Goal: Task Accomplishment & Management: Manage account settings

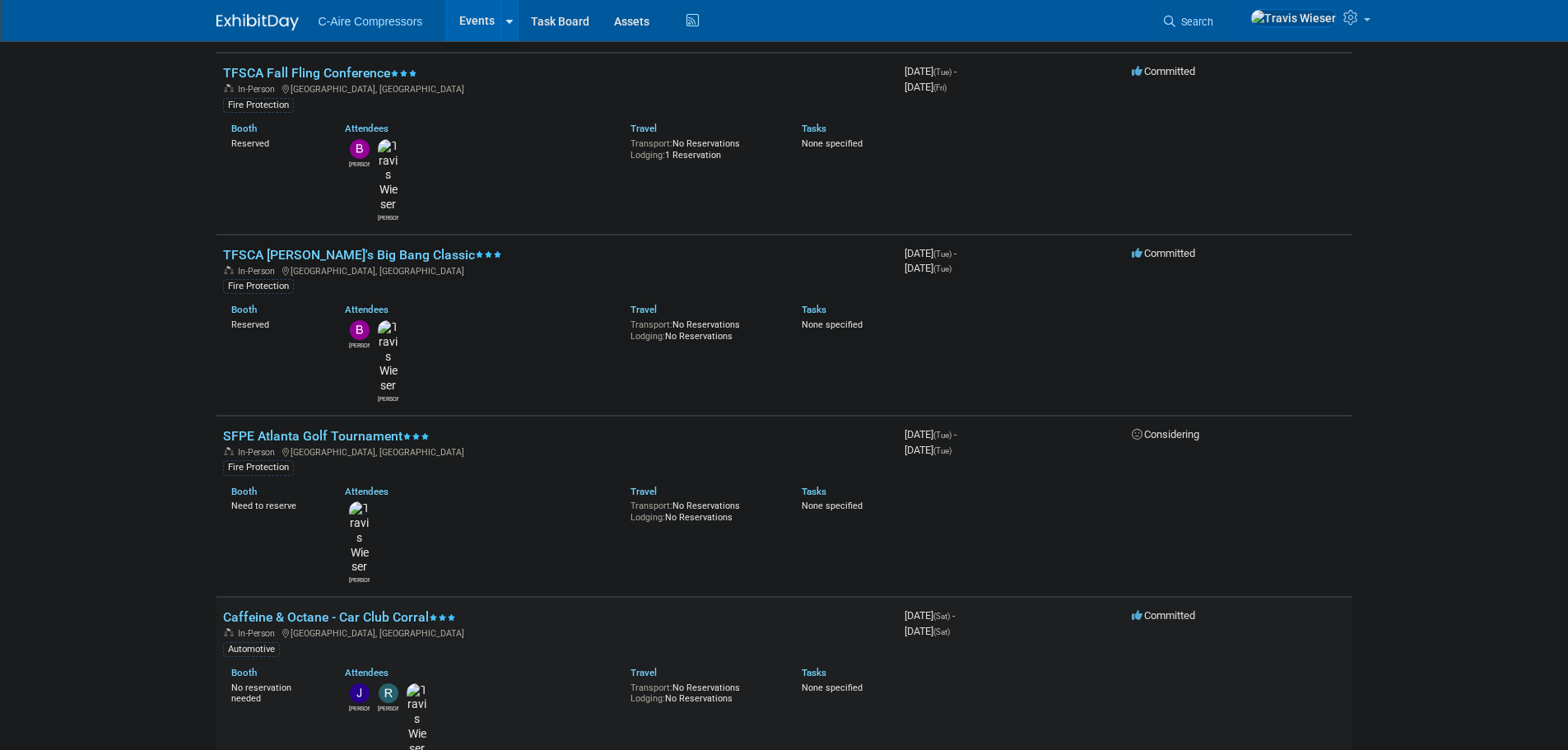
scroll to position [493, 0]
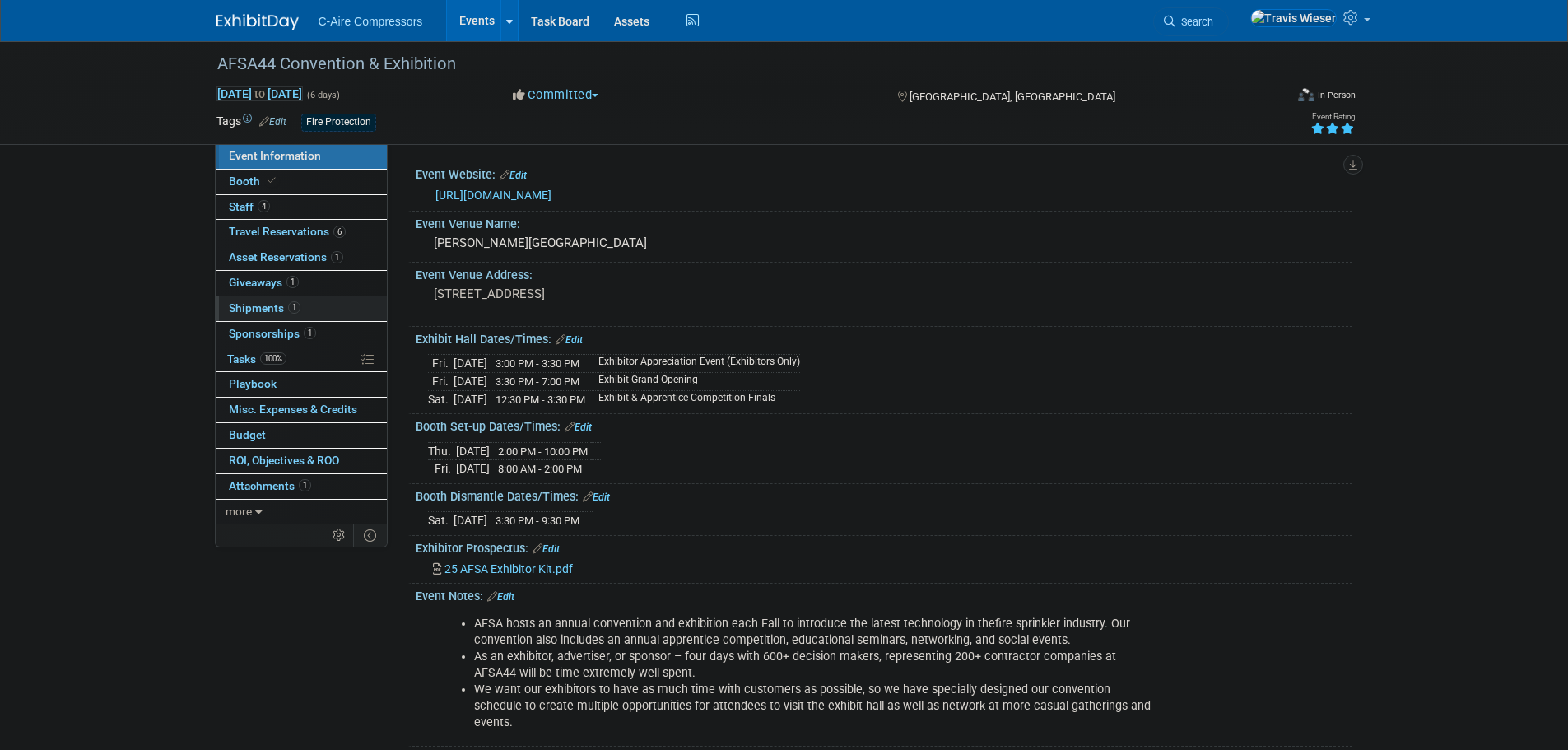
click at [300, 303] on link "1 Shipments 1" at bounding box center [301, 309] width 171 height 25
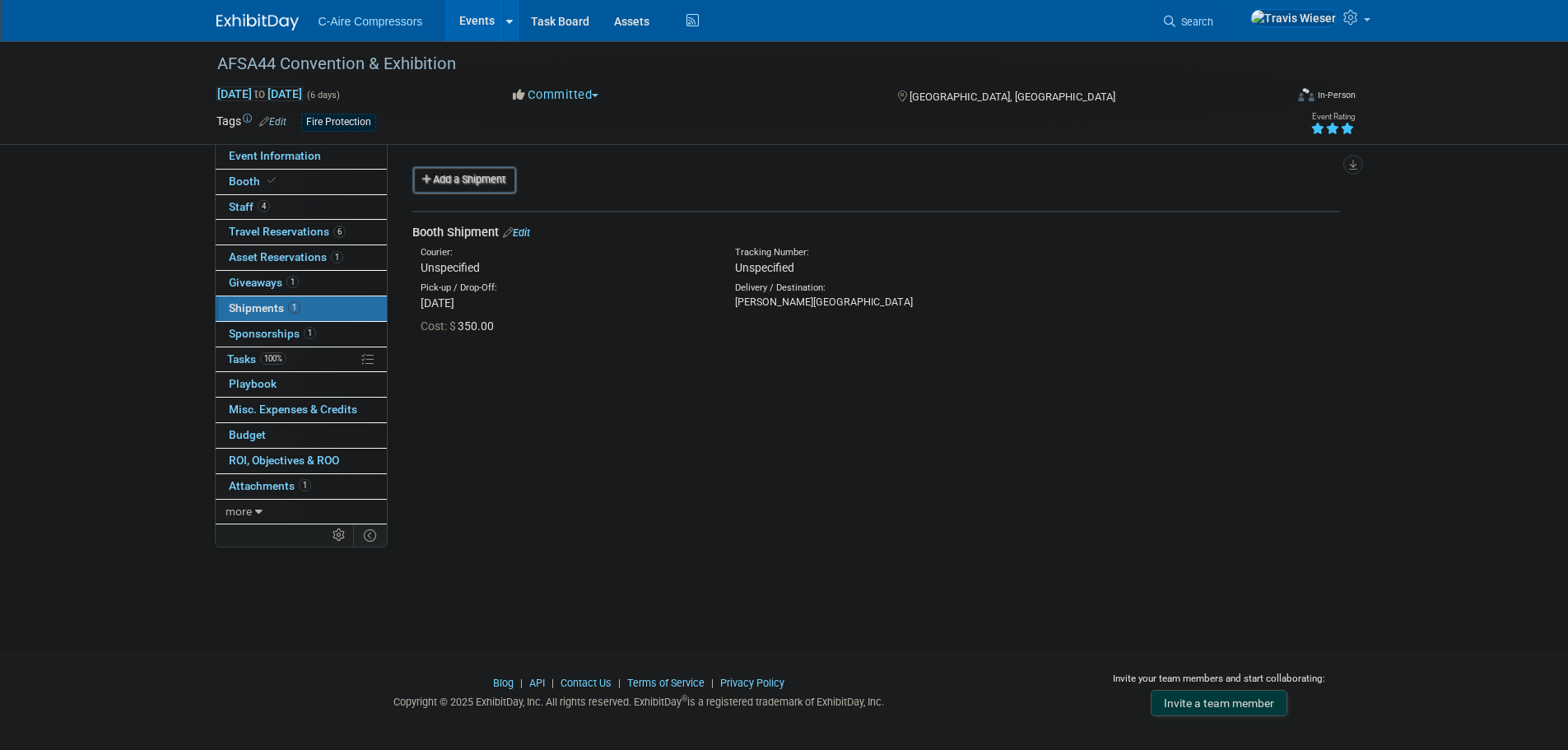
click at [530, 232] on link "Edit" at bounding box center [516, 232] width 28 height 12
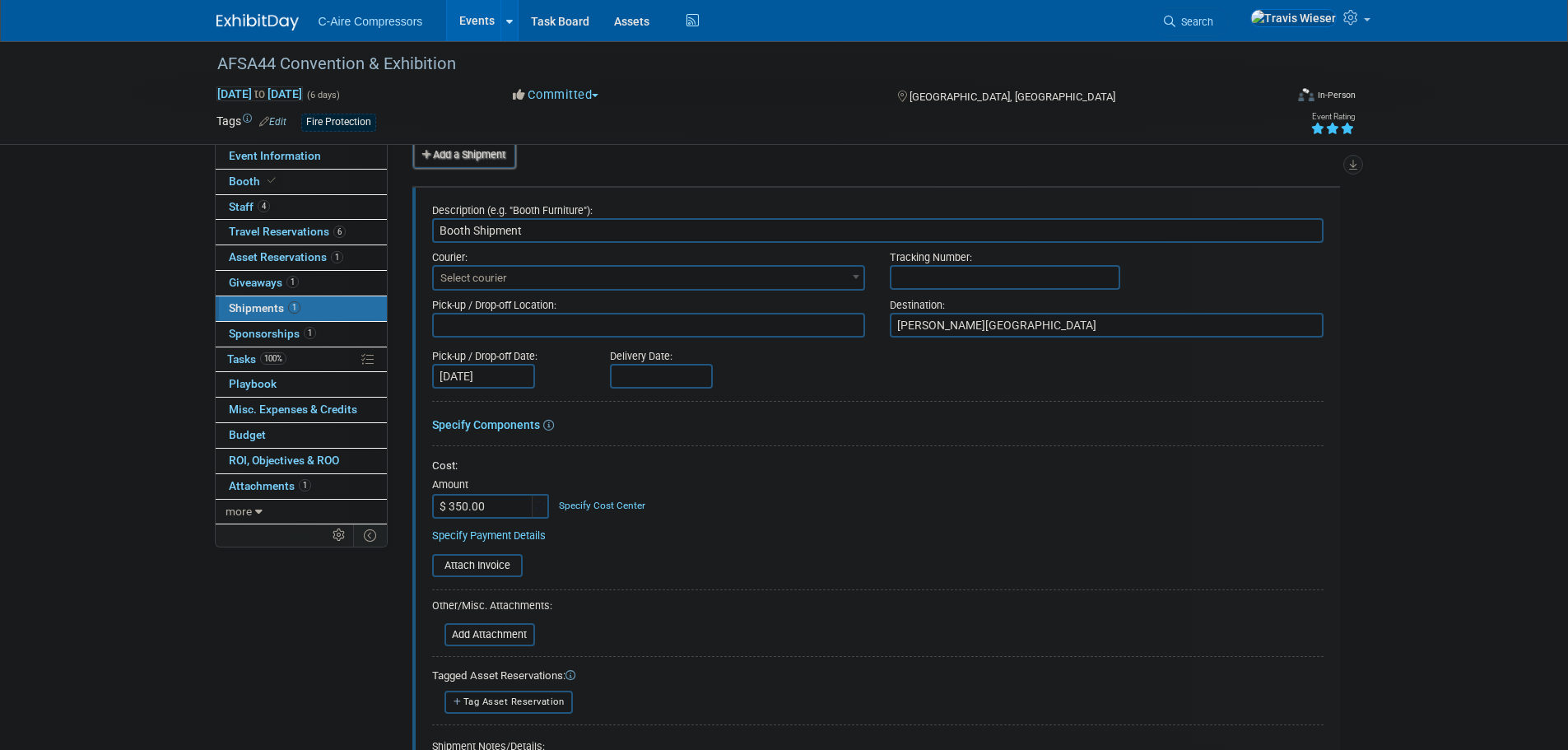
click at [474, 506] on input "$ 350.00" at bounding box center [483, 506] width 103 height 25
drag, startPoint x: 485, startPoint y: 506, endPoint x: 420, endPoint y: 513, distance: 65.4
click at [420, 513] on div "Description (e.g. "Booth Furniture"): Booth Shipment Courier: 007EX 17 Post Ser…" at bounding box center [877, 542] width 928 height 709
click at [496, 512] on input "$ 282.00" at bounding box center [483, 506] width 103 height 25
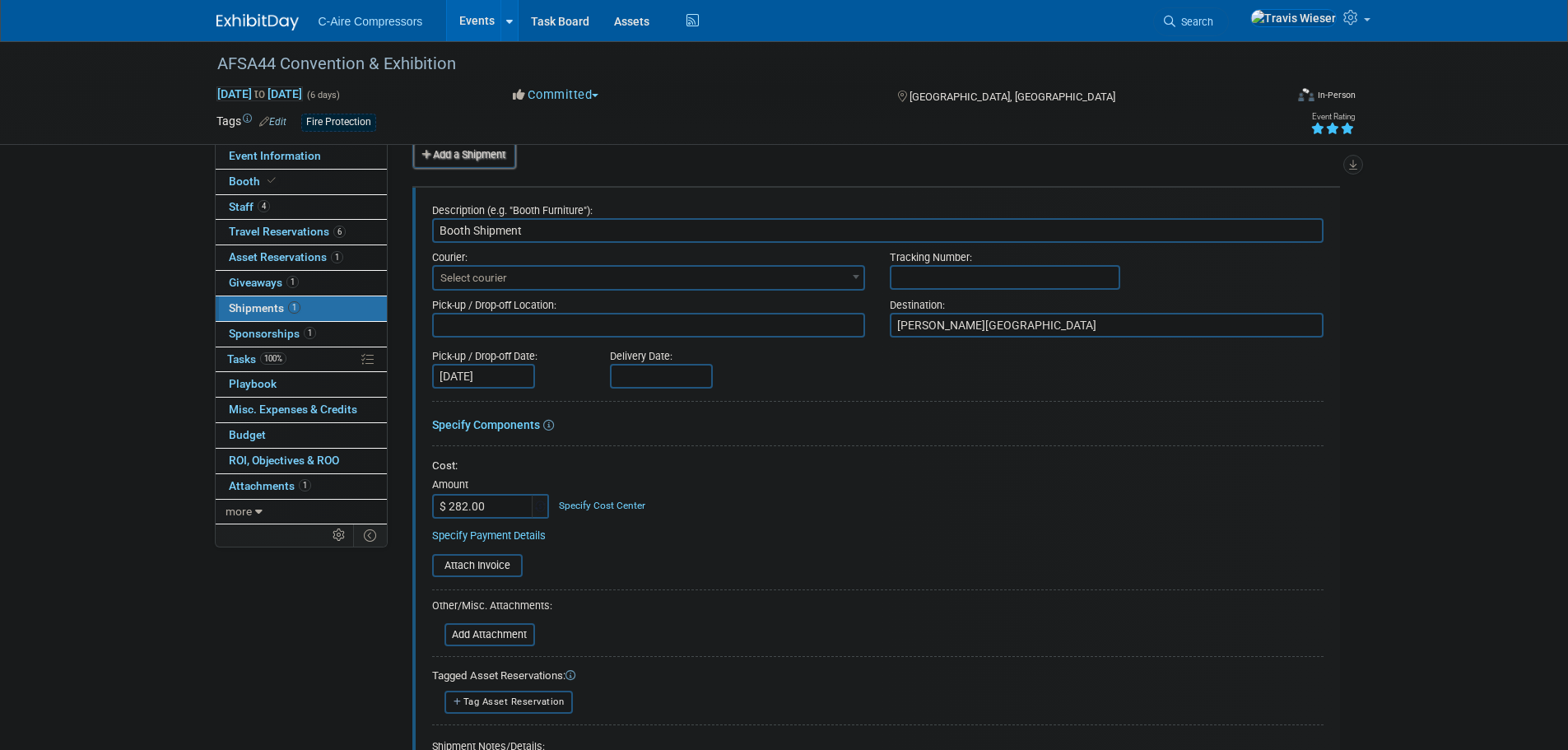
click at [496, 512] on input "$ 282.00" at bounding box center [483, 506] width 103 height 25
type input "$ 565.00"
click at [606, 471] on div "Cost:" at bounding box center [878, 466] width 892 height 15
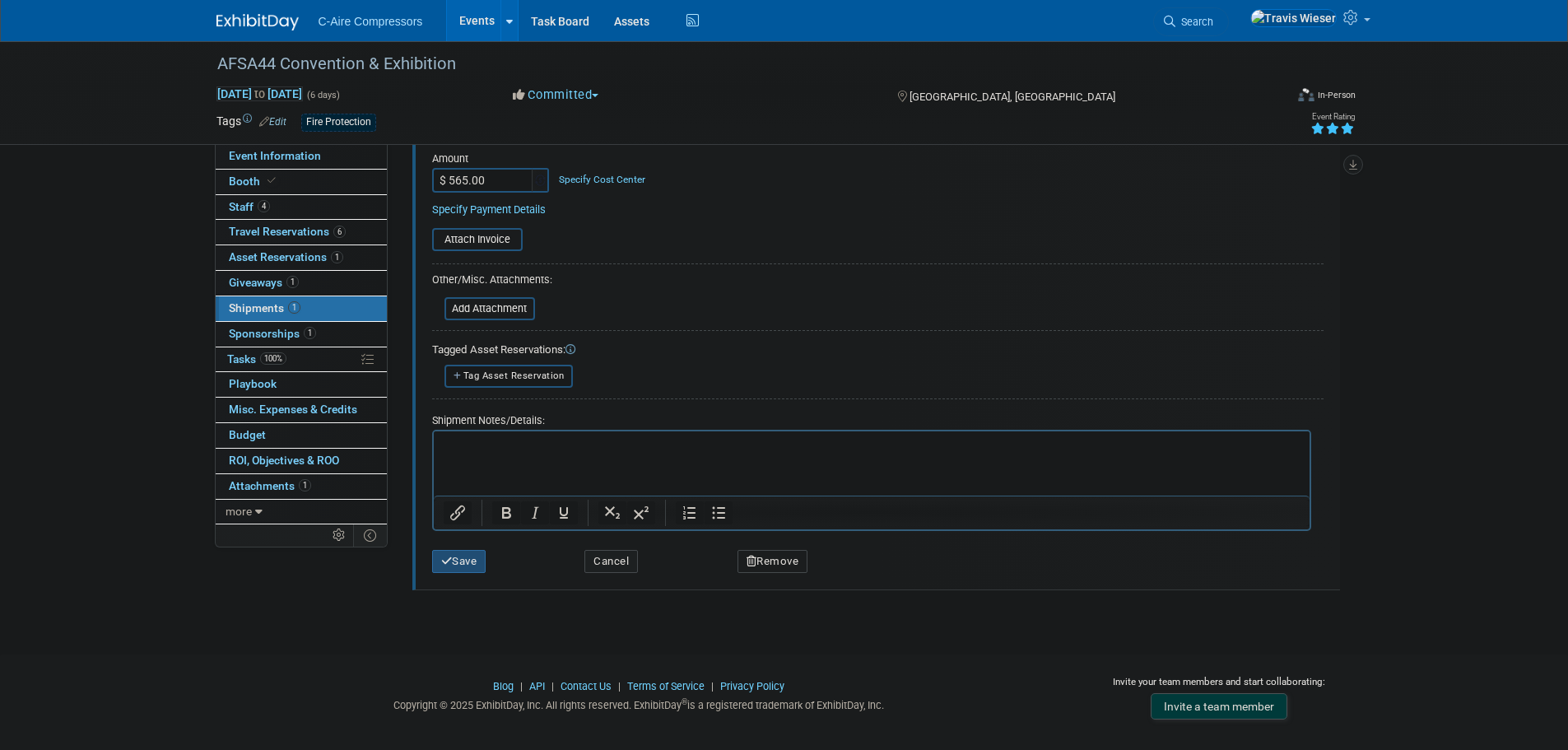
click at [474, 554] on button "Save" at bounding box center [458, 561] width 54 height 23
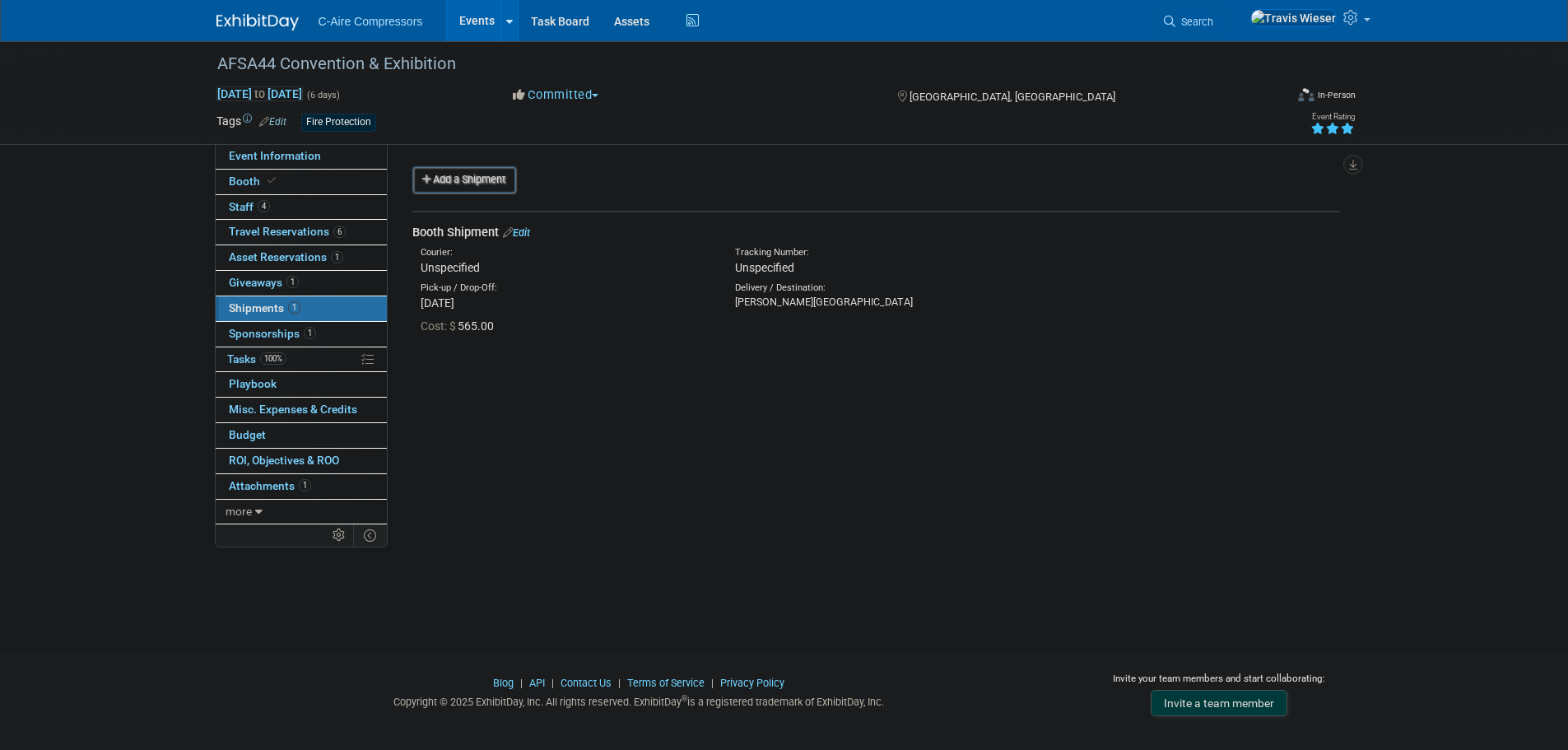
click at [530, 474] on div "Event Website: Edit https://www.firesprinkler.org/afsa44/ Event Venue Name: Gay…" at bounding box center [870, 334] width 965 height 380
drag, startPoint x: 306, startPoint y: 149, endPoint x: 317, endPoint y: 154, distance: 12.1
click at [306, 148] on link "Event Information" at bounding box center [301, 156] width 171 height 25
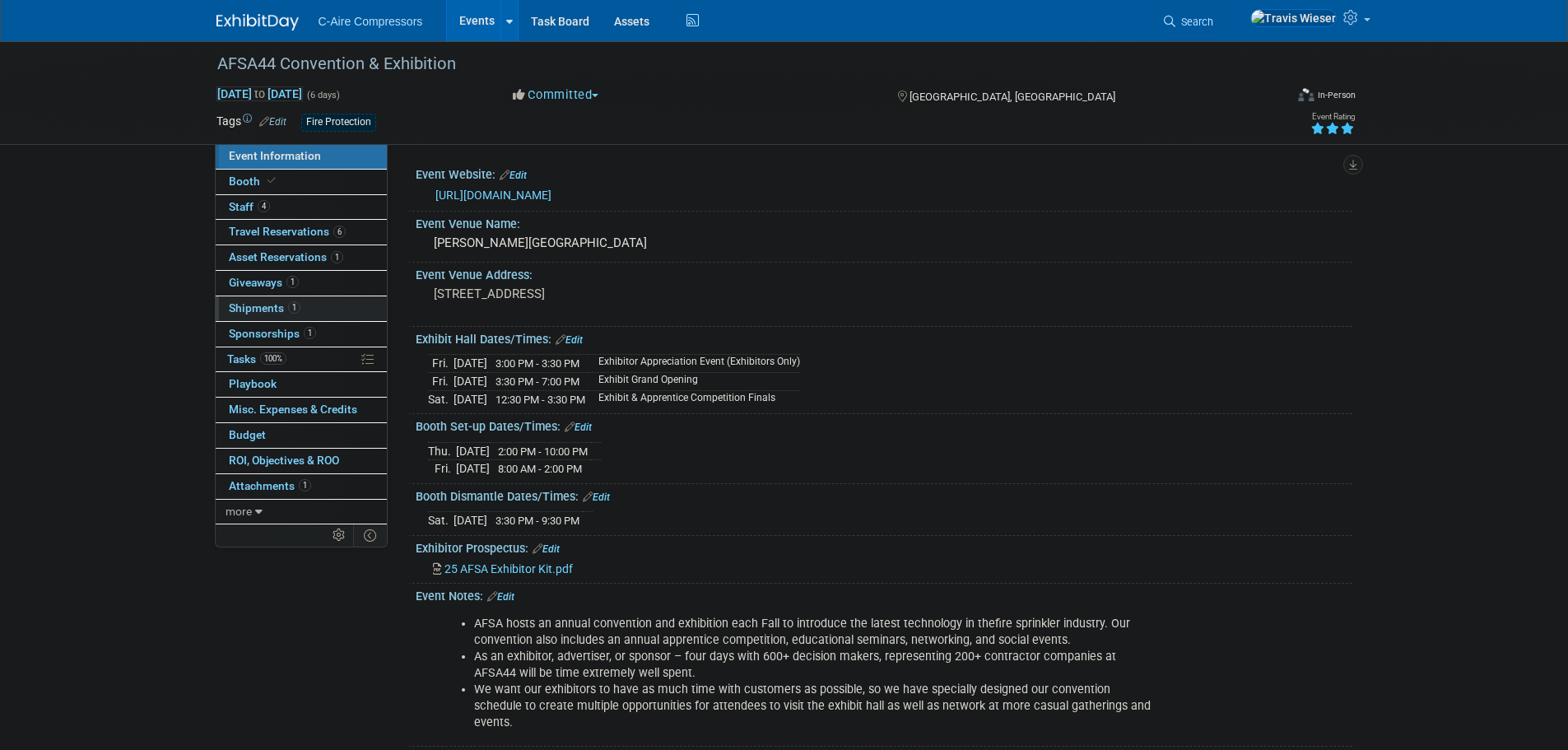
click at [319, 310] on link "1 Shipments 1" at bounding box center [301, 309] width 171 height 25
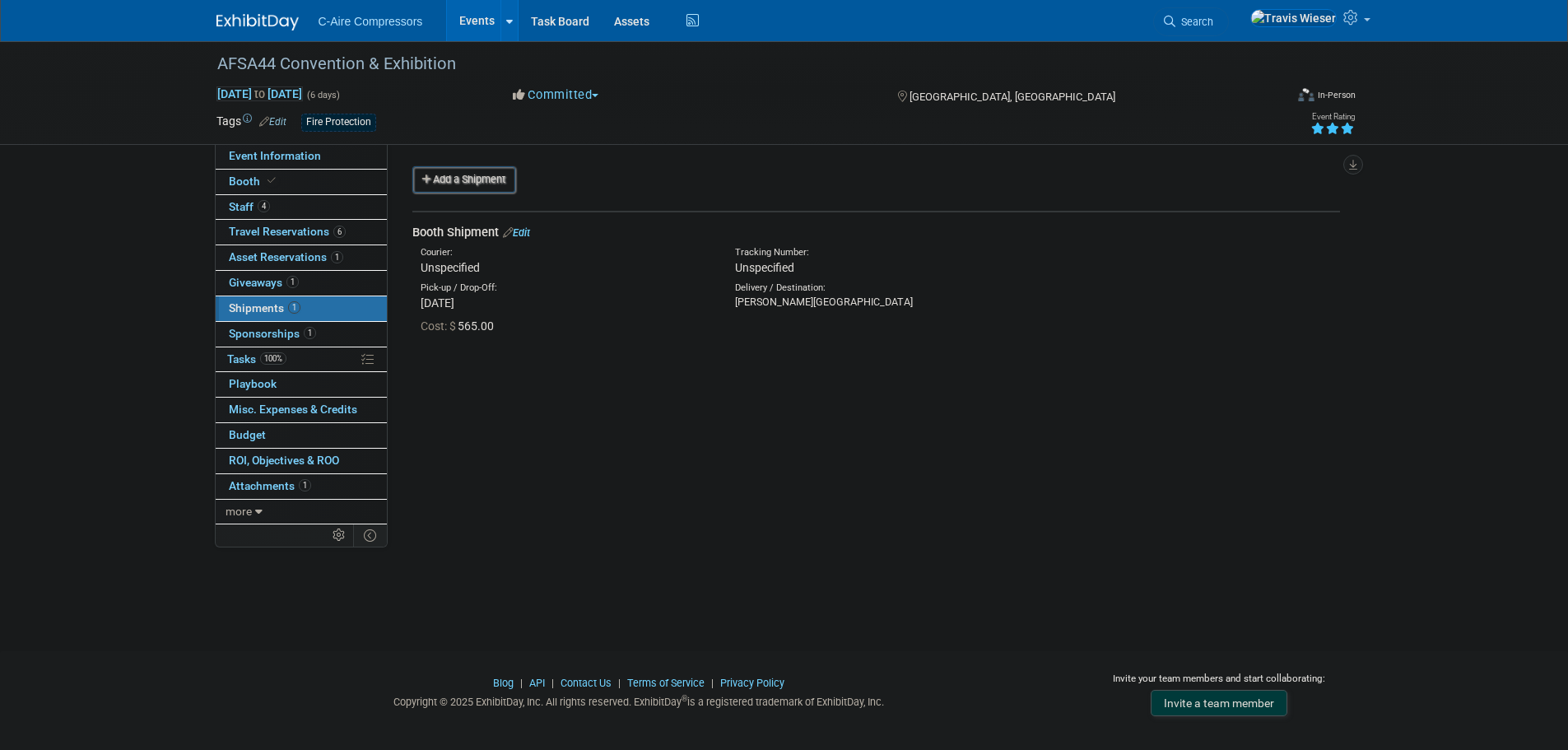
click at [520, 234] on link "Edit" at bounding box center [516, 232] width 28 height 12
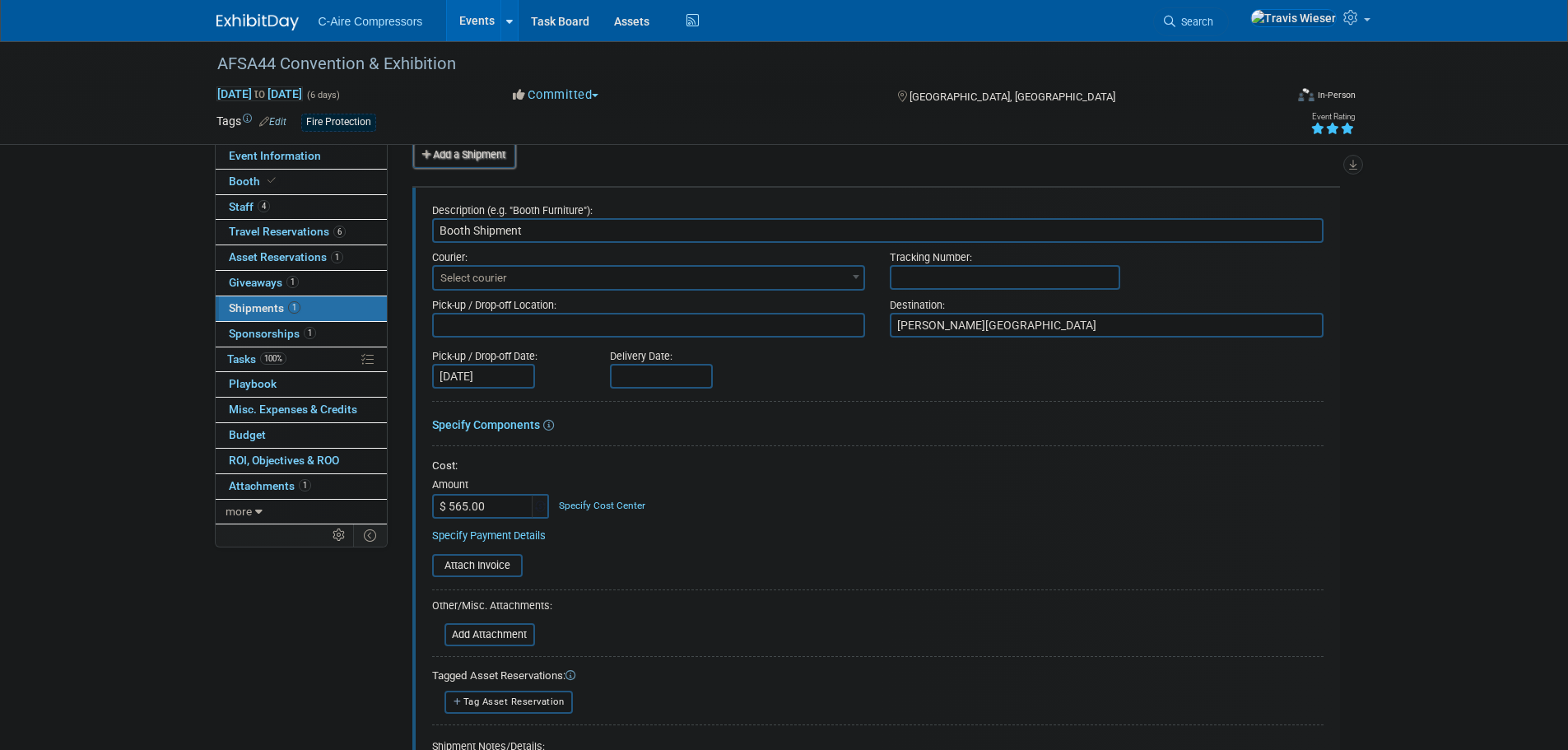
click at [597, 274] on span "Select courier" at bounding box center [648, 278] width 431 height 23
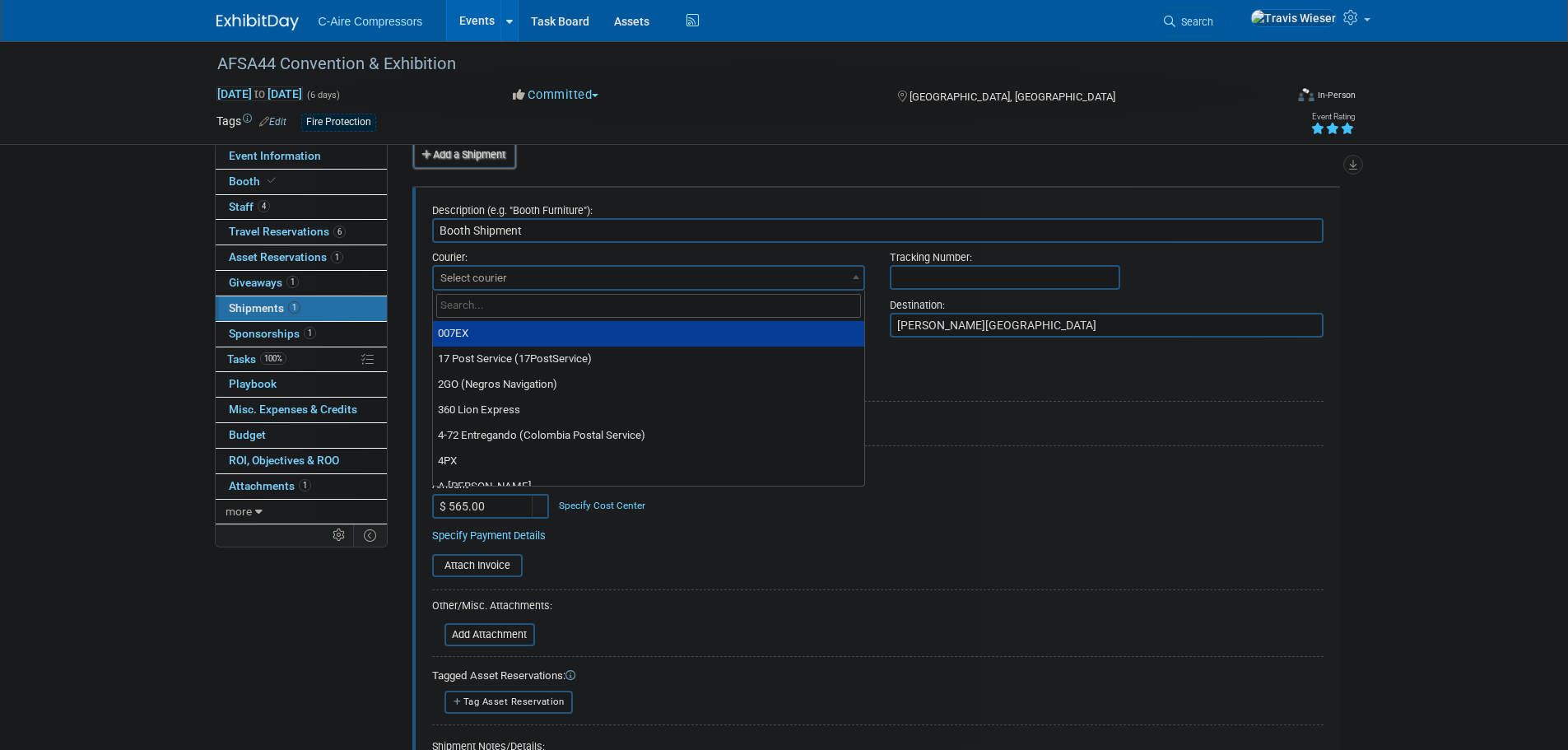
click at [597, 300] on input "search" at bounding box center [649, 305] width 426 height 24
type input "d"
type input "fedex"
select select "206"
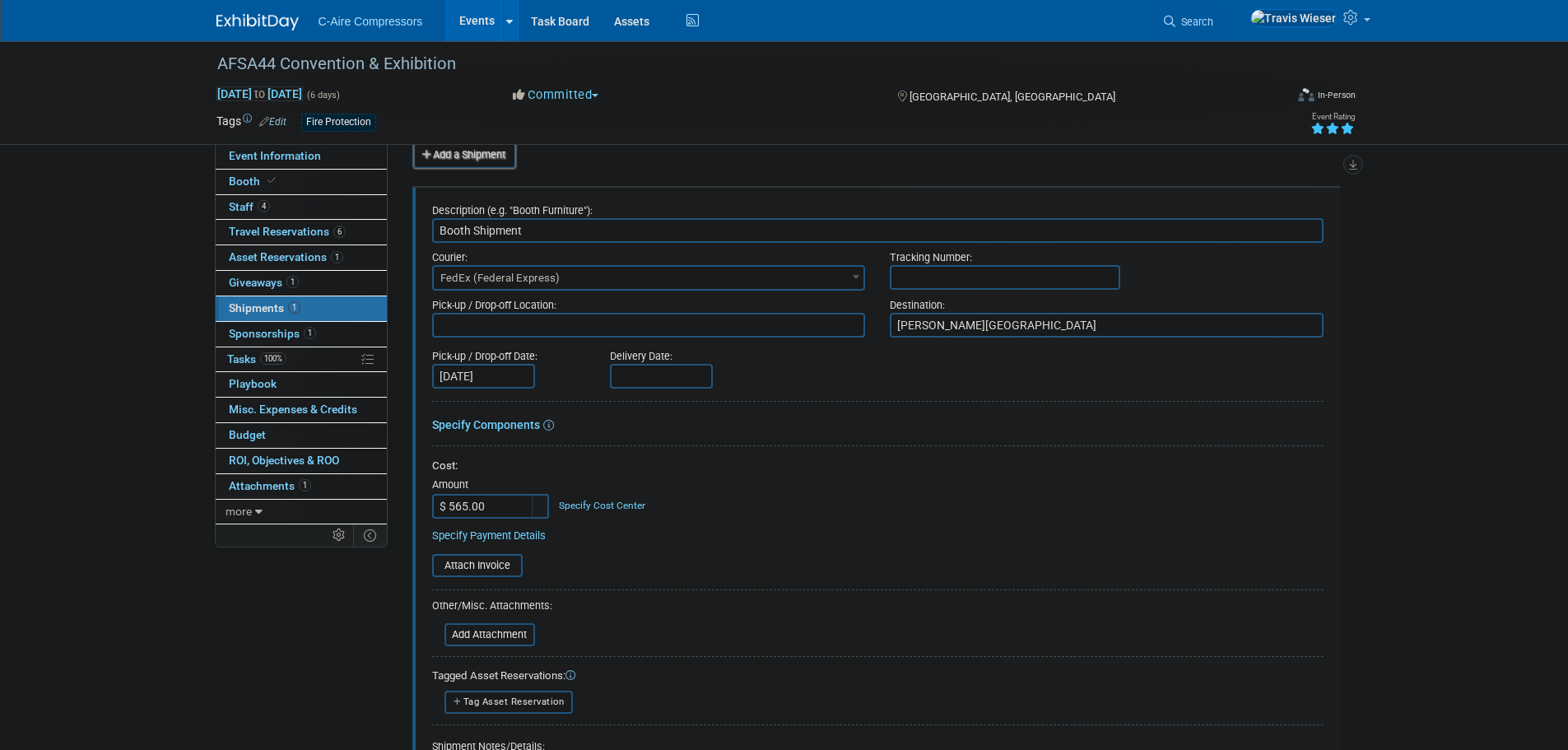
click at [936, 273] on input "text" at bounding box center [1005, 278] width 230 height 25
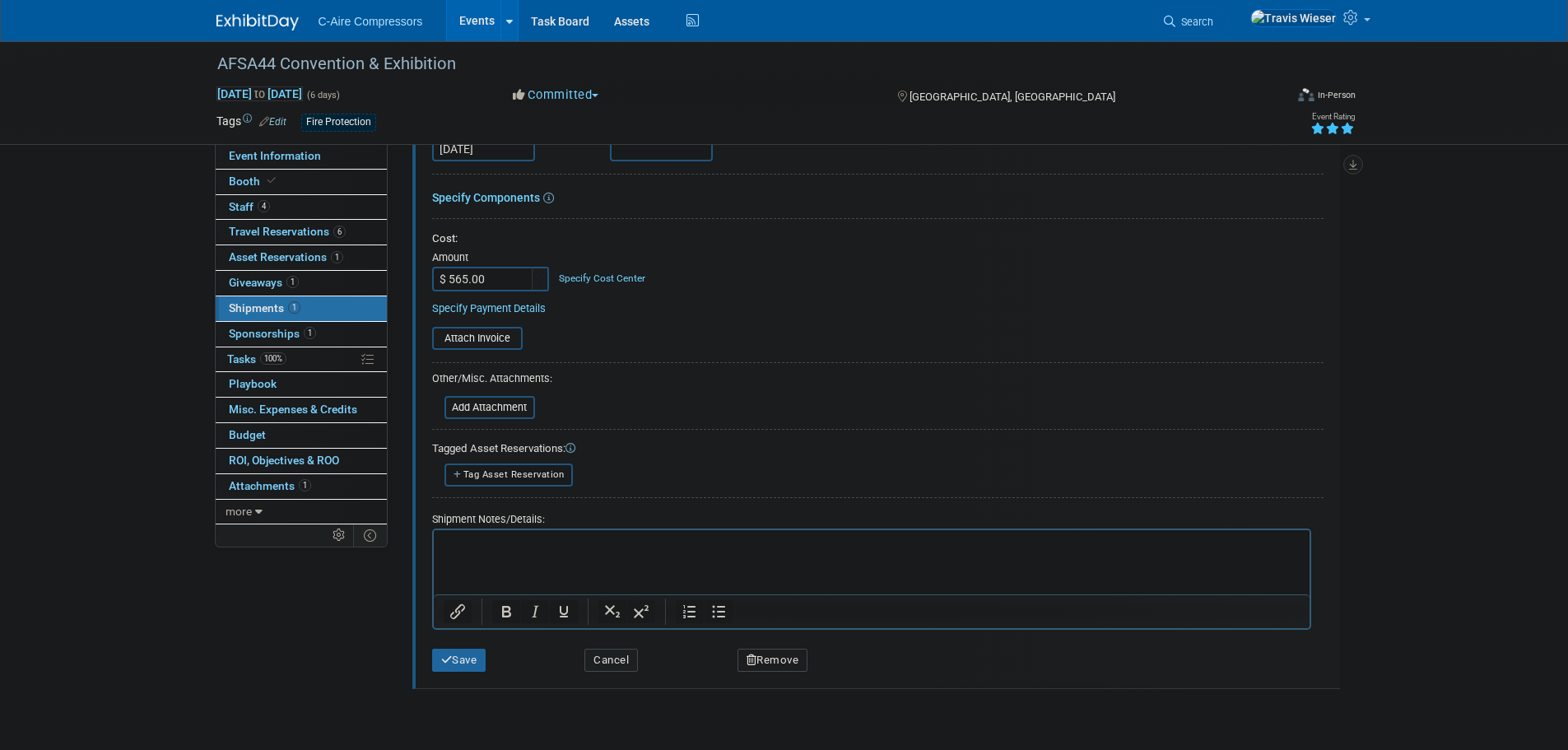
scroll to position [272, 0]
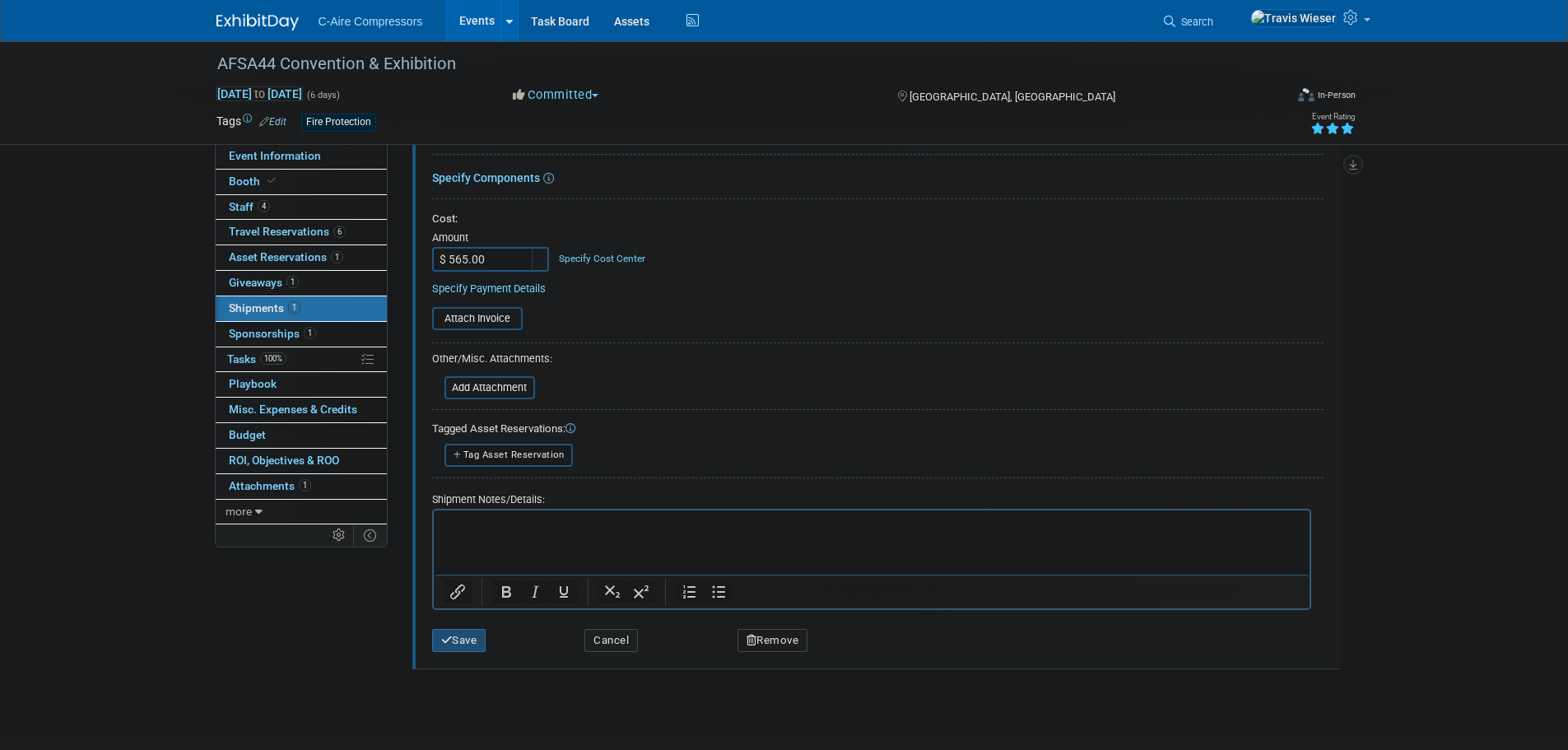
type input "457788405787"
click at [471, 638] on button "Save" at bounding box center [458, 640] width 54 height 23
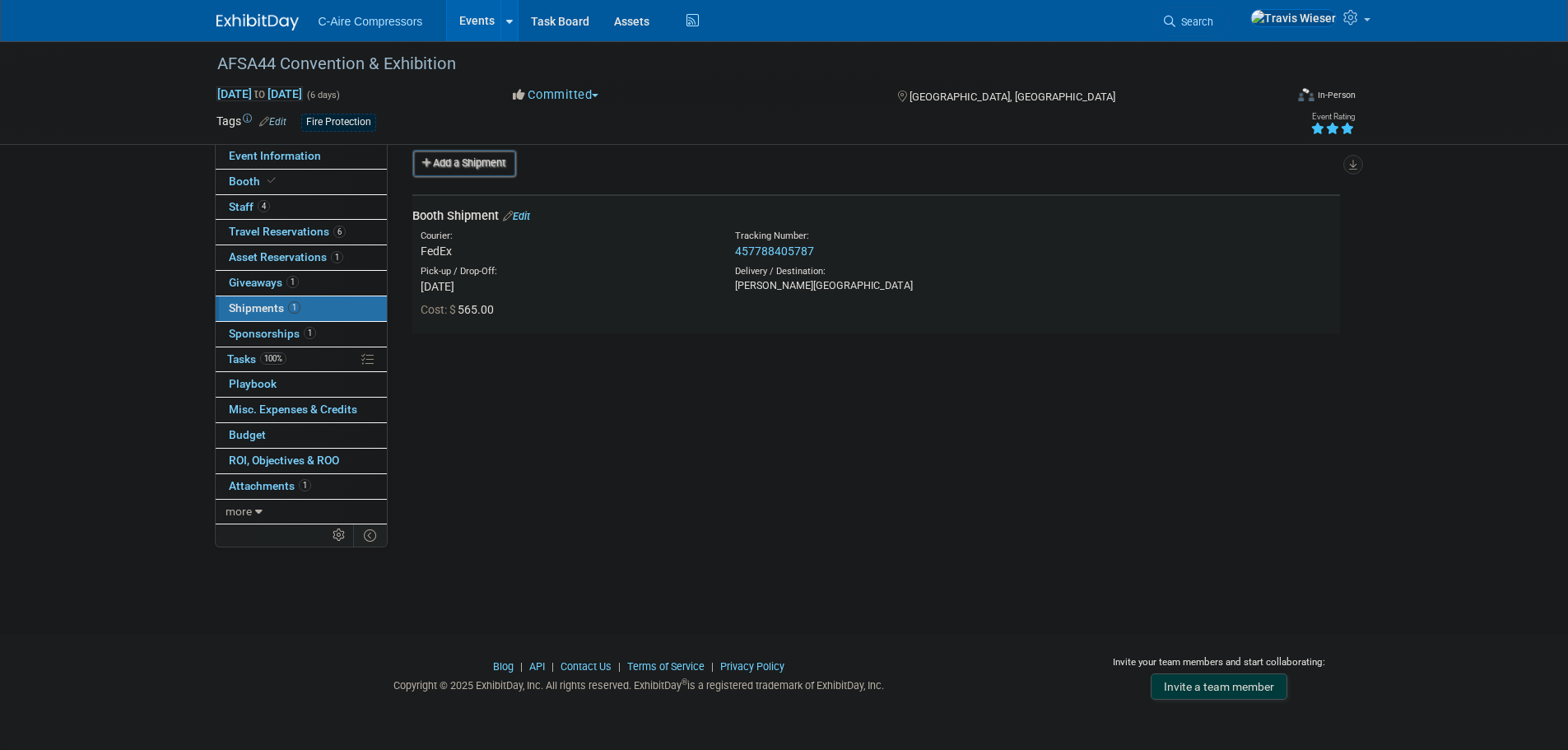
scroll to position [0, 0]
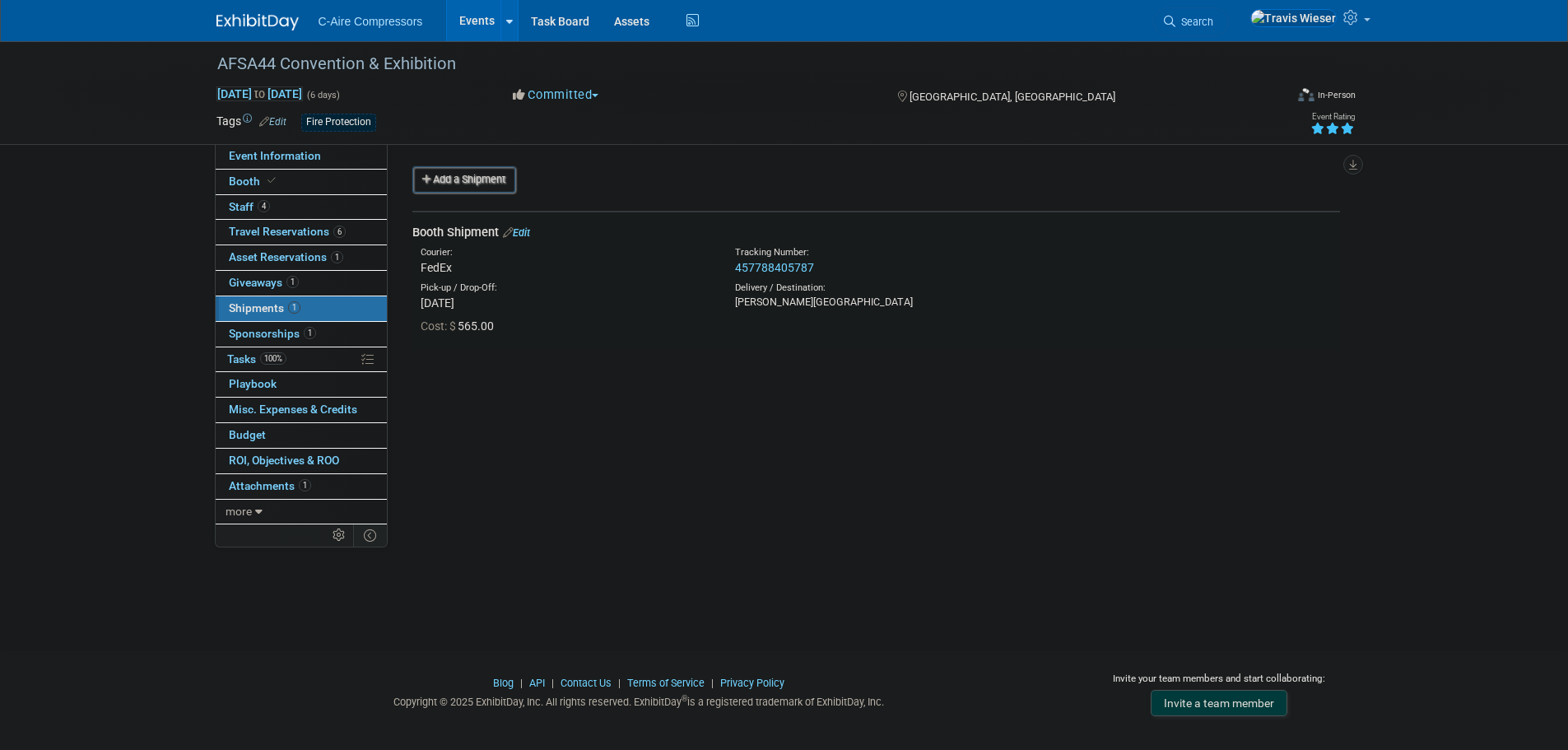
click at [768, 271] on link "457788405787" at bounding box center [774, 267] width 79 height 13
click at [524, 226] on link "Edit" at bounding box center [516, 232] width 28 height 12
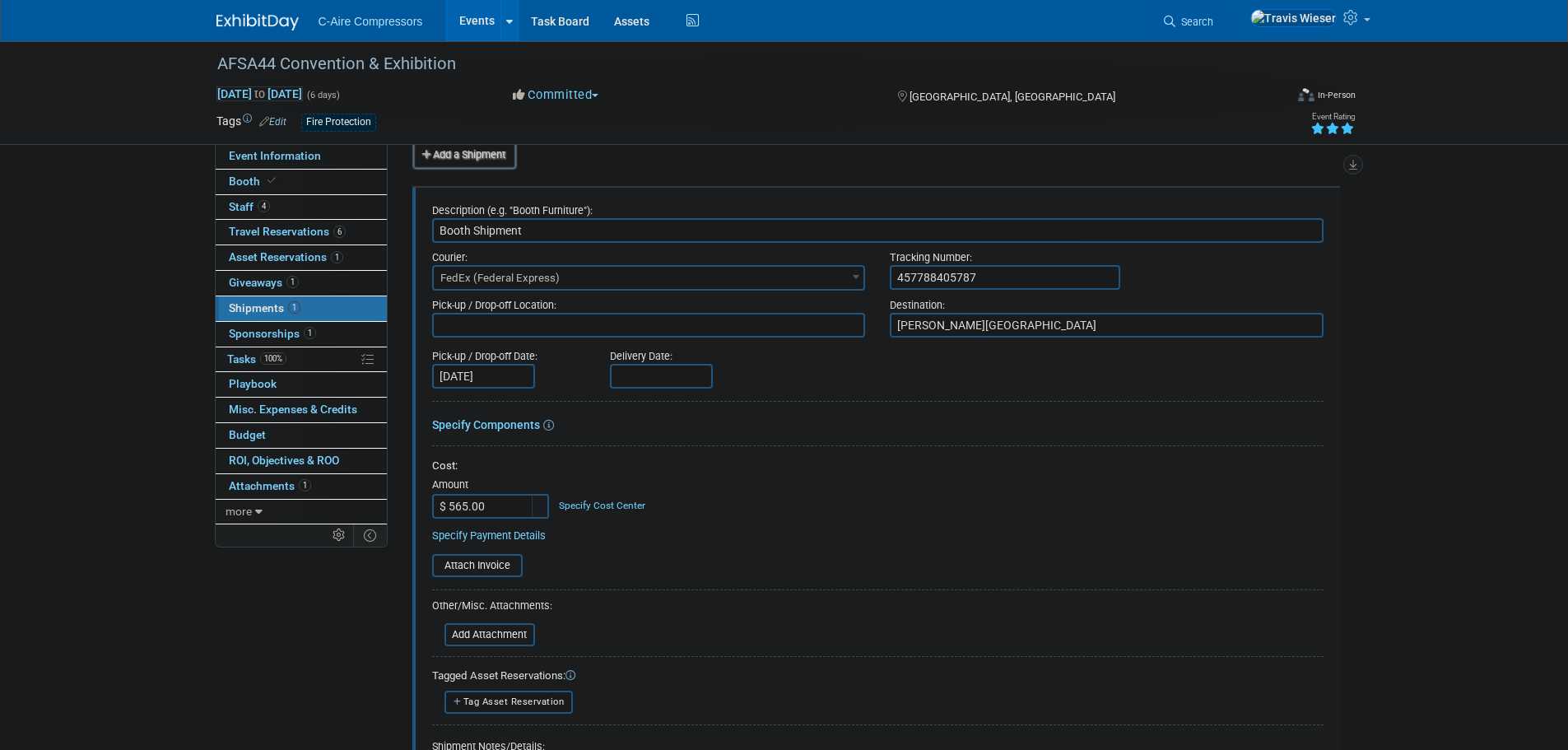
click at [499, 378] on input "Sep 15, 2025" at bounding box center [483, 376] width 103 height 25
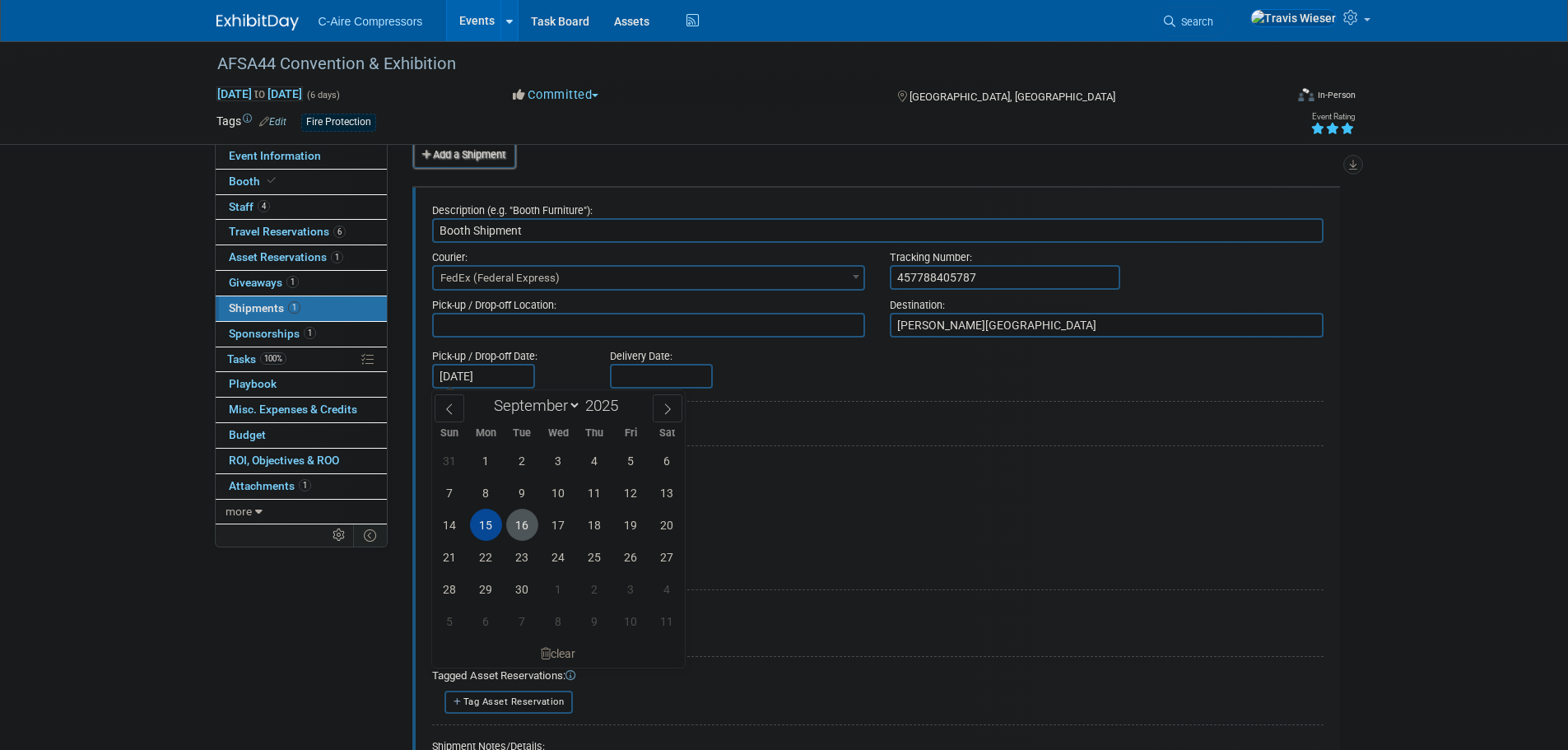
click at [515, 529] on span "16" at bounding box center [522, 525] width 32 height 32
type input "Sep 16, 2025"
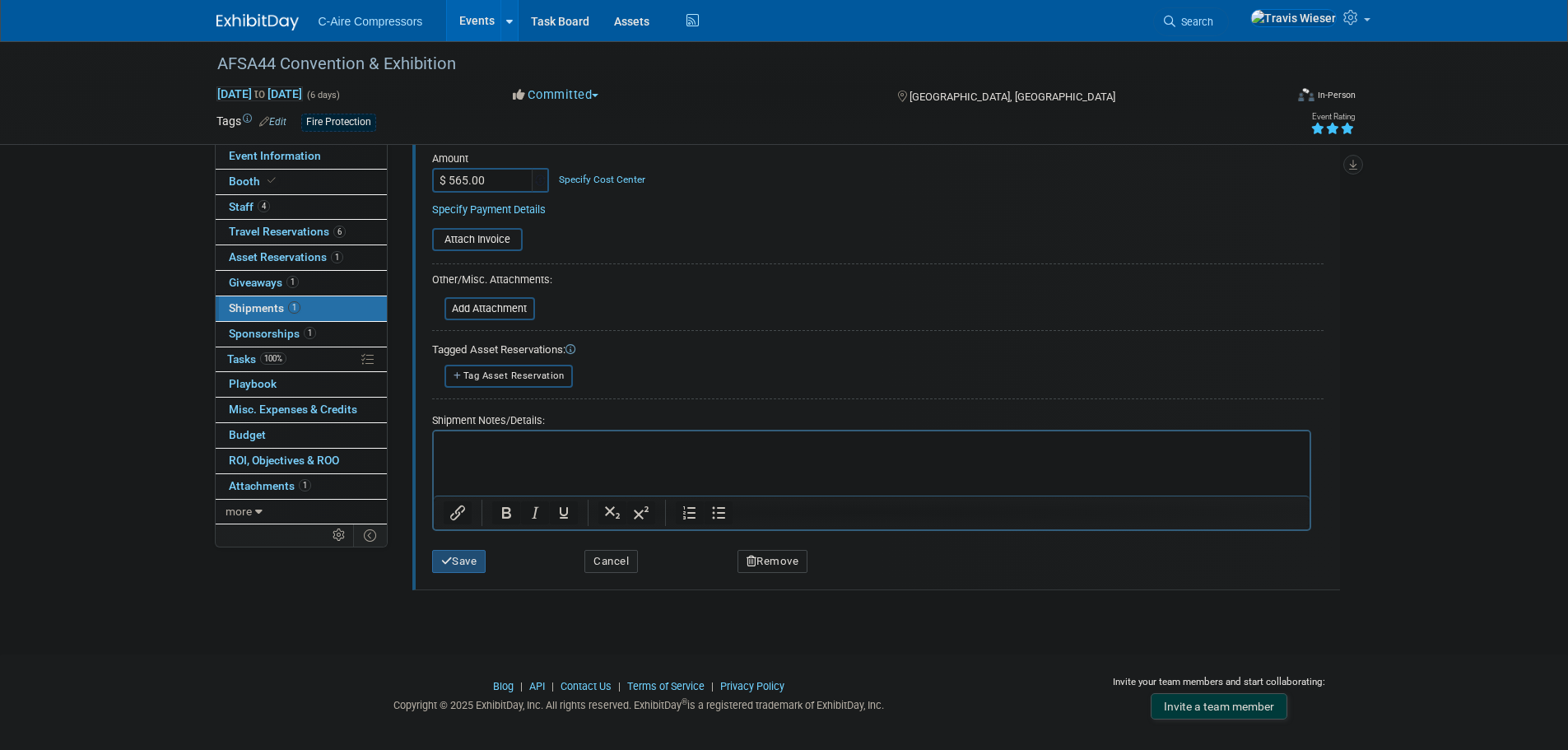
click at [463, 567] on button "Save" at bounding box center [458, 561] width 54 height 23
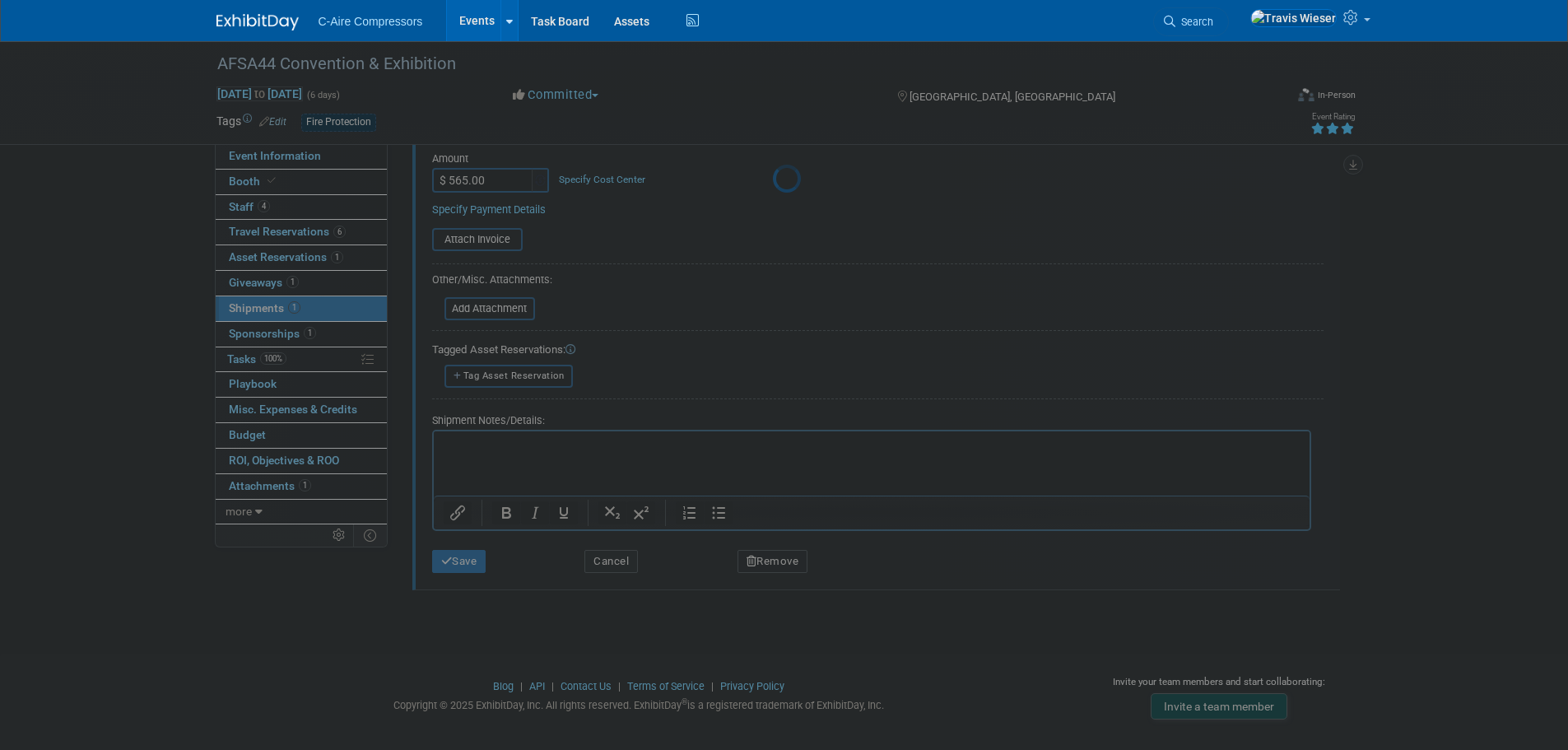
scroll to position [16, 0]
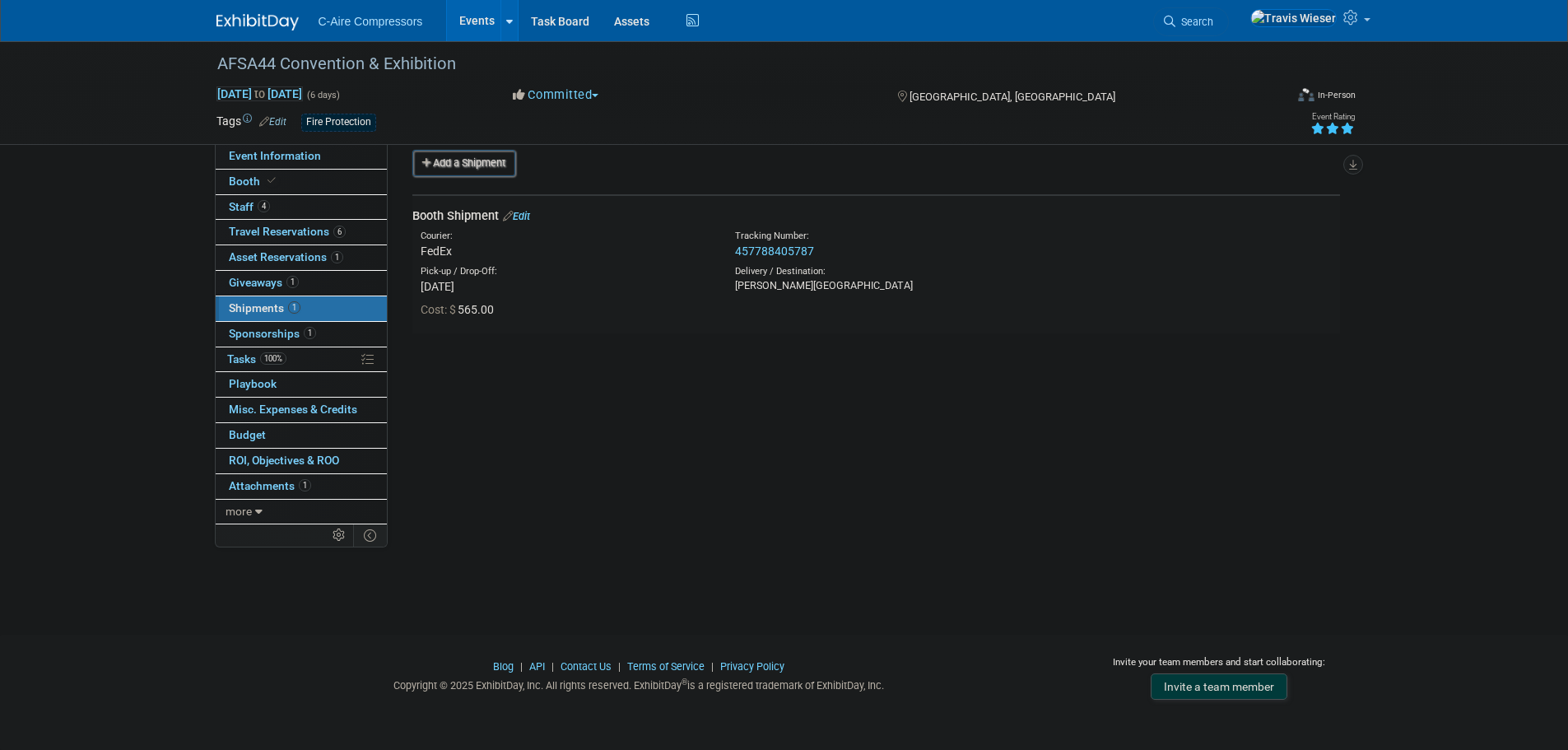
click at [607, 424] on div "Event Website: Edit https://www.firesprinkler.org/afsa44/ Event Venue Name: Edi…" at bounding box center [870, 317] width 965 height 380
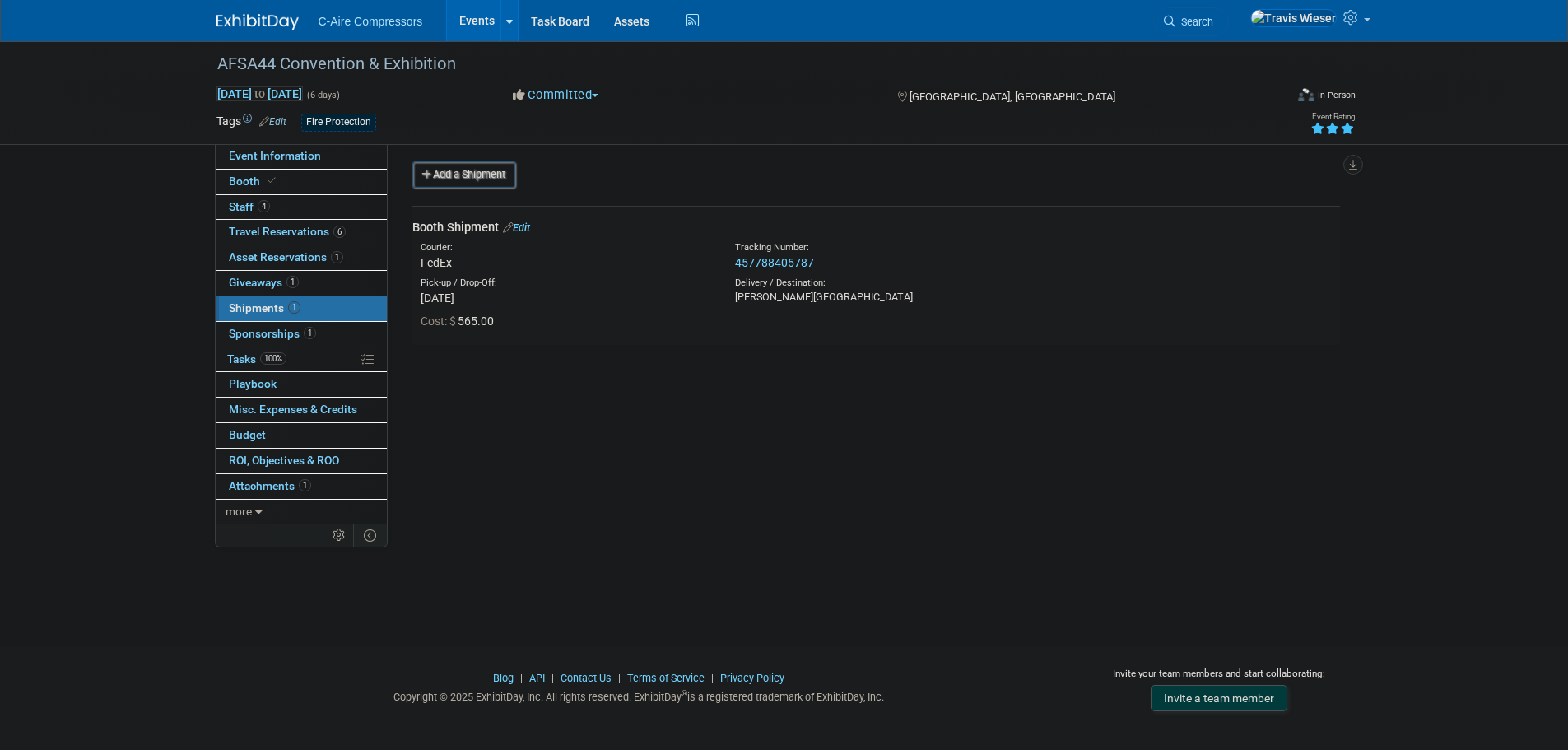
scroll to position [0, 0]
click at [266, 161] on span "Event Information" at bounding box center [275, 156] width 92 height 13
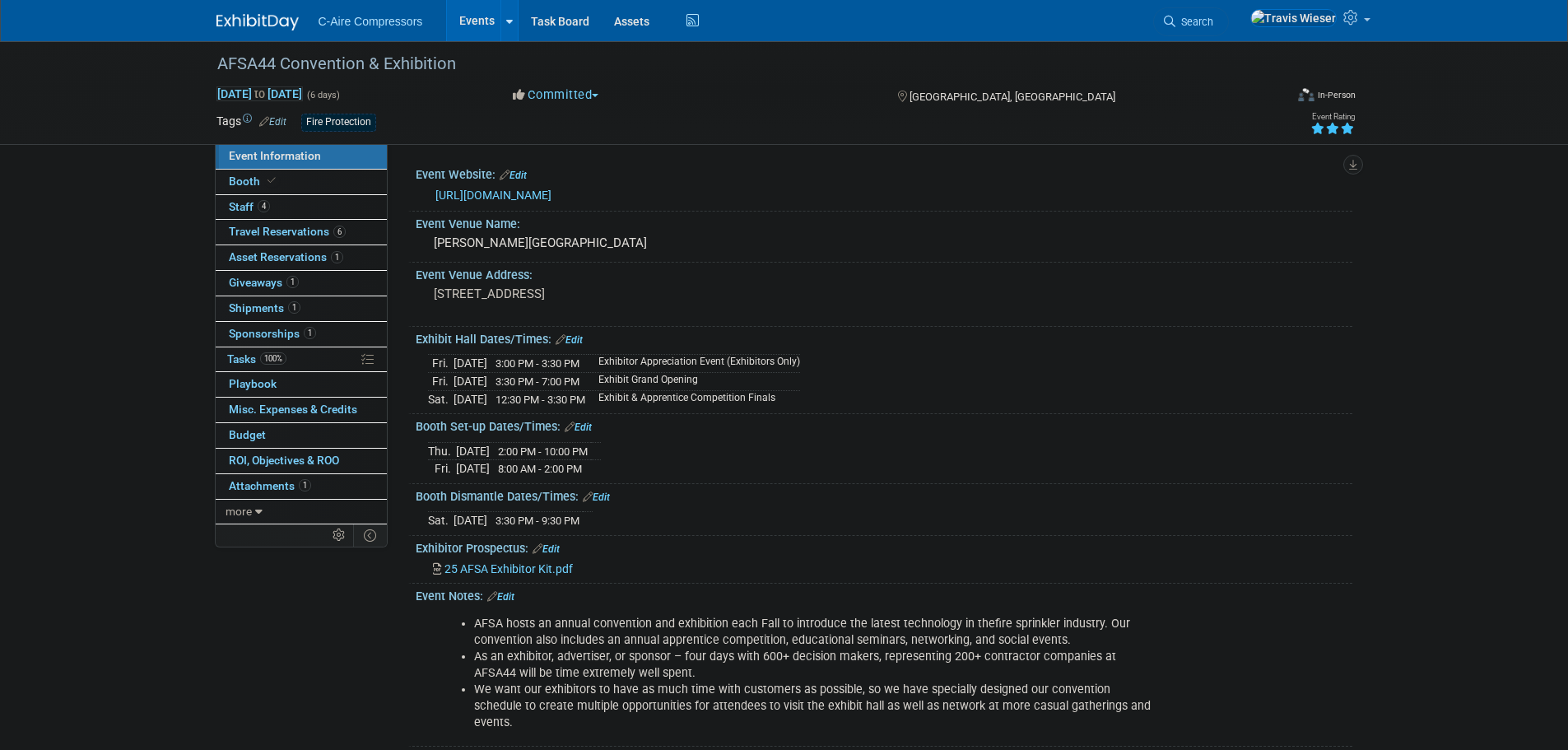
click at [203, 622] on div "AFSA44 Convention & Exhibition Oct 14, 2025 to Oct 19, 2025 (6 days) Oct 14, 20…" at bounding box center [784, 410] width 1568 height 739
click at [270, 305] on span "Shipments 1" at bounding box center [264, 308] width 71 height 13
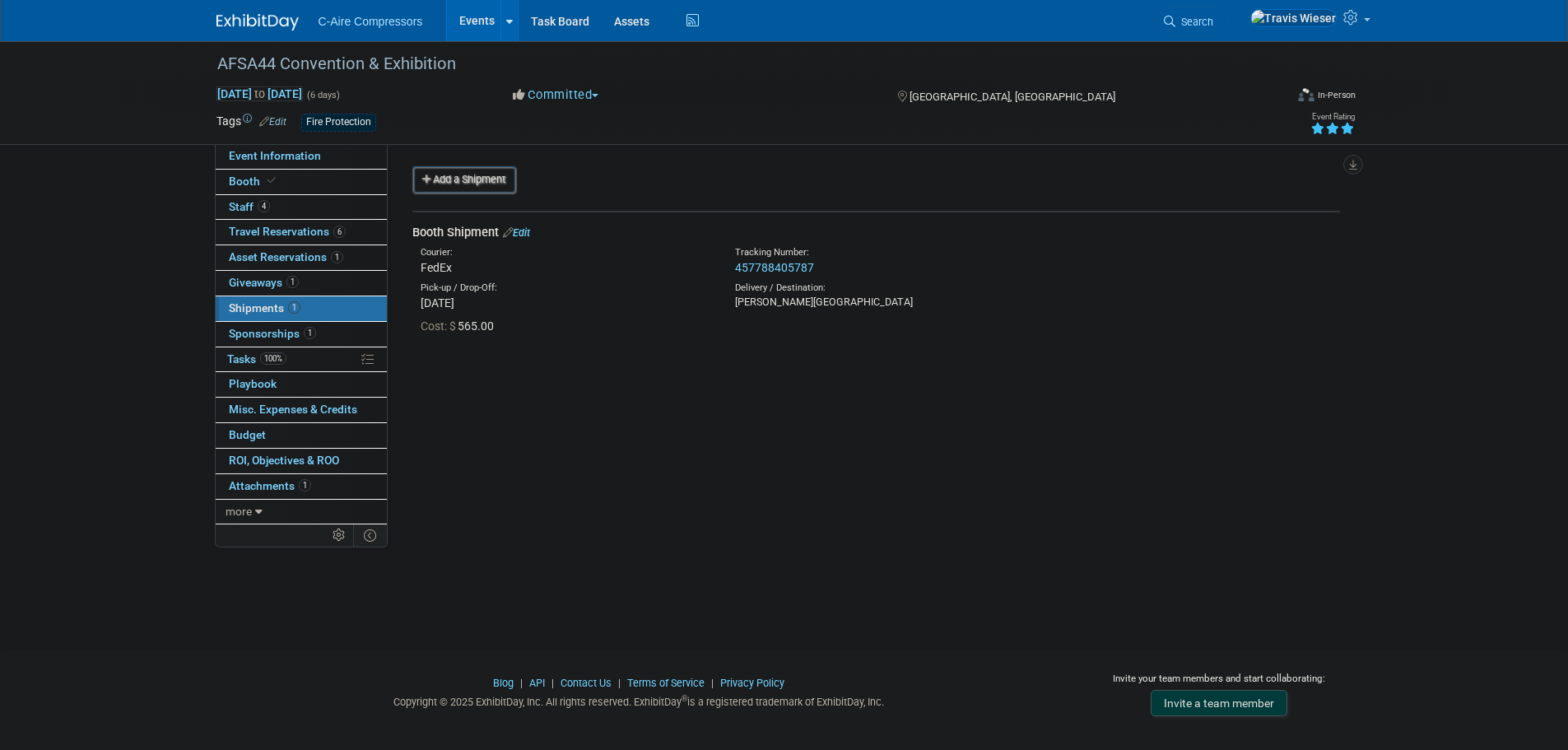
drag, startPoint x: 420, startPoint y: 249, endPoint x: 562, endPoint y: 318, distance: 157.9
click at [562, 318] on td "Booth Shipment Edit Courier: FedEx Tracking Number: 457788405787 Cost: $ 565.00" at bounding box center [877, 279] width 928 height 138
click at [562, 318] on div "Cost: $ 565.00" at bounding box center [880, 325] width 920 height 16
click at [523, 230] on link "Edit" at bounding box center [516, 232] width 28 height 12
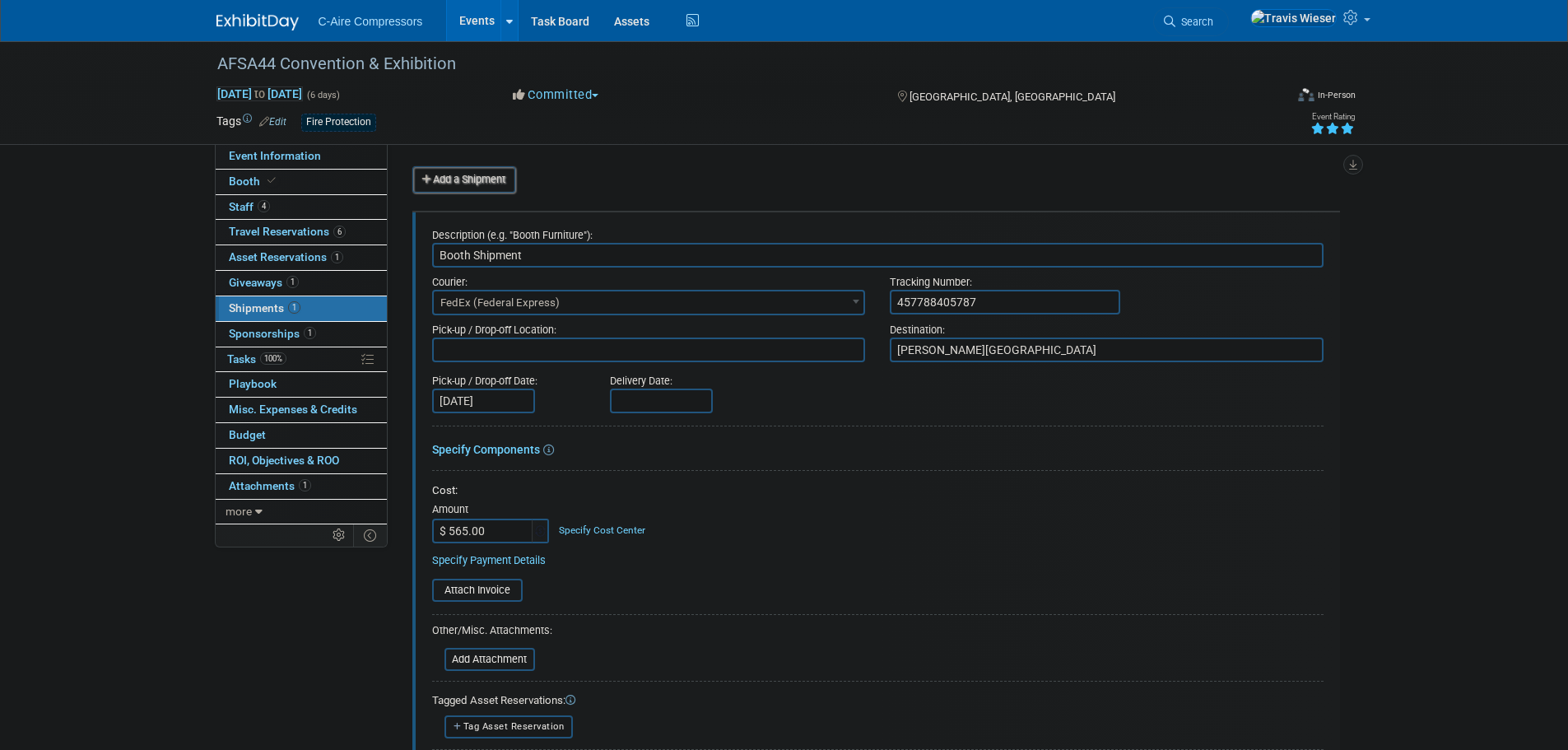
click at [536, 254] on input "Booth Shipment" at bounding box center [878, 255] width 892 height 25
type input "Booth Shipment to Show"
click at [653, 227] on div "Description (e.g. "Booth Furniture"):" at bounding box center [878, 231] width 892 height 22
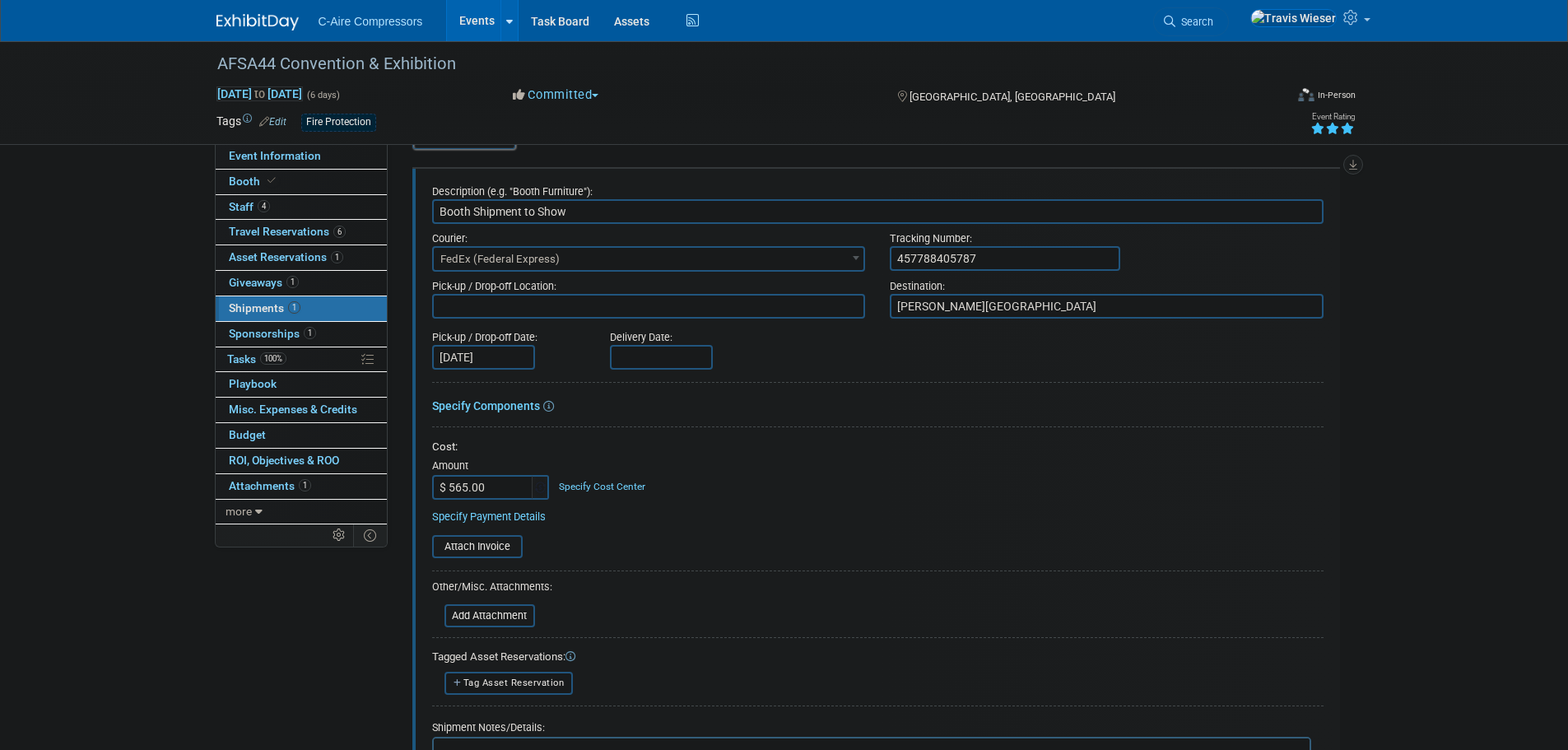
scroll to position [329, 0]
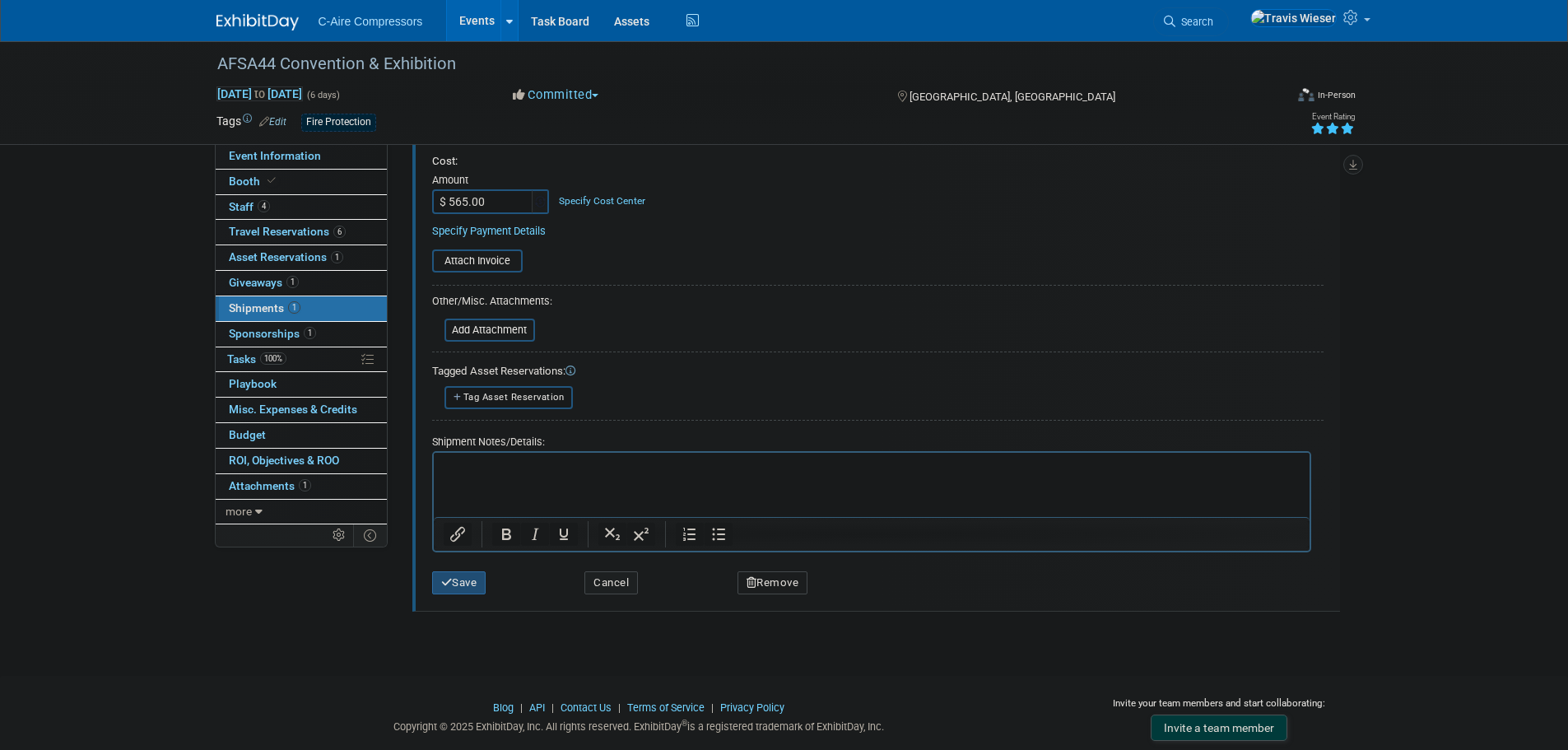
click at [469, 571] on button "Save" at bounding box center [458, 583] width 54 height 23
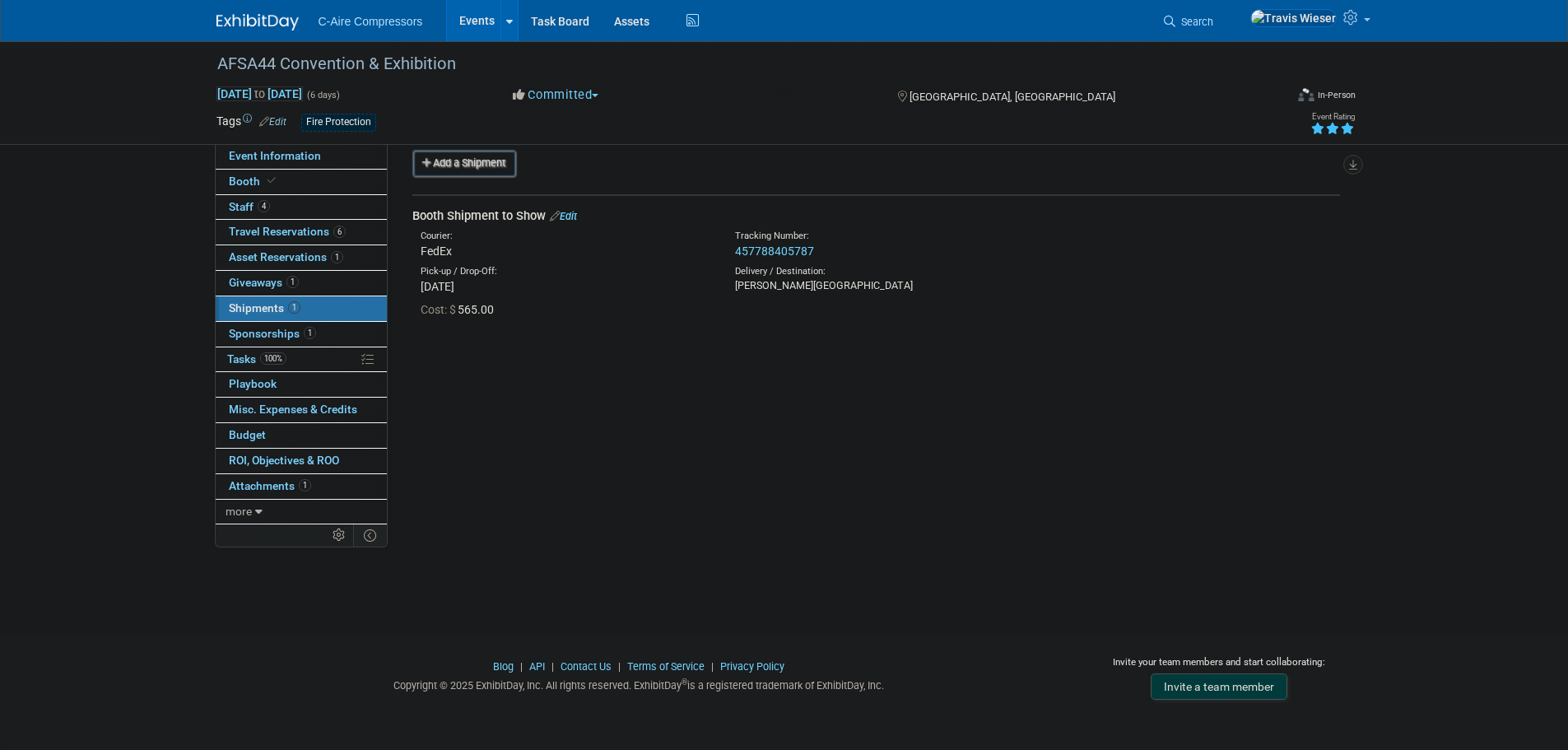
scroll to position [0, 0]
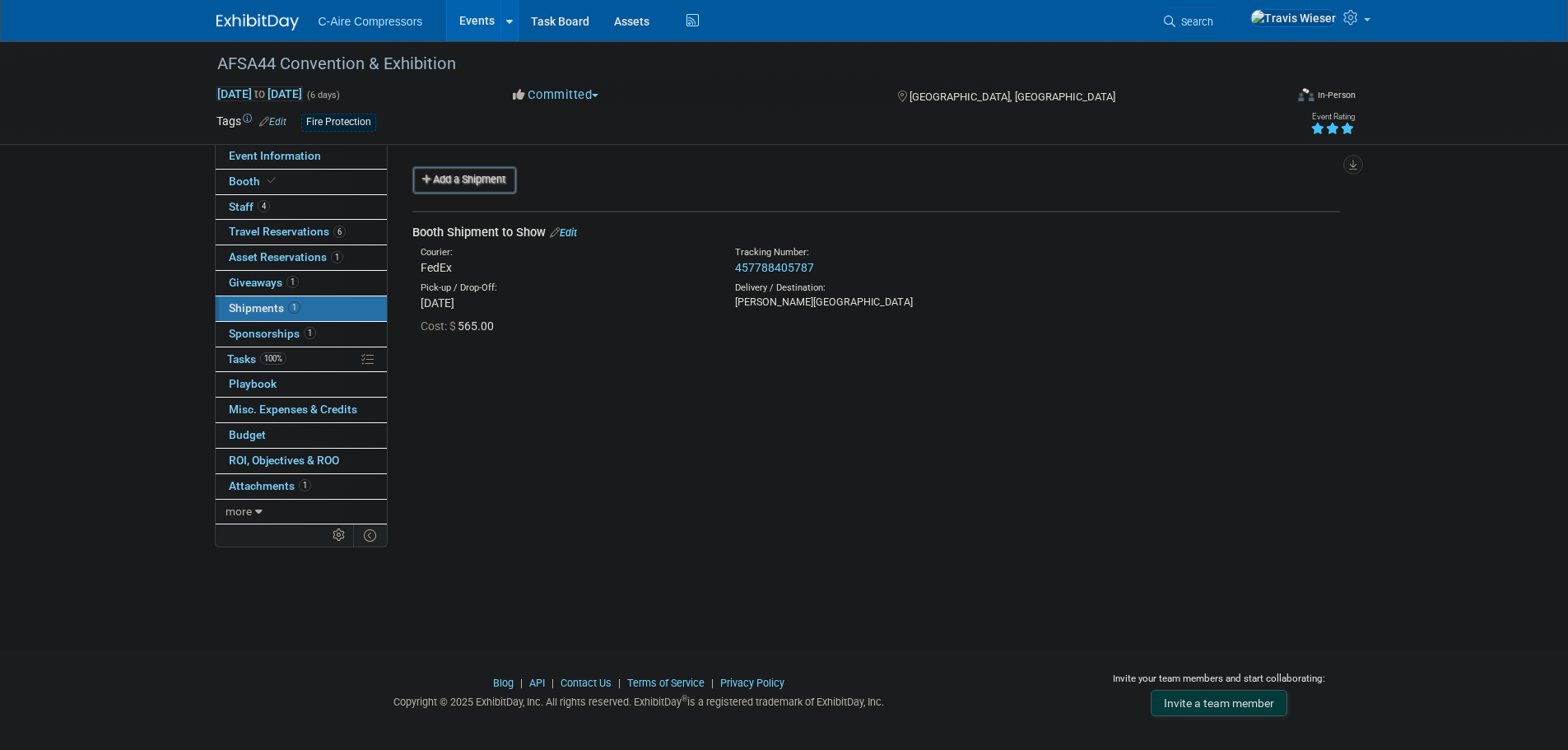
click at [573, 234] on link "Edit" at bounding box center [563, 232] width 28 height 12
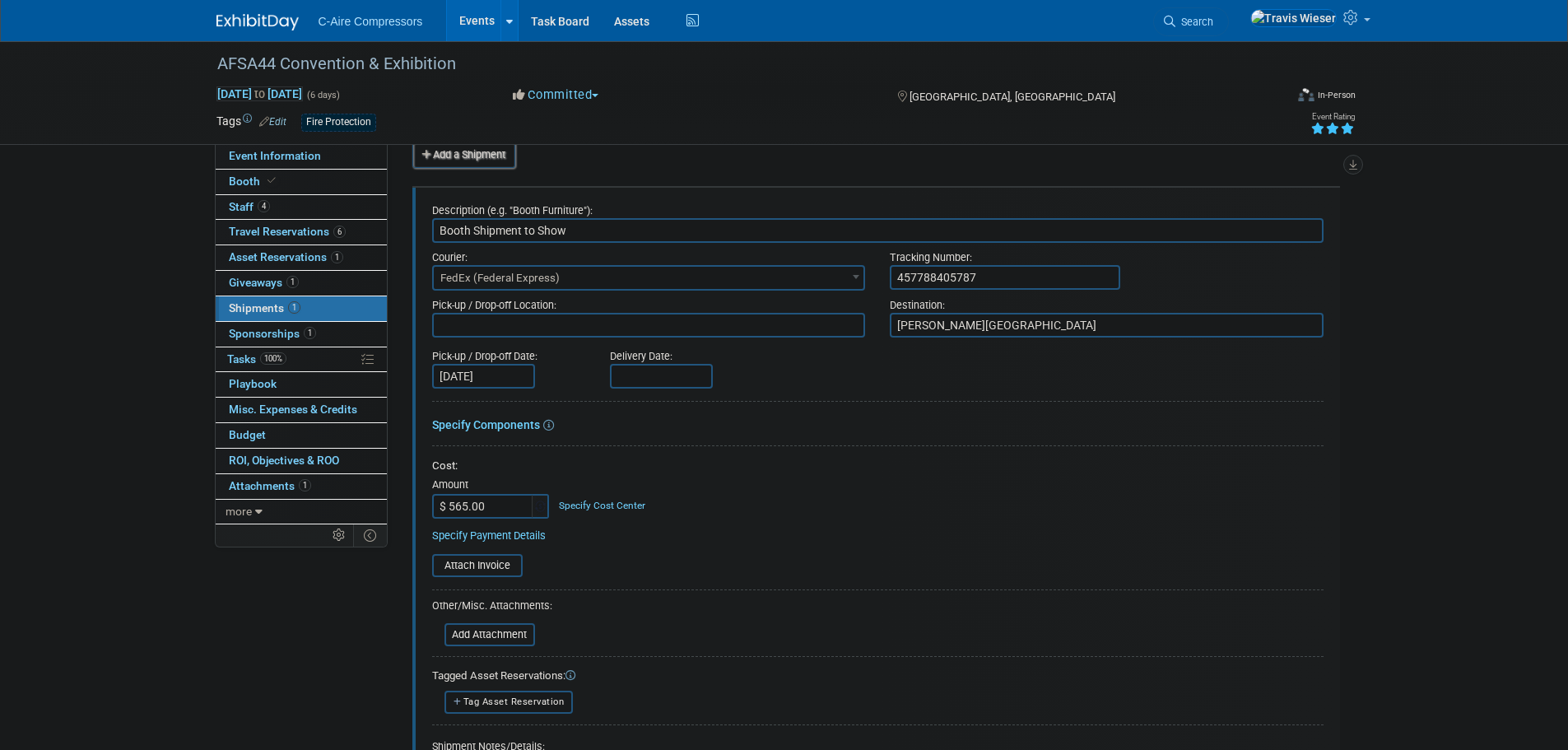
click at [586, 248] on div "Courier:" at bounding box center [648, 253] width 434 height 22
click at [480, 504] on input "$ 565.00" at bounding box center [483, 506] width 103 height 25
click at [488, 499] on input "$ 565.00" at bounding box center [483, 506] width 103 height 25
click at [488, 498] on input "$ 565.00" at bounding box center [483, 506] width 103 height 25
click at [491, 498] on input "$ 565.00" at bounding box center [483, 506] width 103 height 25
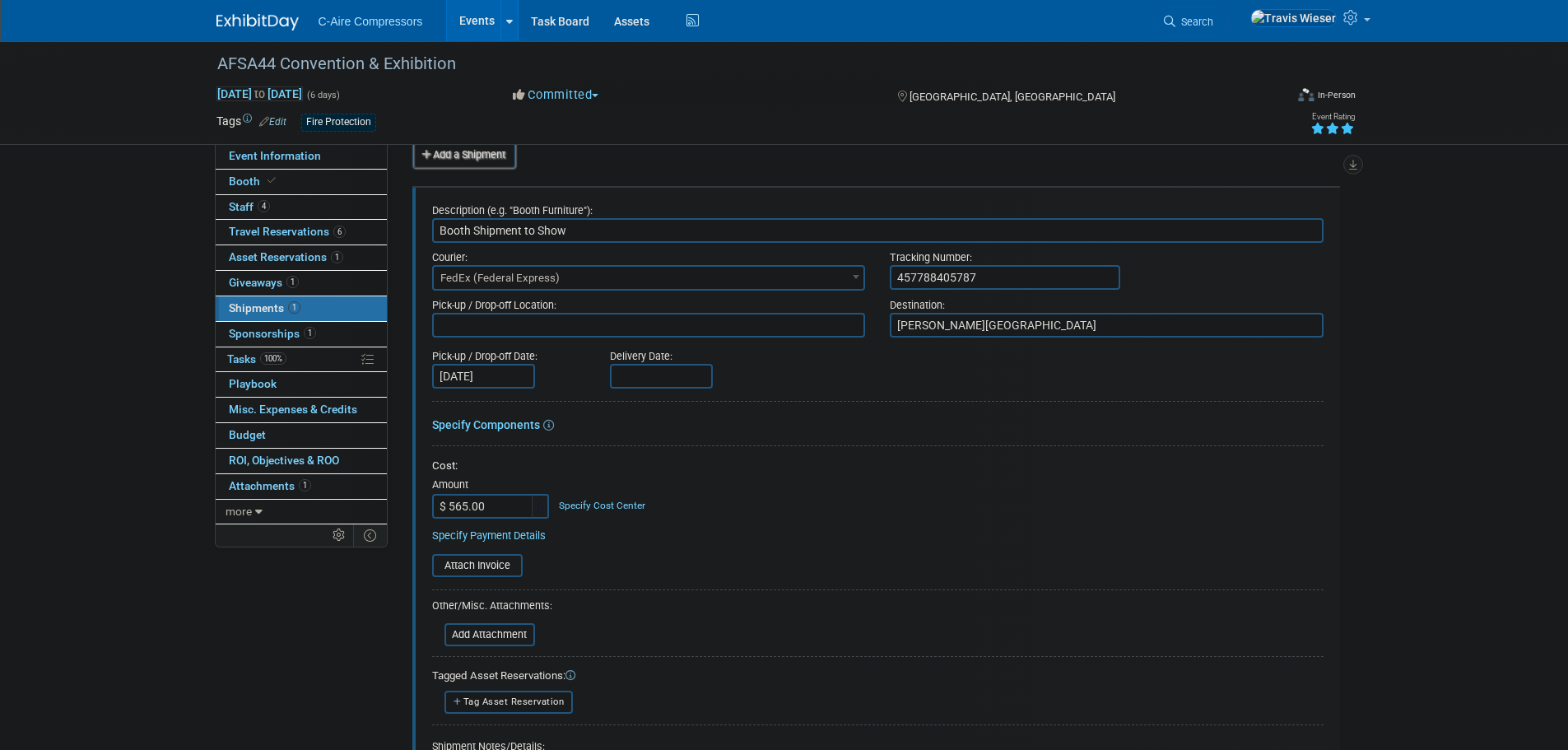
click at [491, 498] on input "$ 565.00" at bounding box center [483, 506] width 103 height 25
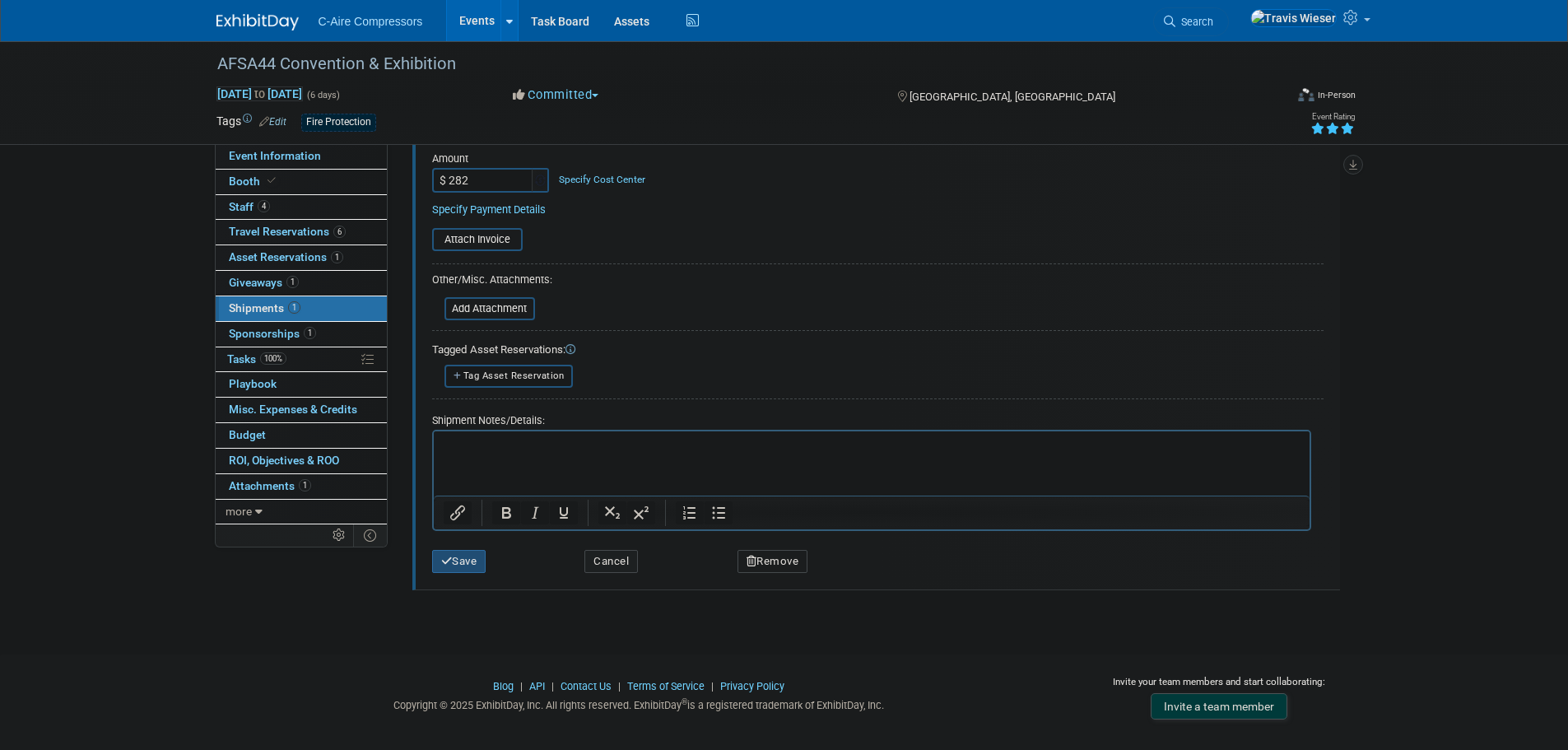
type input "$ 282.00"
click at [474, 554] on button "Save" at bounding box center [458, 561] width 54 height 23
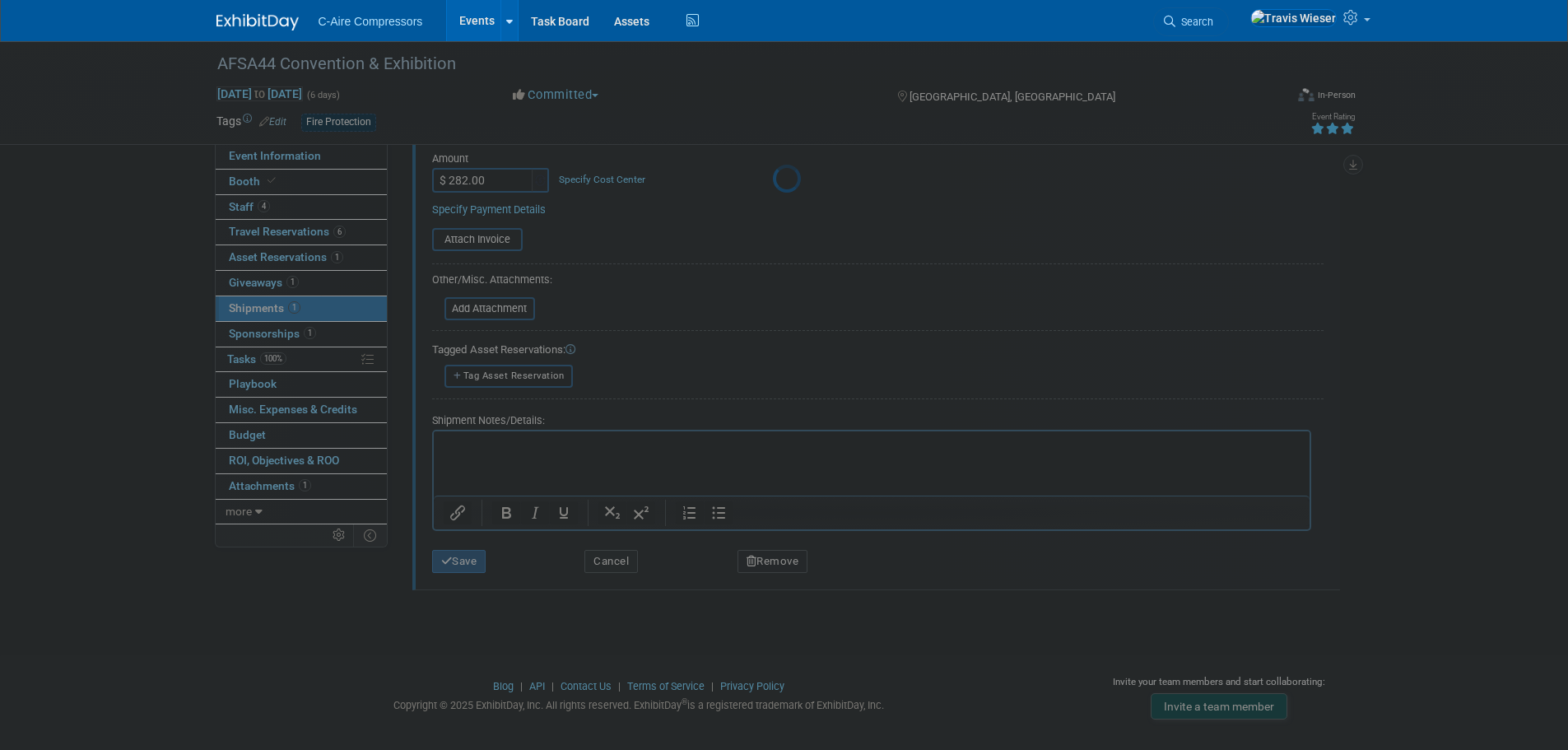
scroll to position [16, 0]
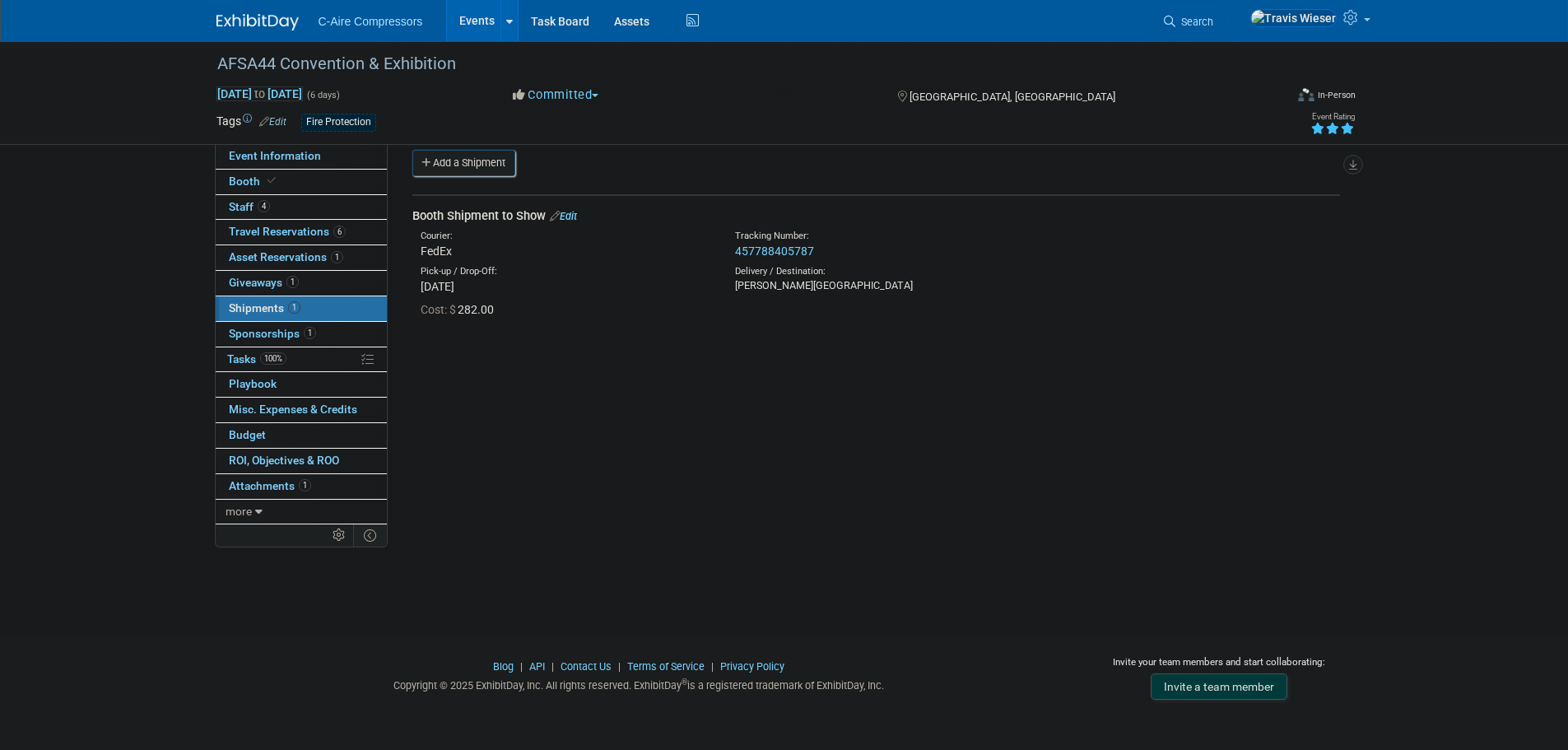
click at [496, 154] on link "Add a Shipment" at bounding box center [464, 163] width 103 height 27
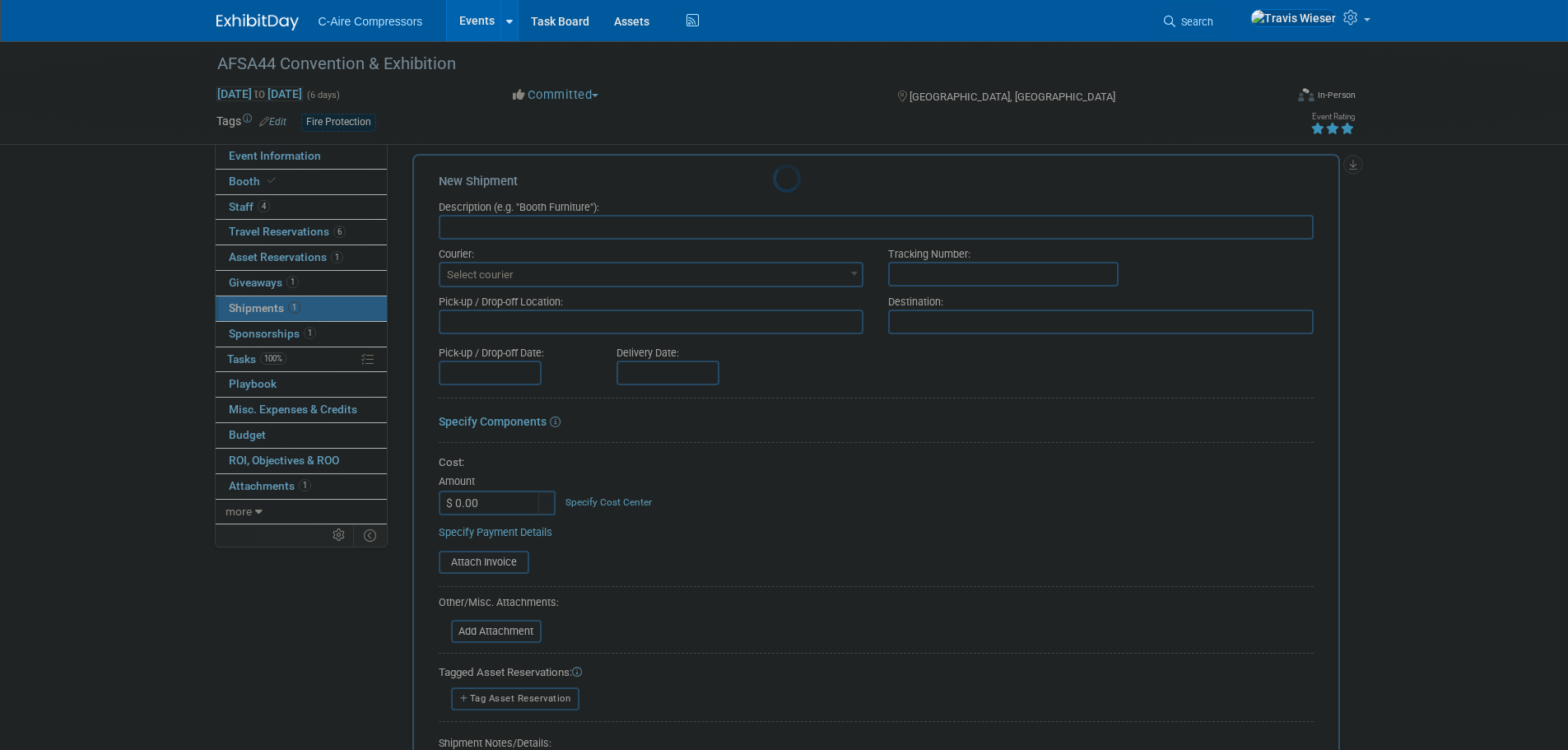
scroll to position [0, 0]
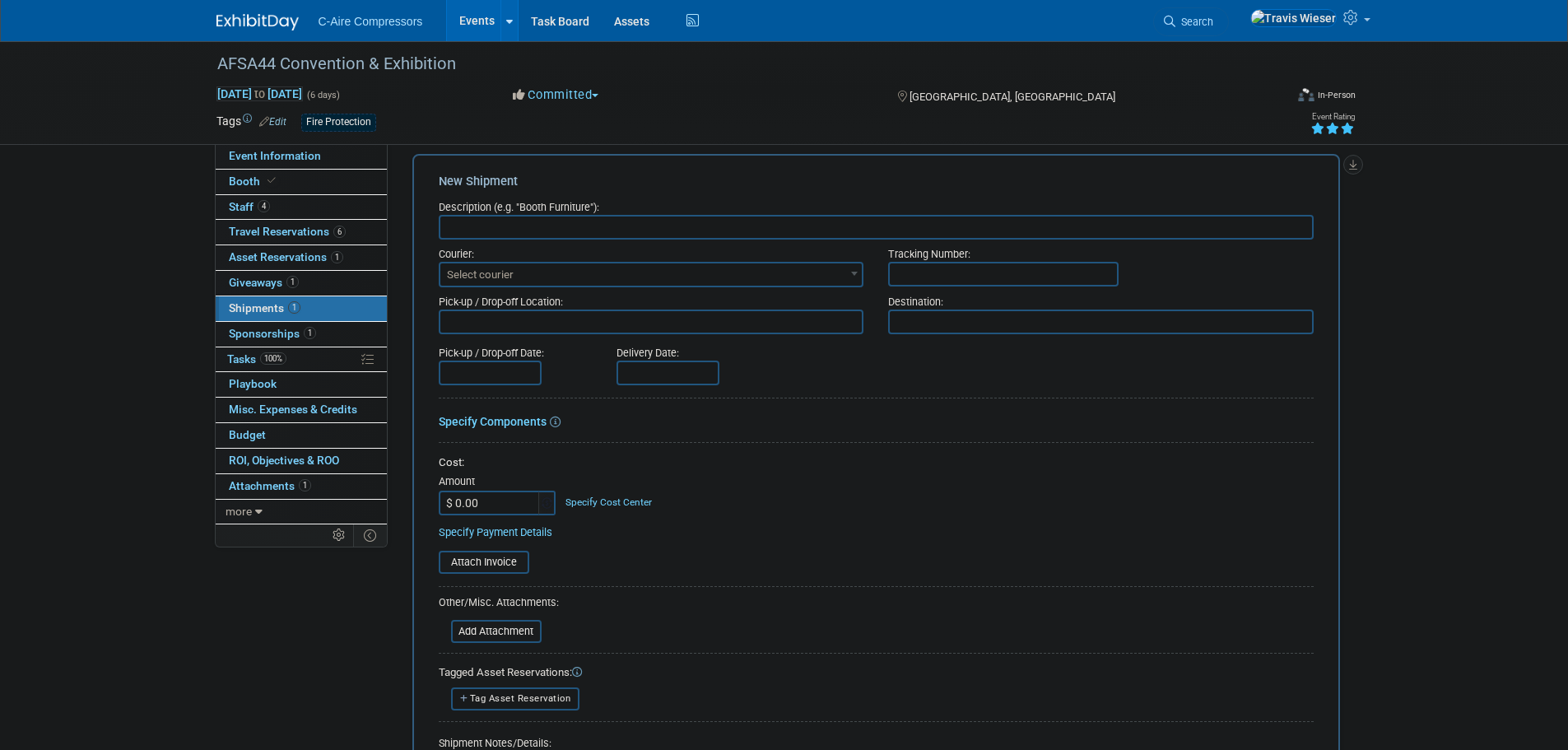
click at [513, 279] on span "Select courier" at bounding box center [480, 274] width 67 height 12
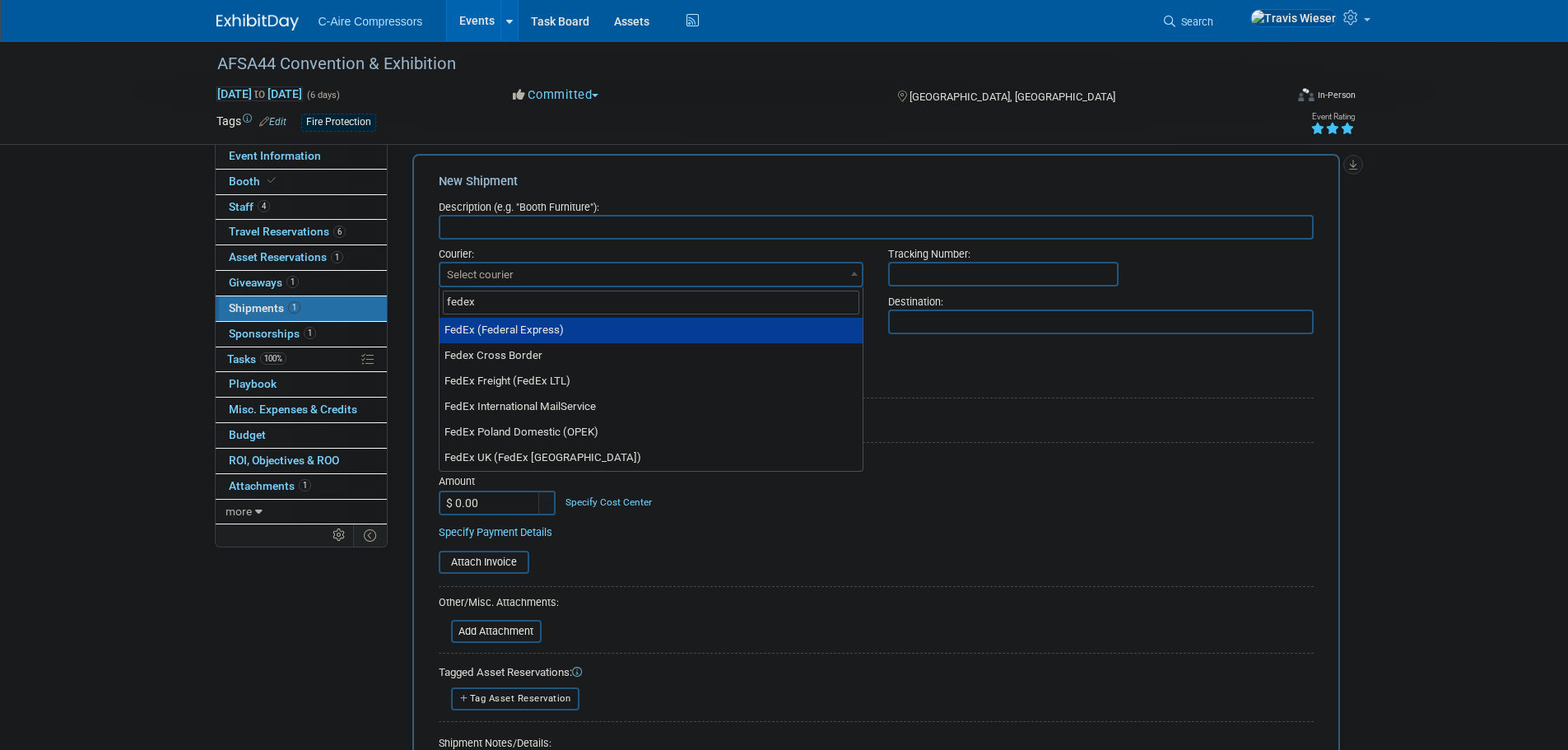
type input "fedex"
select select "206"
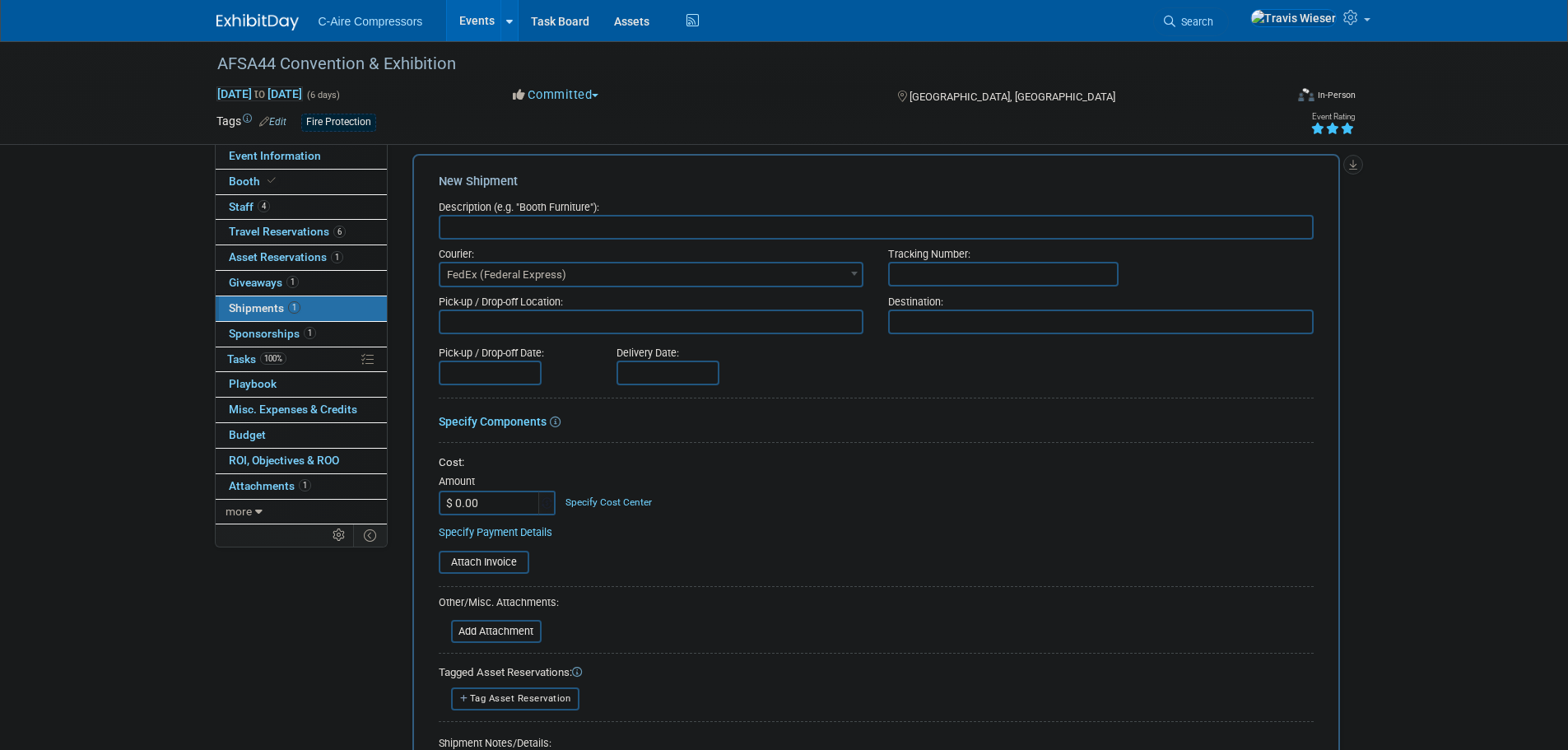
click at [955, 279] on input "text" at bounding box center [1003, 274] width 230 height 25
type input "B"
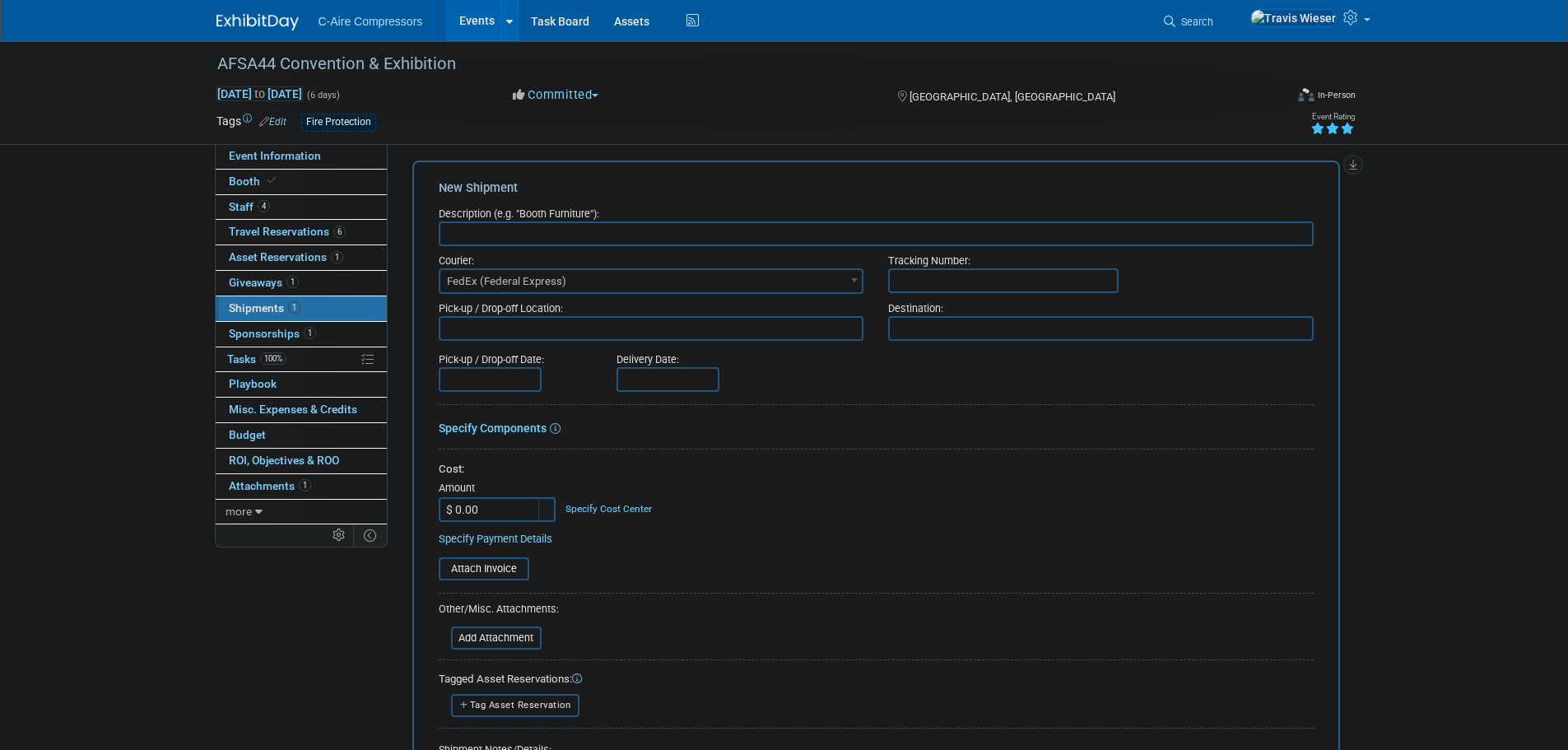
scroll to position [9, 0]
click at [904, 285] on input "text" at bounding box center [1003, 282] width 230 height 25
paste input "https://www.fedex.com/apps/fedextrack/?action=track&tracknumbers=457788405787"
drag, startPoint x: 1035, startPoint y: 280, endPoint x: 829, endPoint y: 270, distance: 206.2
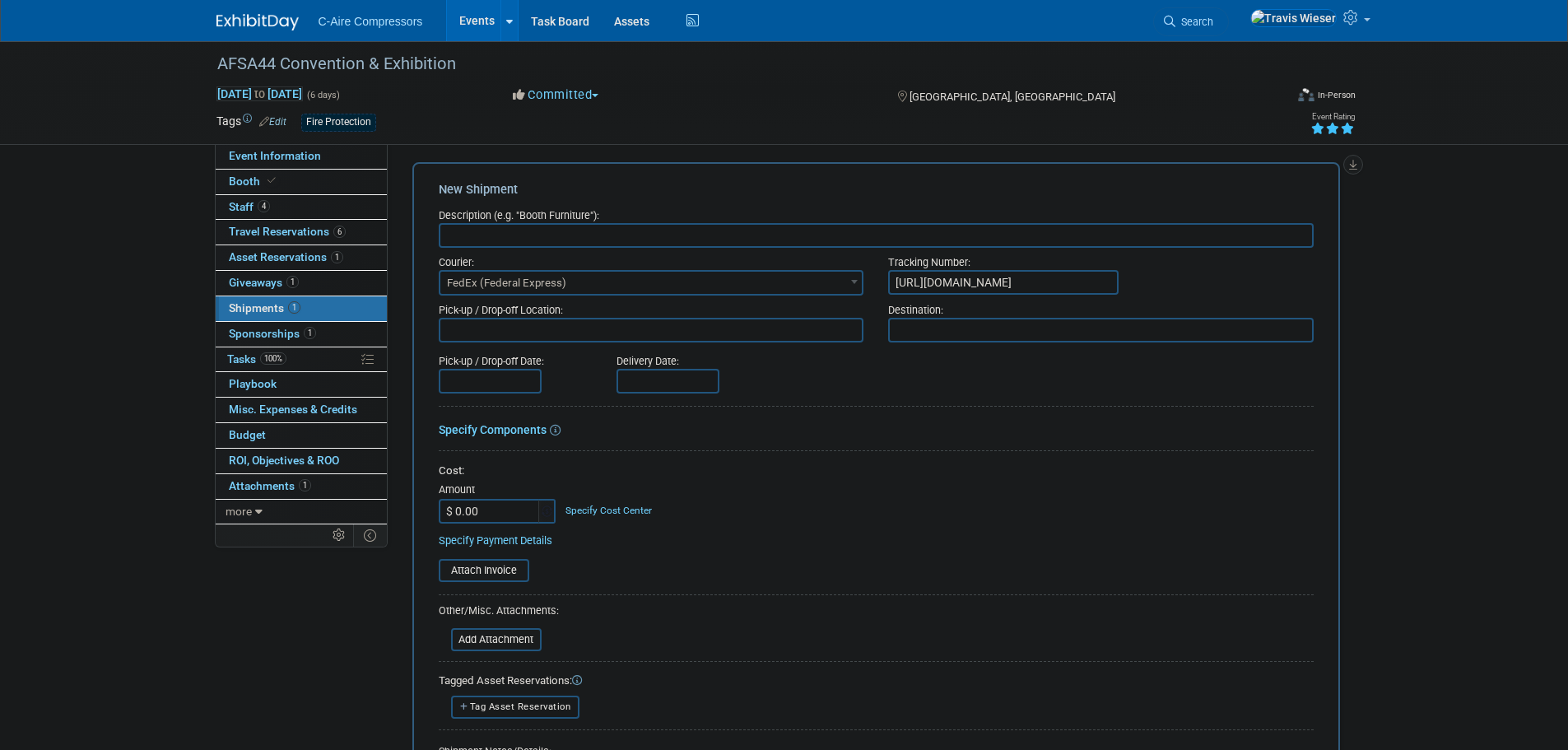
click at [837, 267] on div "Courier: 007EX 17 Post Service (17PostService) 2GO (Negros Navigation) 360 Lion…" at bounding box center [876, 272] width 900 height 48
type input "457788405787"
click at [916, 379] on div "Pick-up / Drop-off Date: Delivery Date:" at bounding box center [876, 369] width 900 height 47
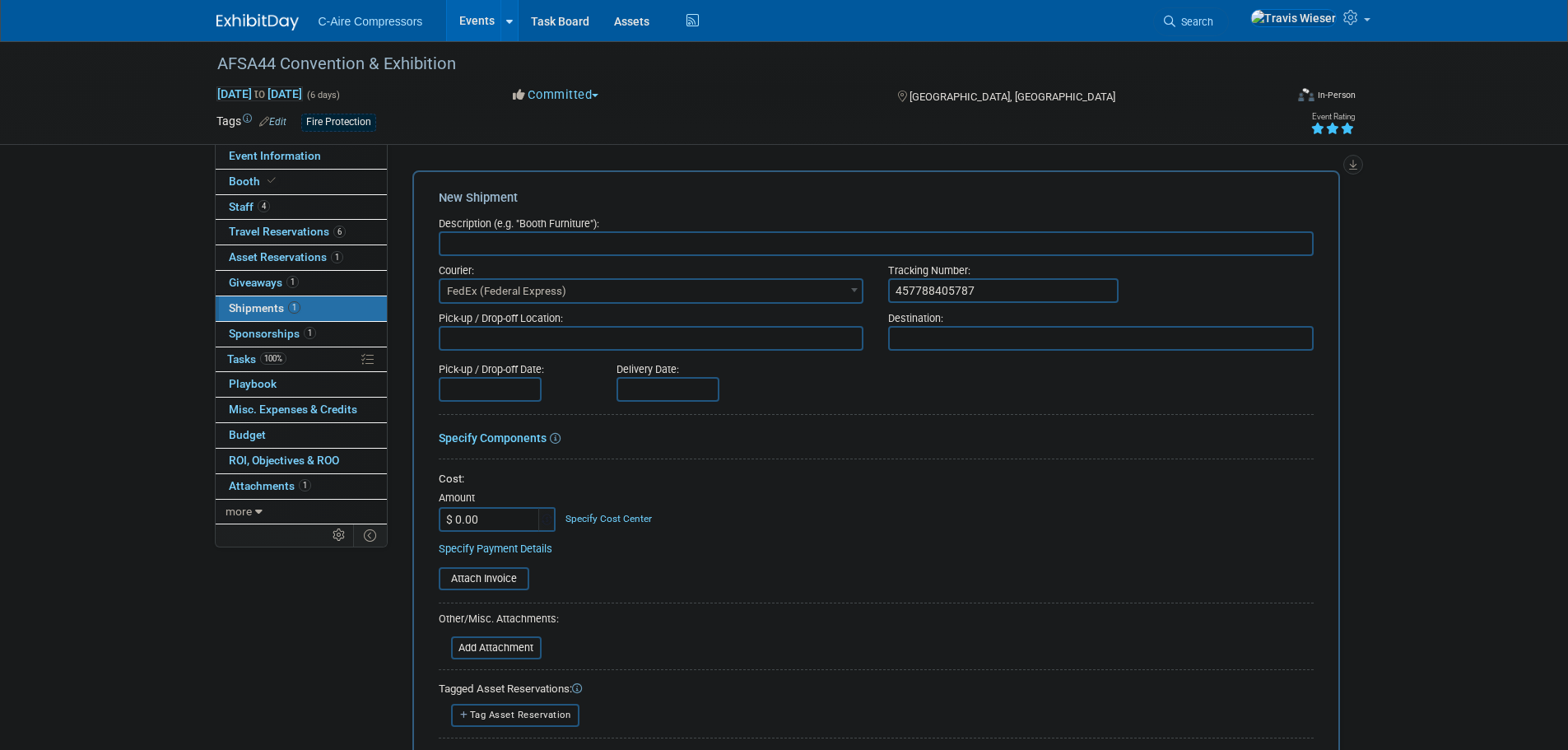
click at [720, 251] on input "text" at bounding box center [876, 243] width 875 height 25
type input "Booth Shipment from Show"
click at [530, 393] on input "text" at bounding box center [490, 389] width 103 height 25
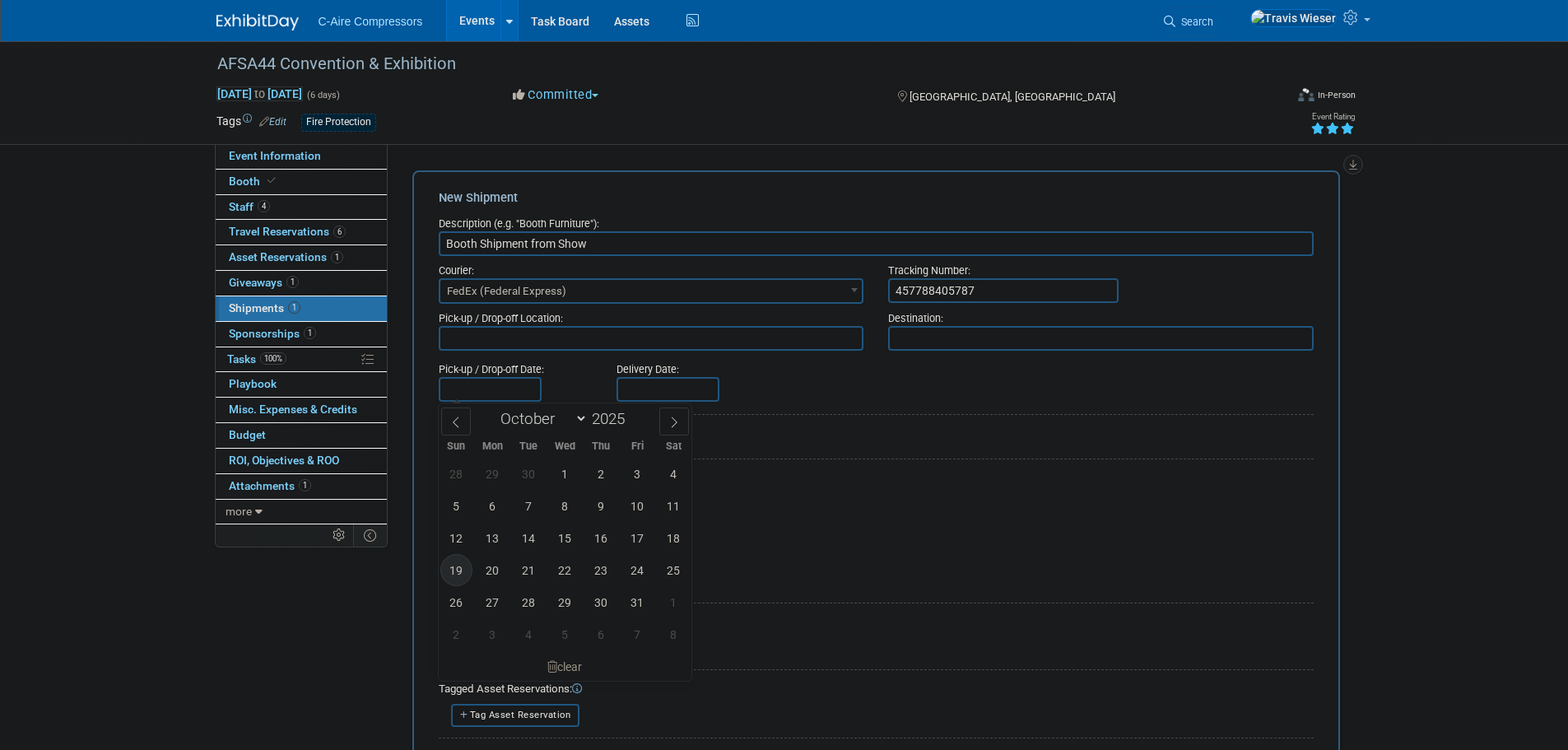
click at [463, 569] on span "19" at bounding box center [456, 570] width 32 height 32
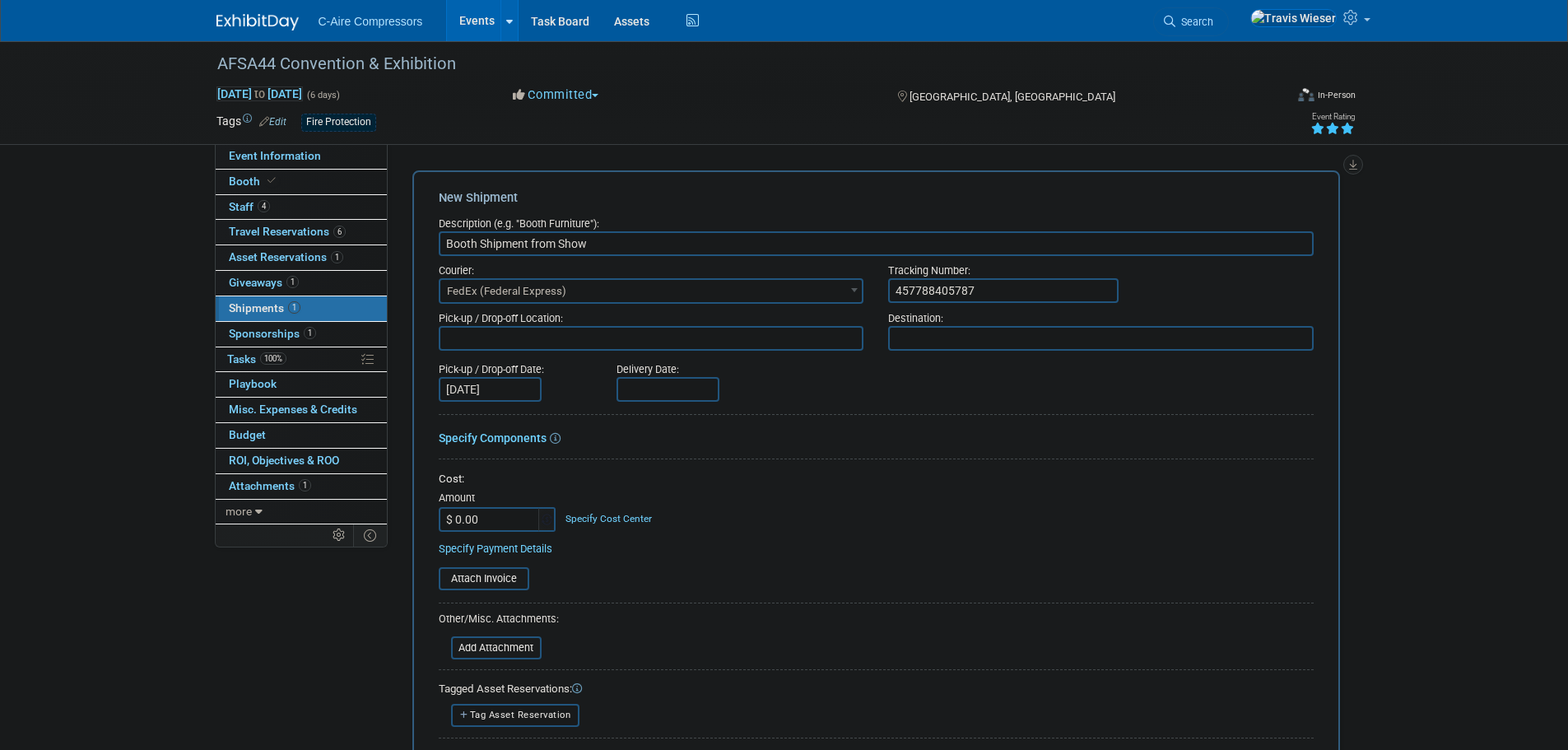
click at [531, 386] on input "Oct 19, 2025" at bounding box center [490, 389] width 103 height 25
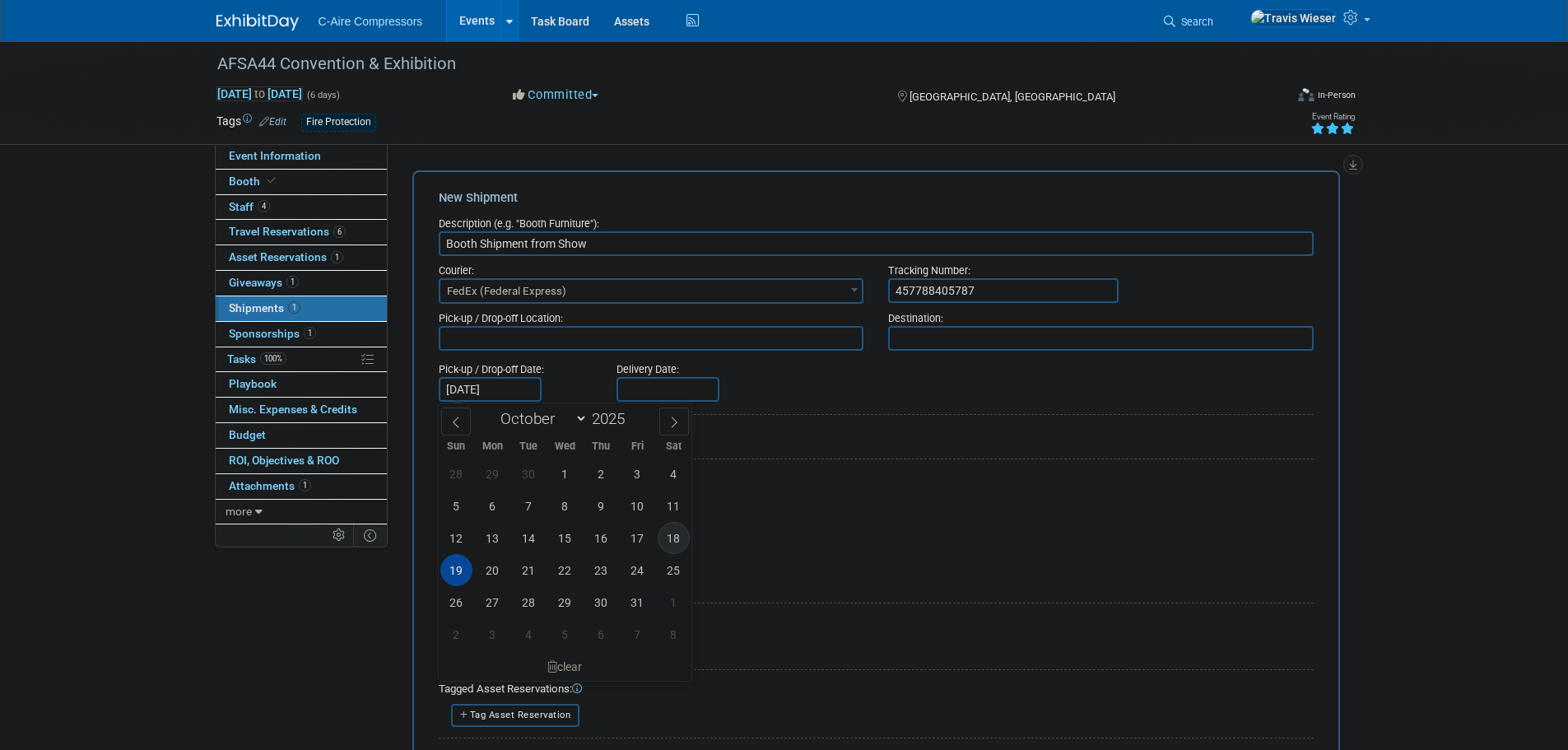
click at [672, 538] on span "18" at bounding box center [674, 538] width 32 height 32
type input "Oct 18, 2025"
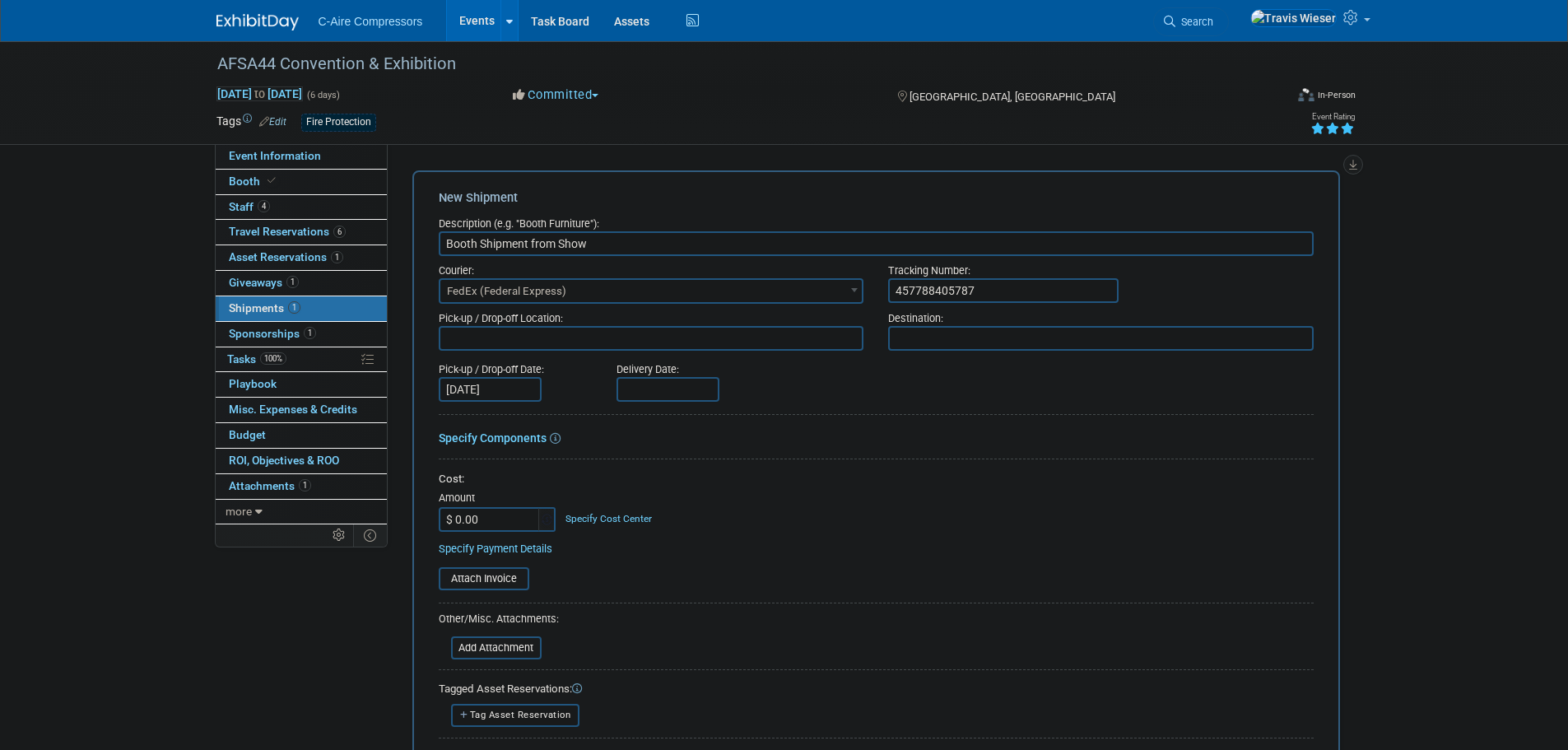
click at [590, 384] on div "Pick-up / Drop-off Date: Oct 18, 2025" at bounding box center [514, 377] width 178 height 47
click at [610, 334] on textarea at bounding box center [651, 338] width 426 height 25
click at [732, 393] on div "Delivery Date:" at bounding box center [716, 377] width 224 height 47
click at [959, 334] on textarea at bounding box center [1101, 338] width 426 height 25
type textarea "C-Aire Compressors"
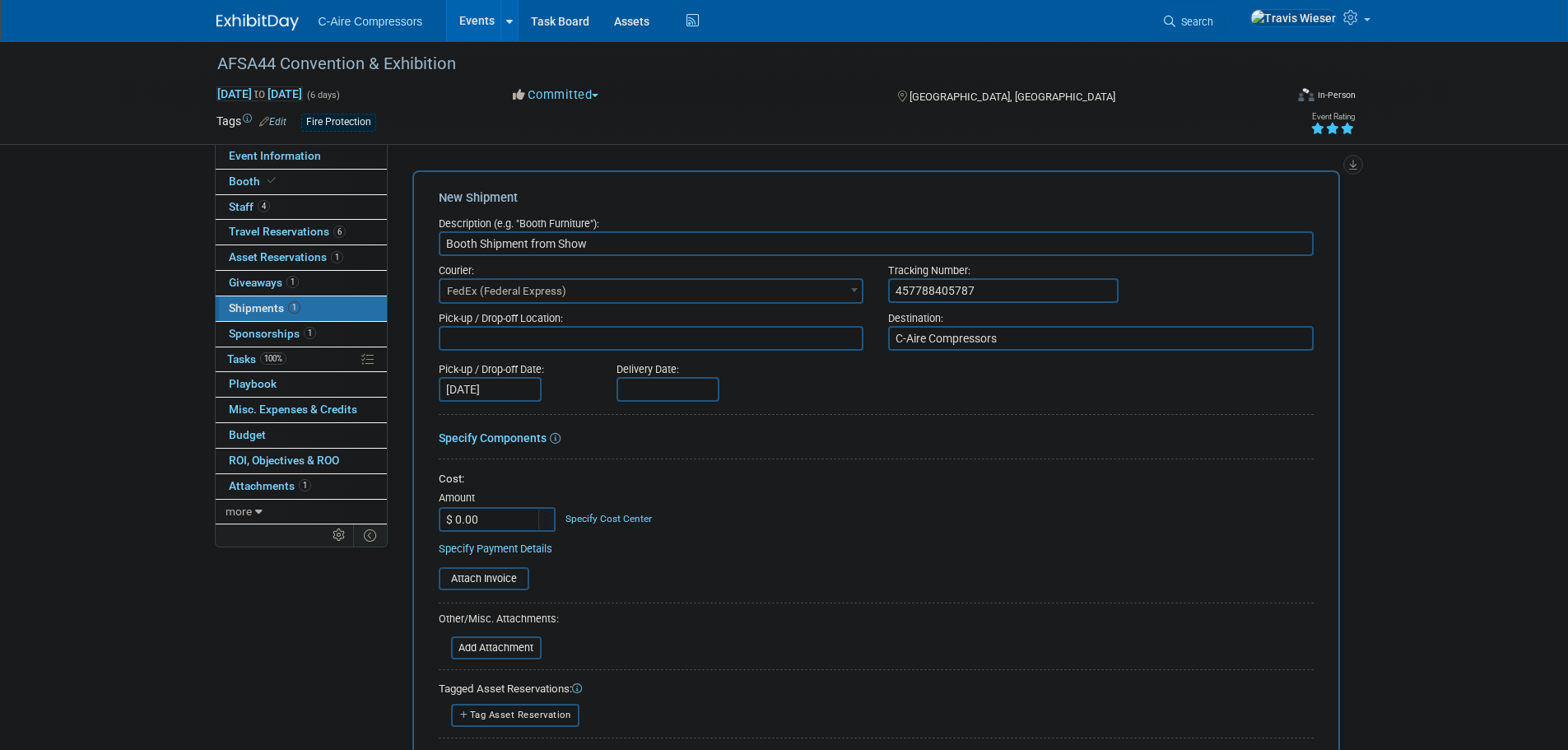
click at [505, 509] on input "$ 0.00" at bounding box center [490, 519] width 103 height 25
type input "$ 282.00"
click at [563, 474] on div "Cost:" at bounding box center [876, 479] width 875 height 15
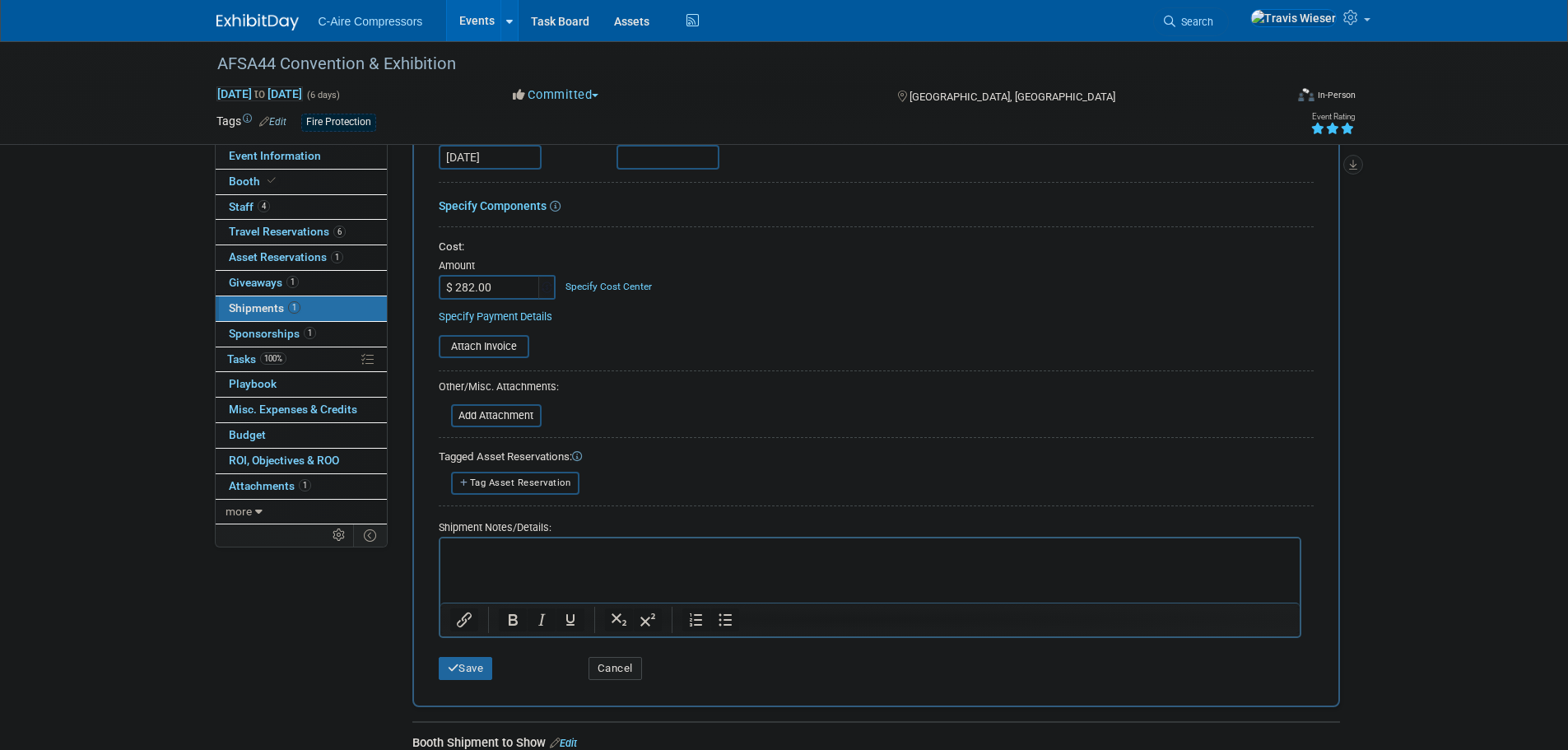
scroll to position [247, 0]
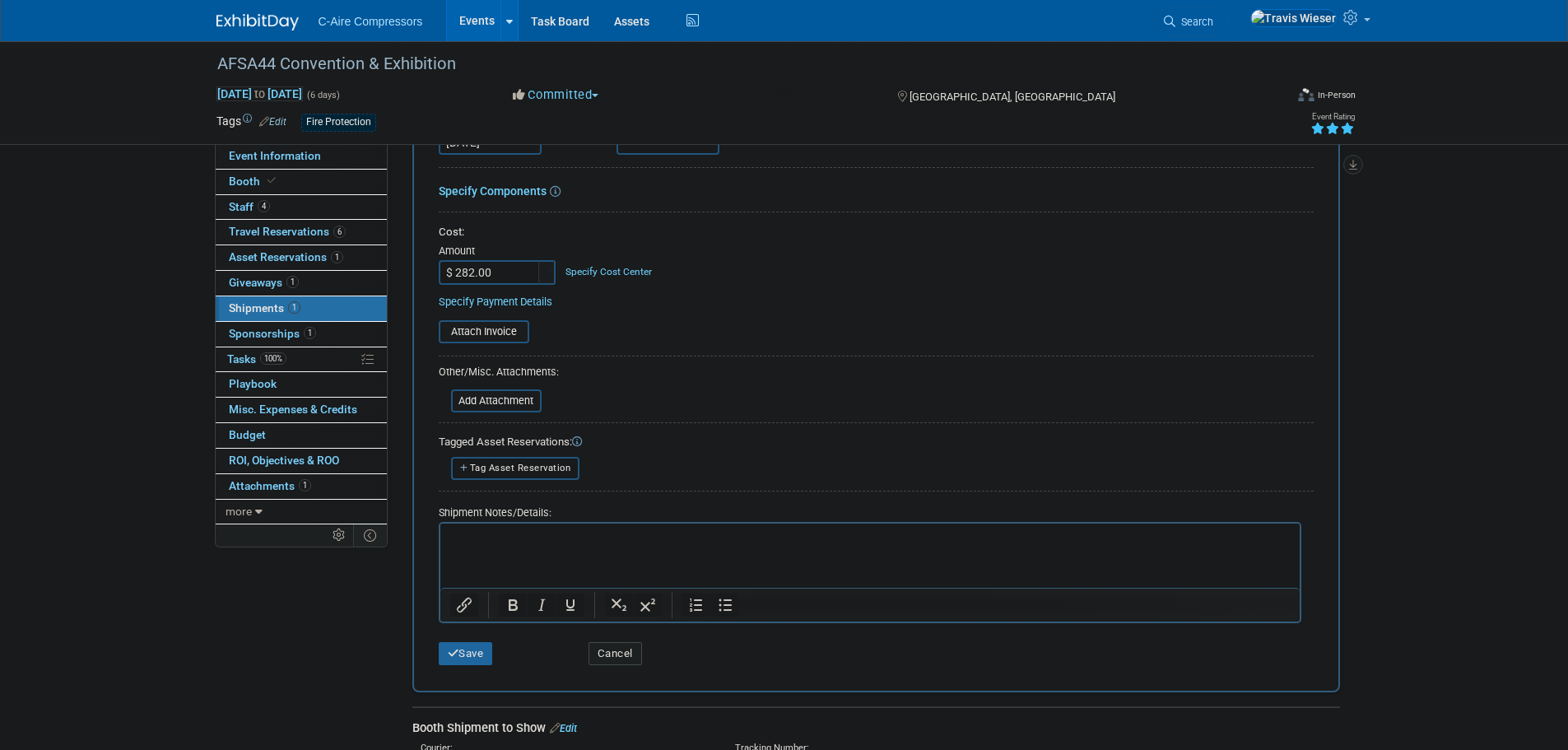
click at [484, 635] on div "Save" at bounding box center [501, 647] width 150 height 33
click at [482, 640] on div "Save" at bounding box center [501, 647] width 150 height 33
click at [483, 643] on button "Save" at bounding box center [465, 653] width 54 height 23
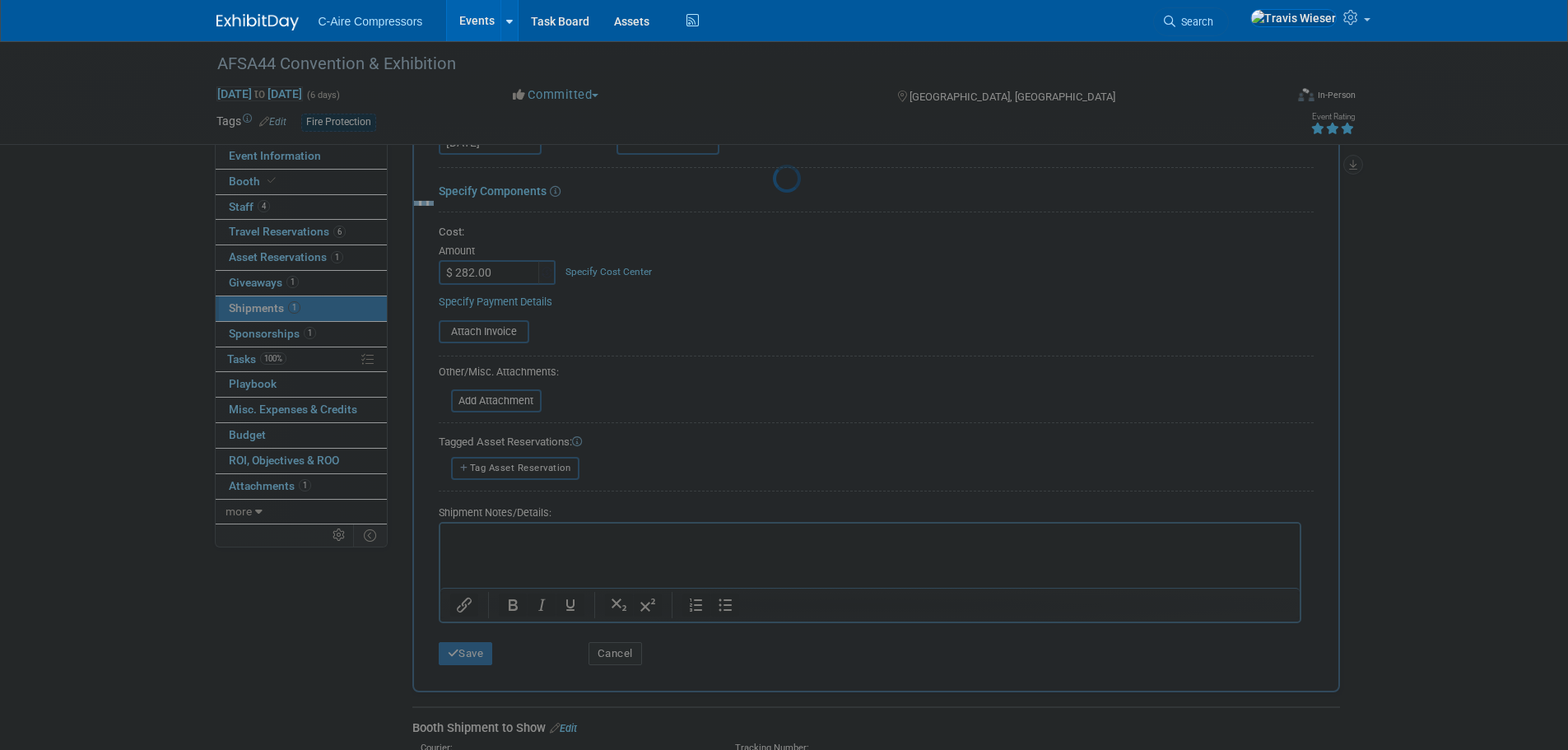
scroll to position [16, 0]
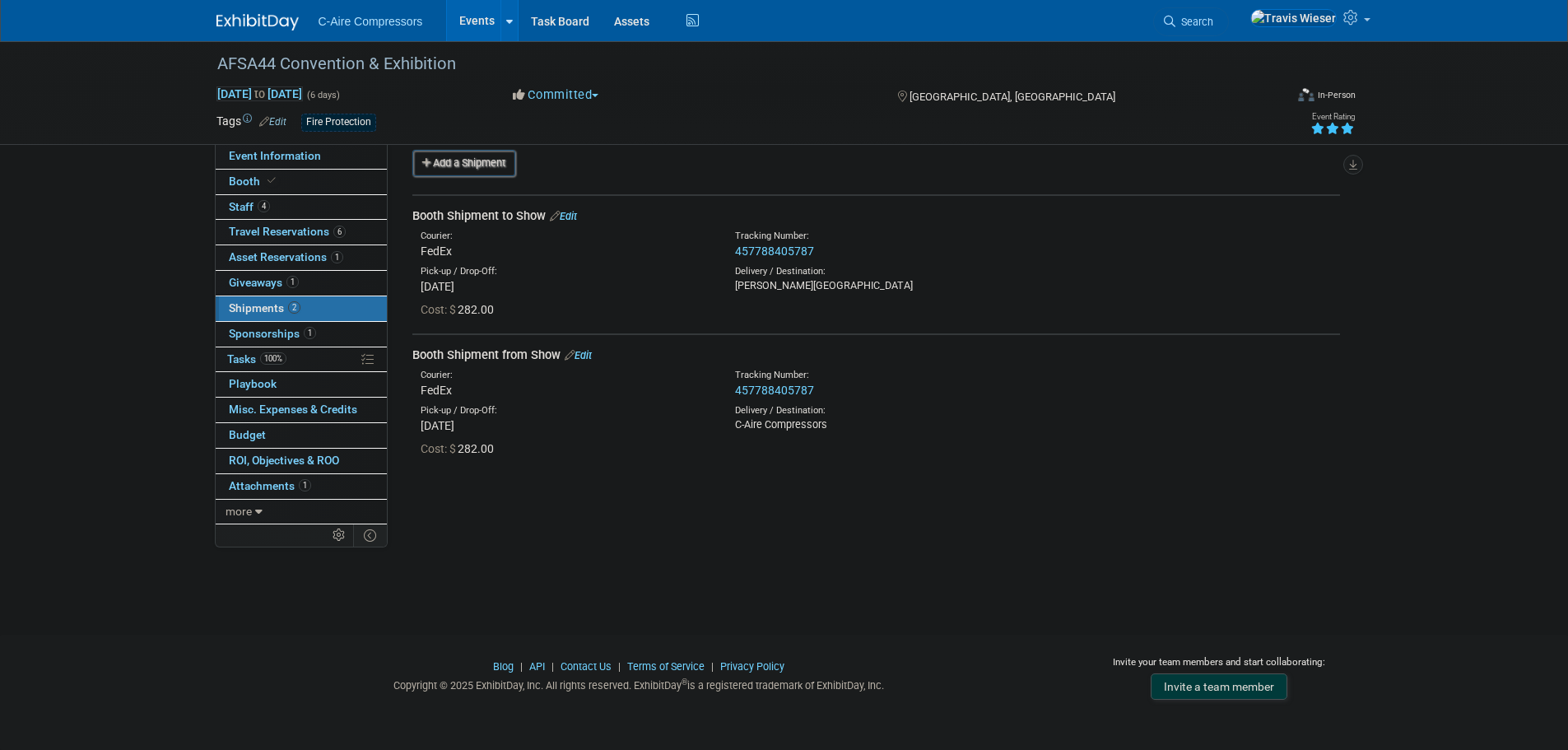
click at [584, 353] on link "Edit" at bounding box center [578, 355] width 28 height 12
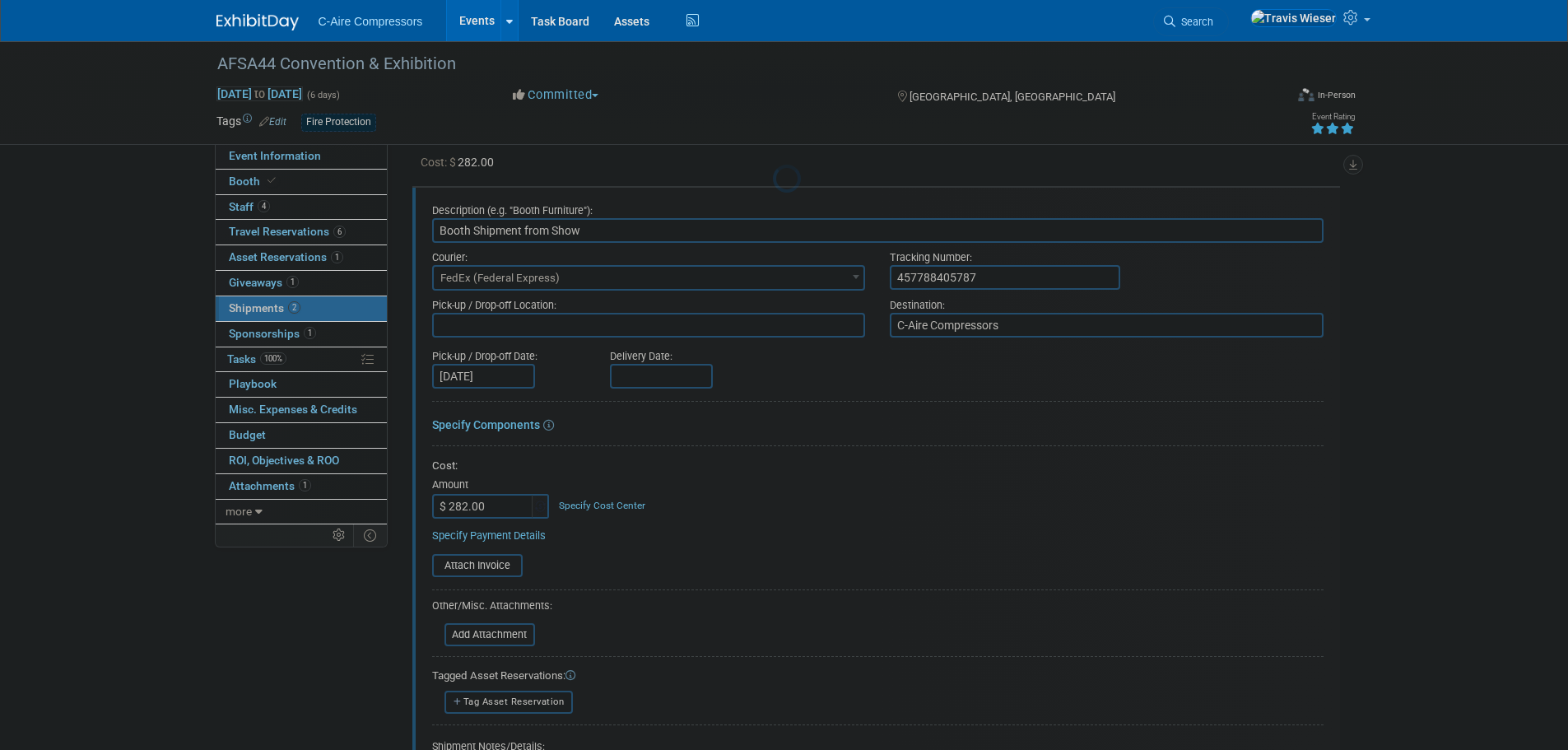
scroll to position [0, 0]
click at [942, 265] on input "457788405787" at bounding box center [1005, 278] width 230 height 25
click at [861, 375] on div "Pick-up / Drop-off Date: Oct 18, 2025 Delivery Date:" at bounding box center [877, 364] width 916 height 47
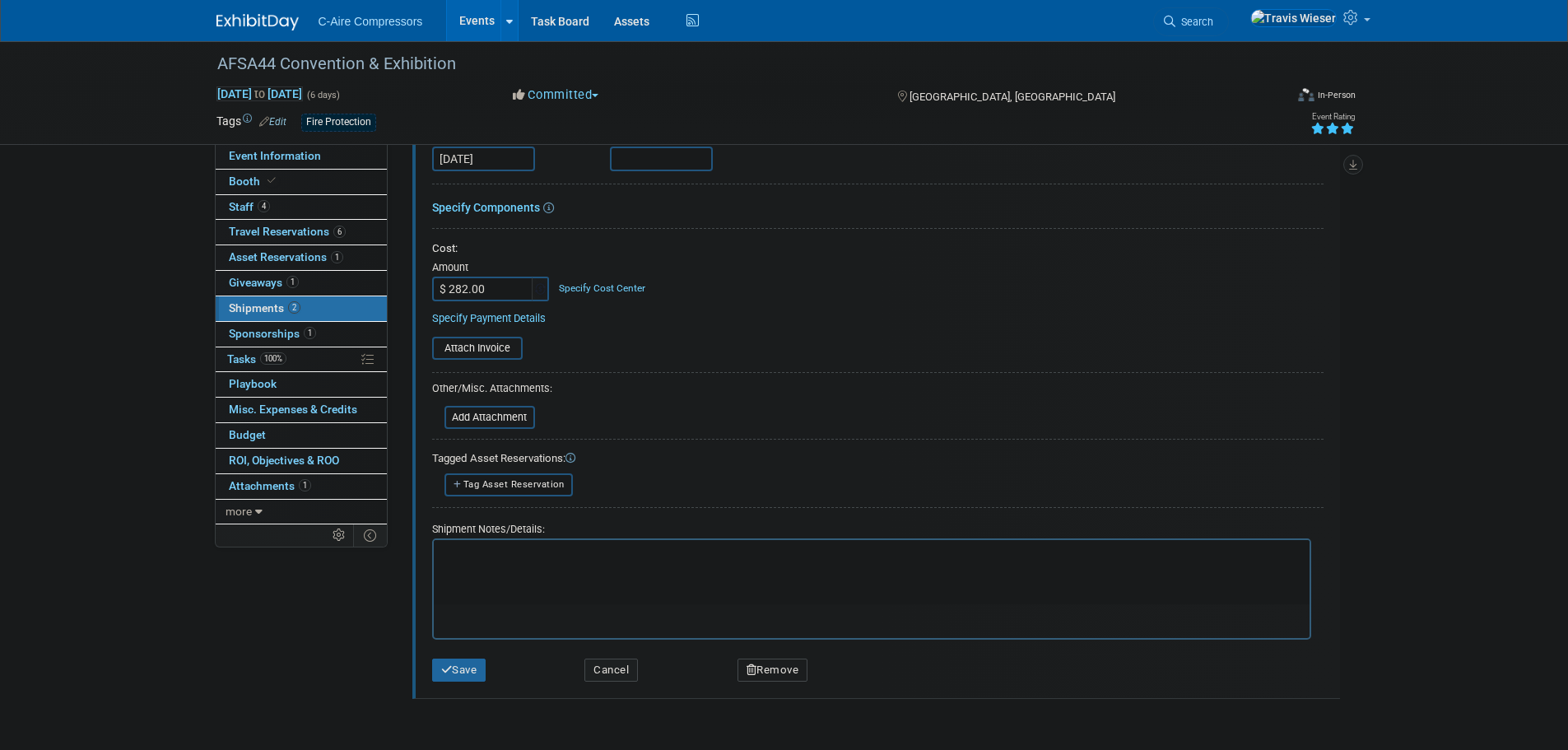
scroll to position [78, 0]
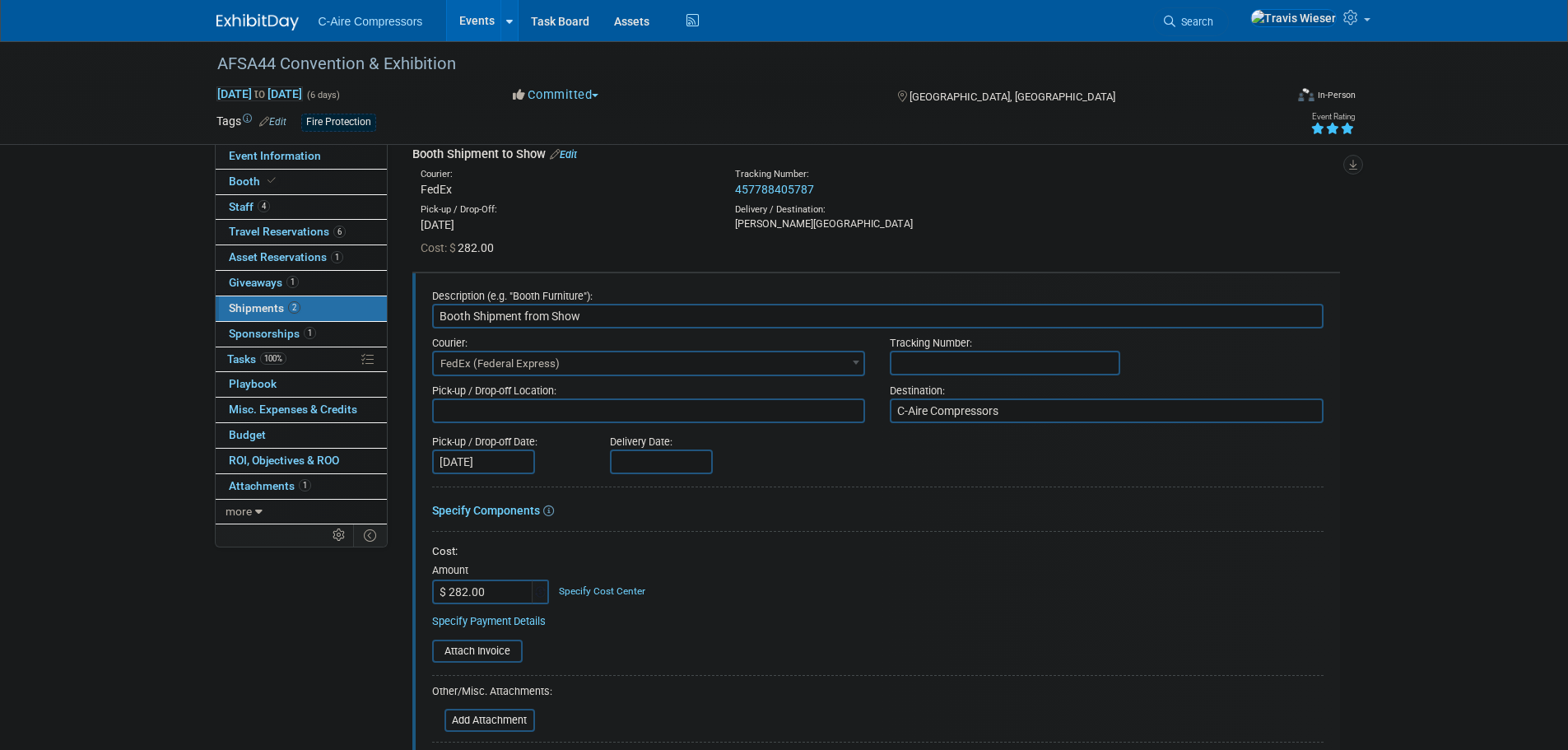
click at [901, 350] on div "Tracking Number:" at bounding box center [1107, 338] width 434 height 22
click at [903, 352] on input "text" at bounding box center [1005, 363] width 230 height 25
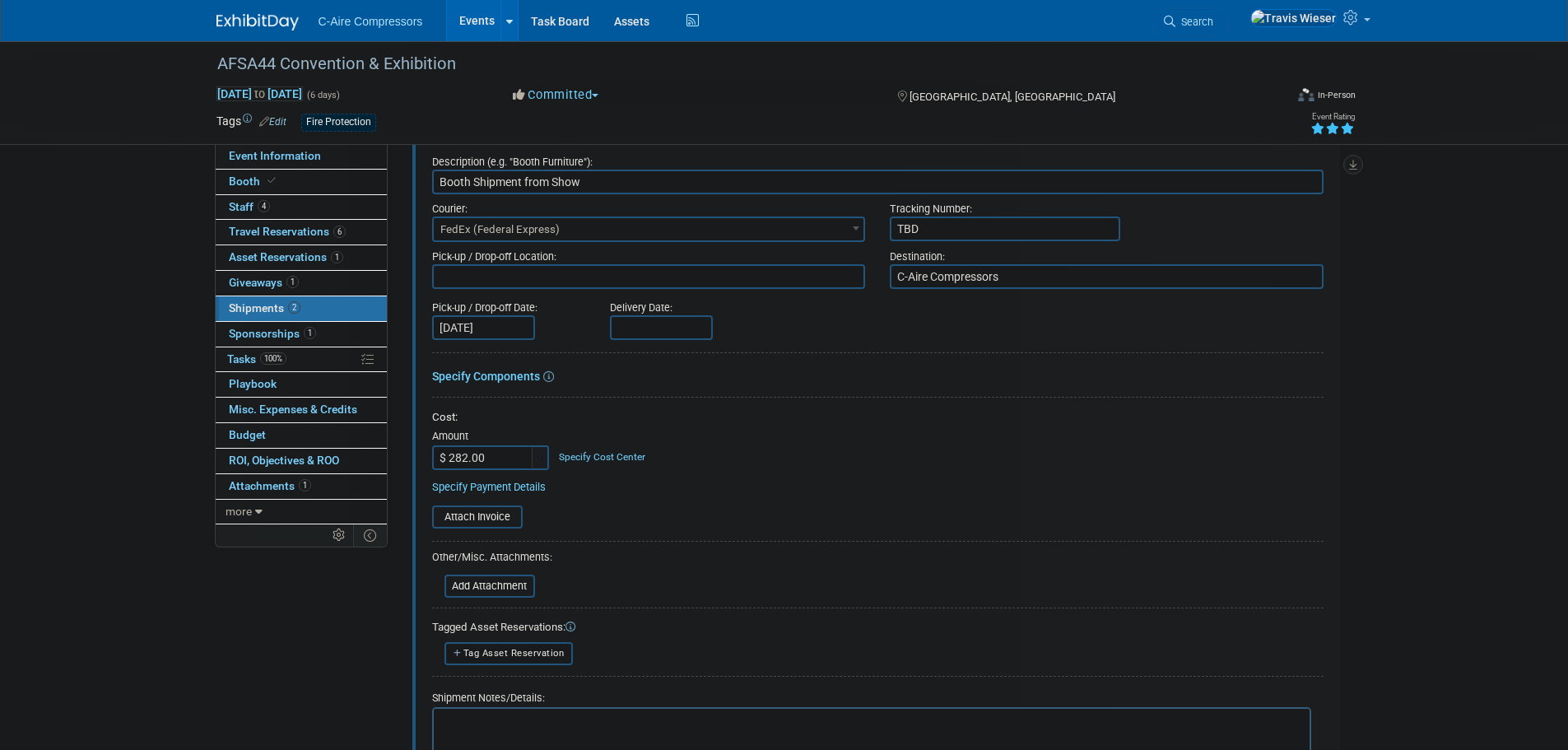
scroll to position [408, 0]
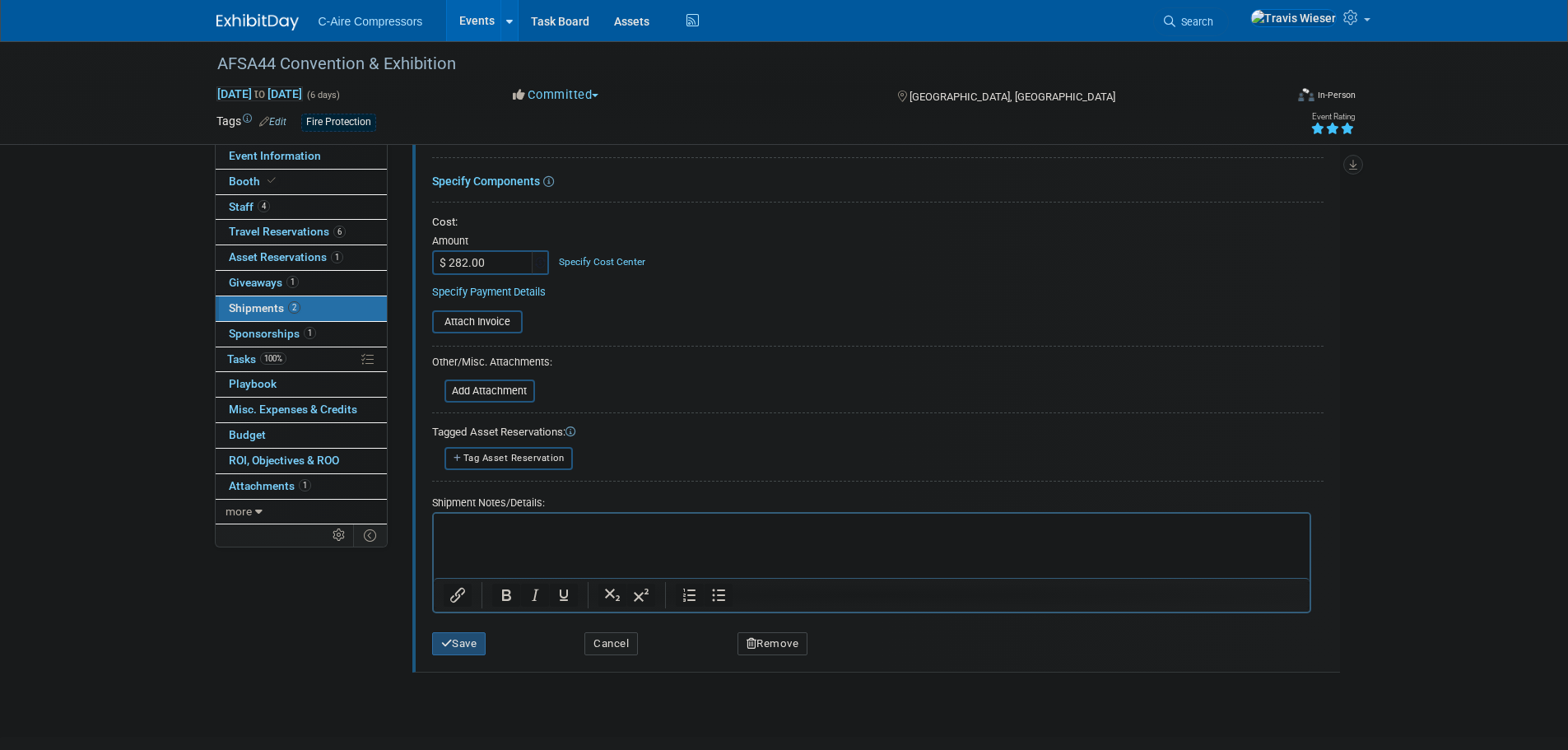
type input "TBD"
click at [449, 650] on button "Save" at bounding box center [458, 644] width 54 height 23
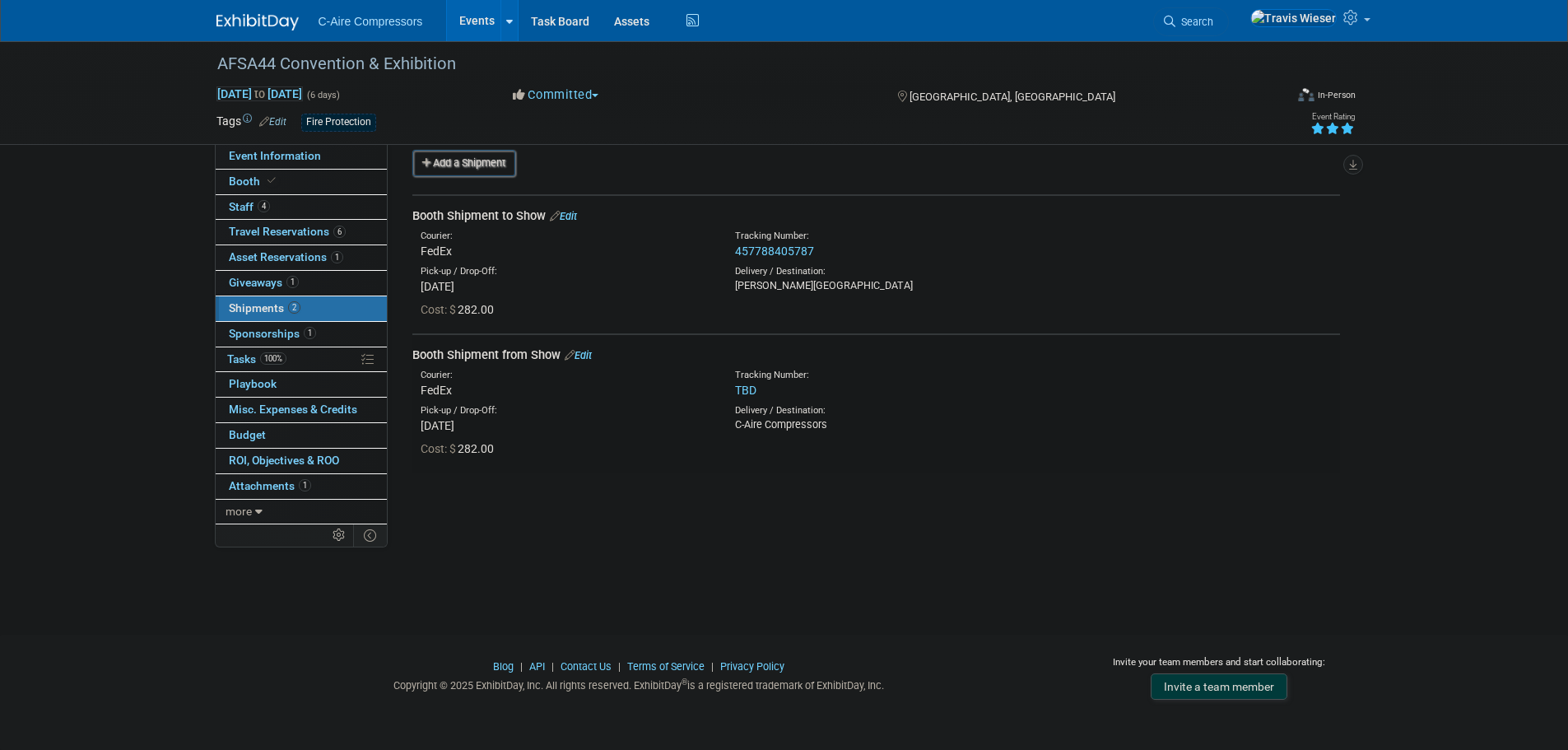
scroll to position [0, 0]
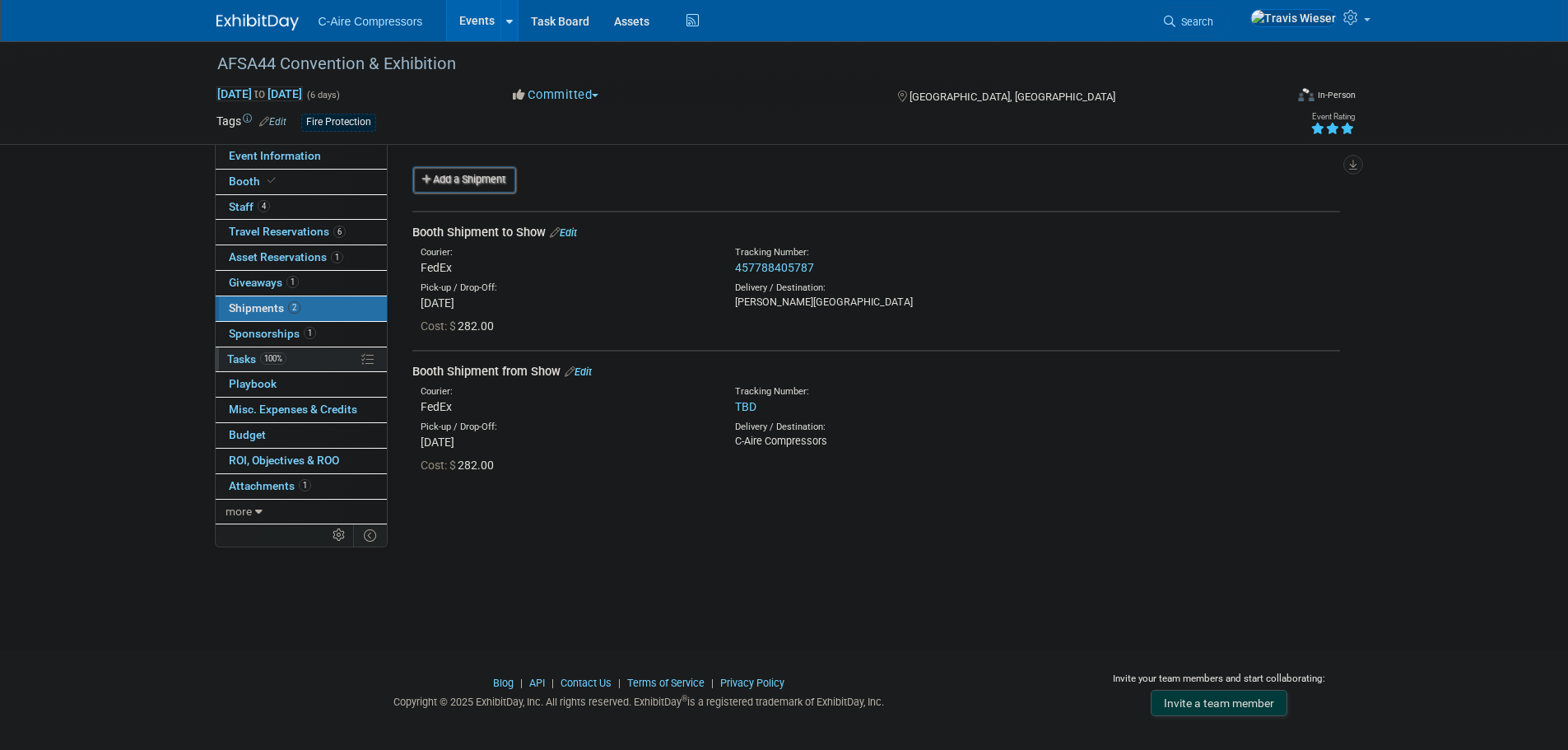
click at [324, 353] on link "100% Tasks 100%" at bounding box center [301, 359] width 171 height 25
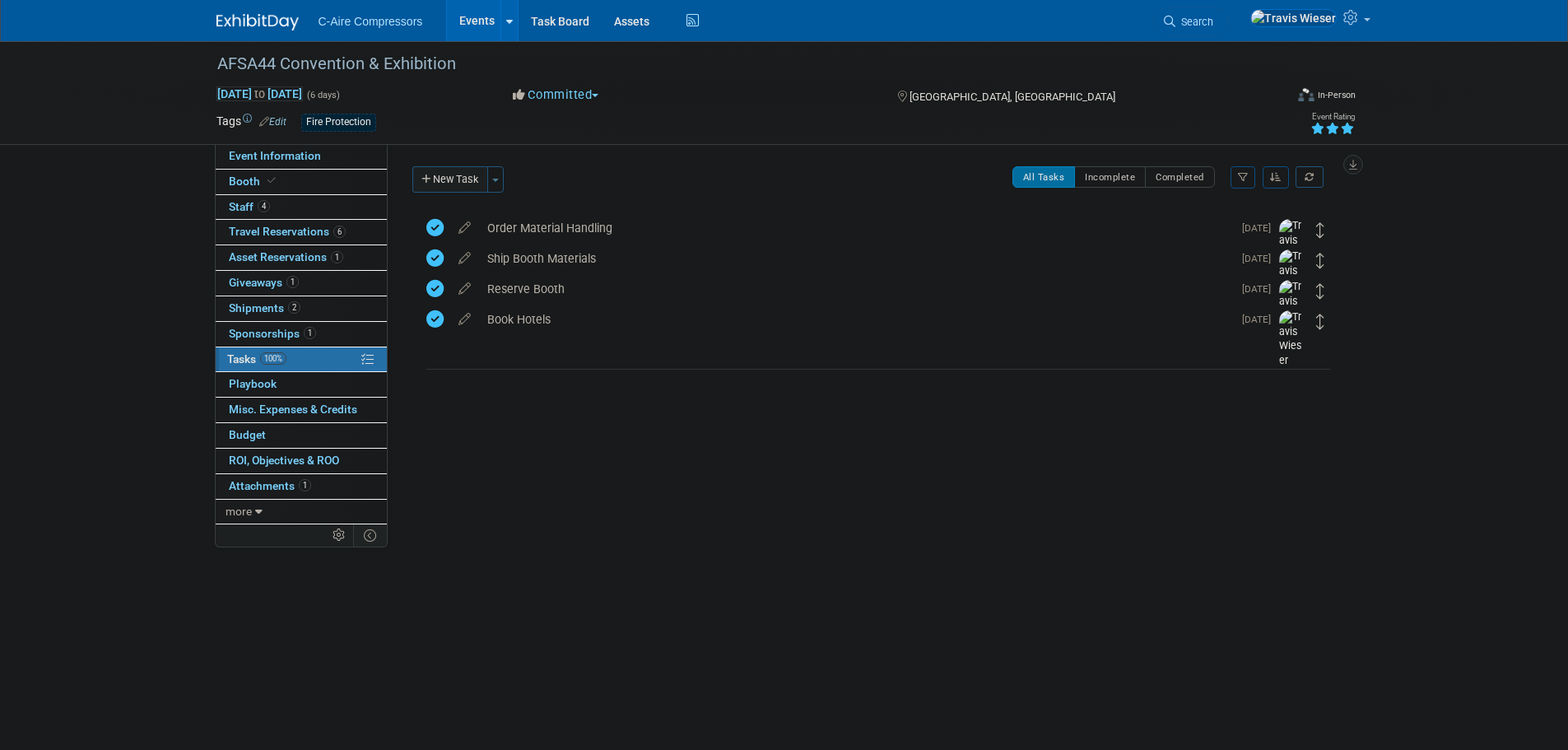
click at [473, 183] on button "New Task" at bounding box center [451, 180] width 76 height 27
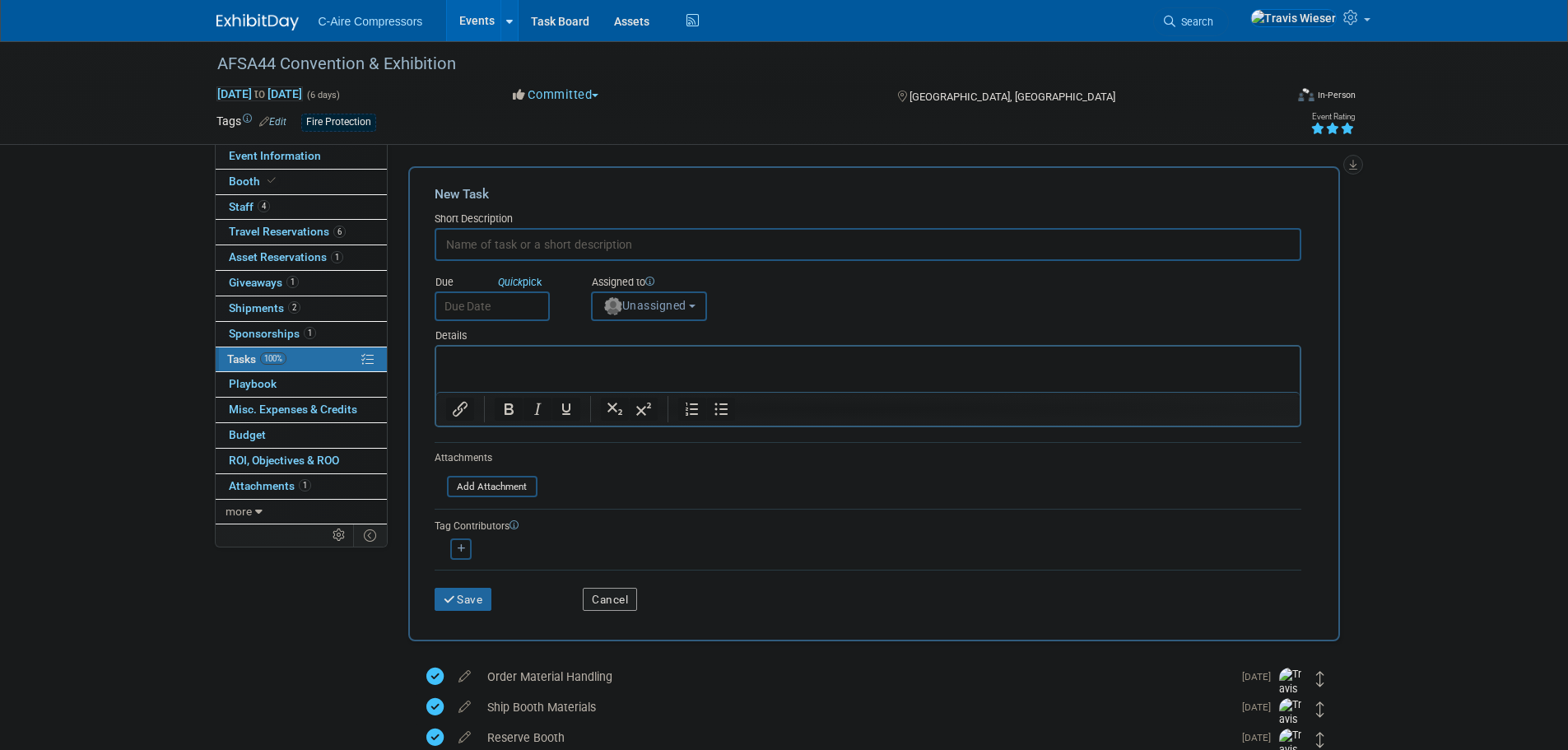
click at [551, 248] on input "text" at bounding box center [868, 244] width 867 height 33
click at [629, 254] on input "text" at bounding box center [868, 244] width 867 height 33
type input "Set up booth return shipment"
click at [835, 186] on div "New Task" at bounding box center [868, 194] width 867 height 18
click at [629, 298] on button "Unassigned" at bounding box center [649, 305] width 117 height 29
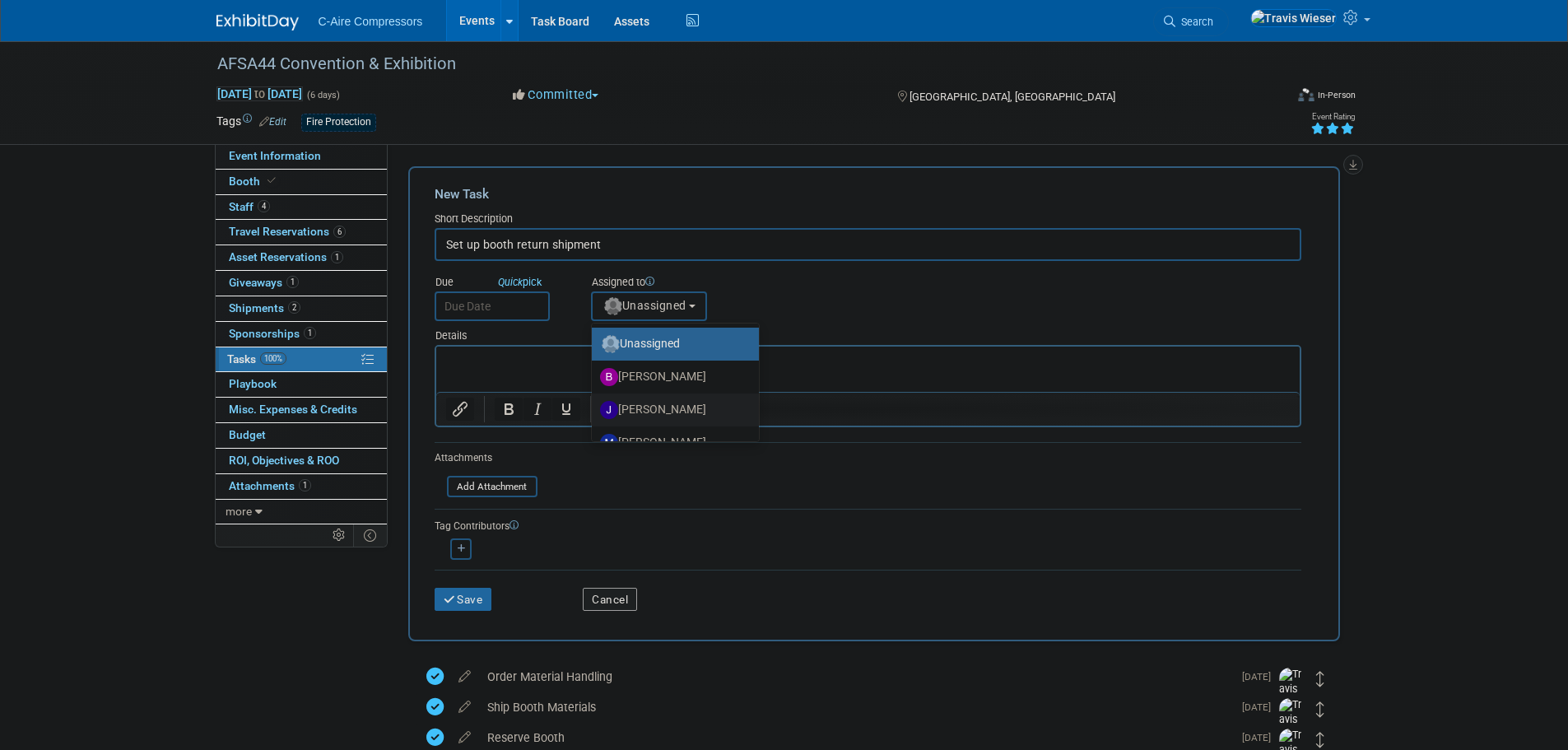
scroll to position [83, 0]
click at [655, 363] on label "Makaylee Zezza" at bounding box center [671, 360] width 143 height 27
click at [594, 363] on input "Makaylee Zezza" at bounding box center [589, 357] width 10 height 10
select select "2412b820-7f10-415d-91ff-5c0069b35dc0"
click at [749, 279] on div "Assigned to" at bounding box center [690, 282] width 199 height 16
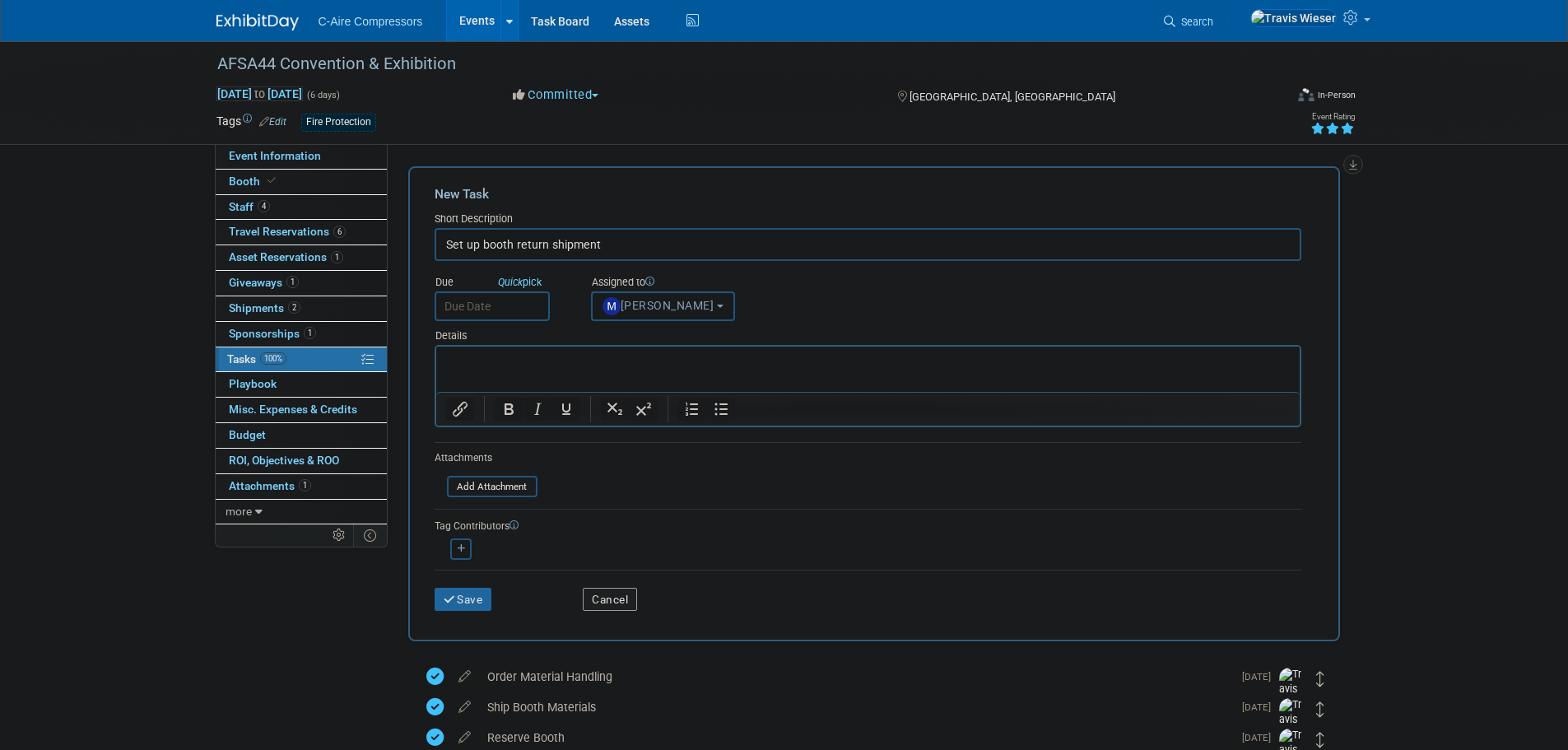
click at [512, 306] on input "text" at bounding box center [492, 305] width 115 height 29
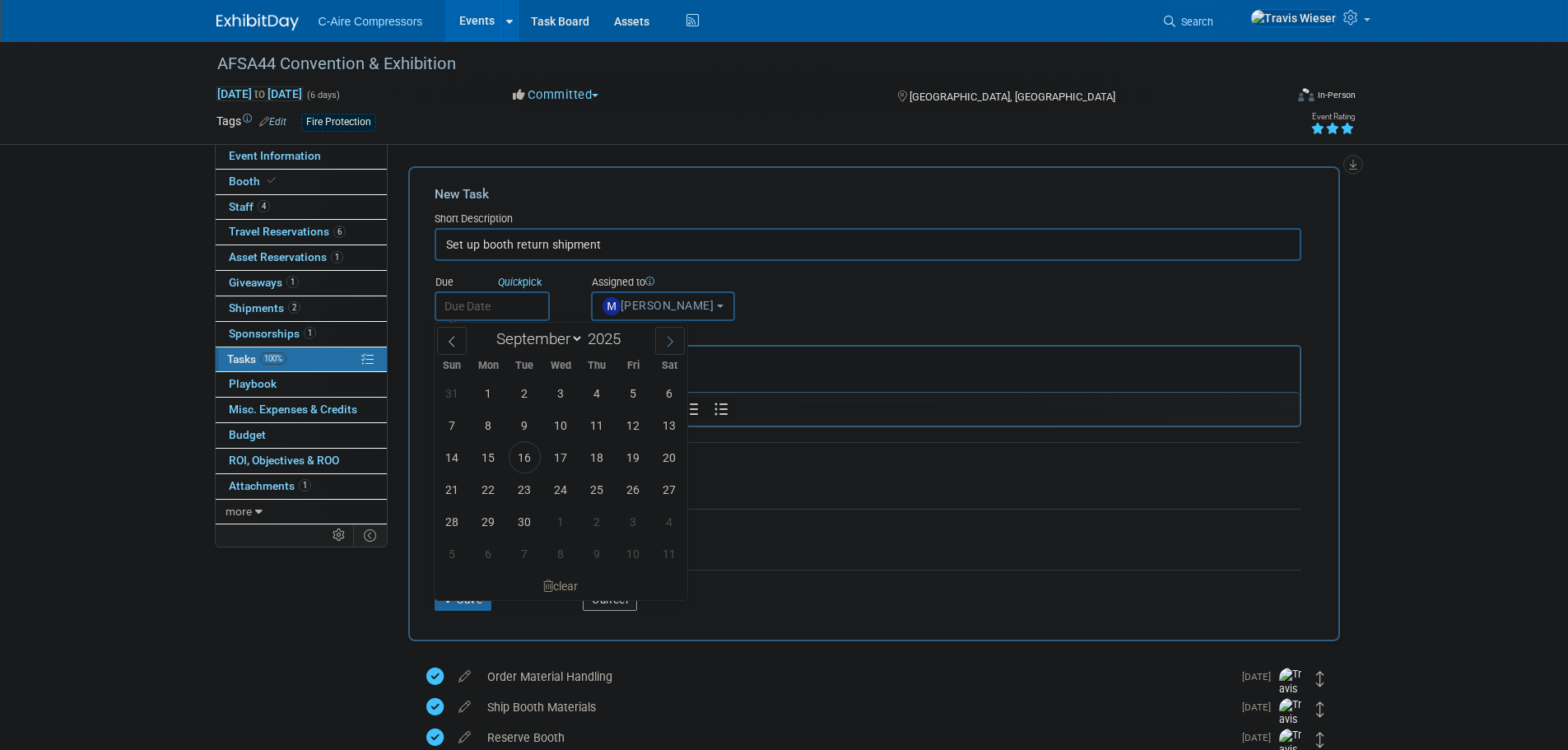
click at [670, 336] on icon at bounding box center [670, 341] width 11 height 11
select select "9"
click at [496, 458] on span "13" at bounding box center [489, 457] width 32 height 32
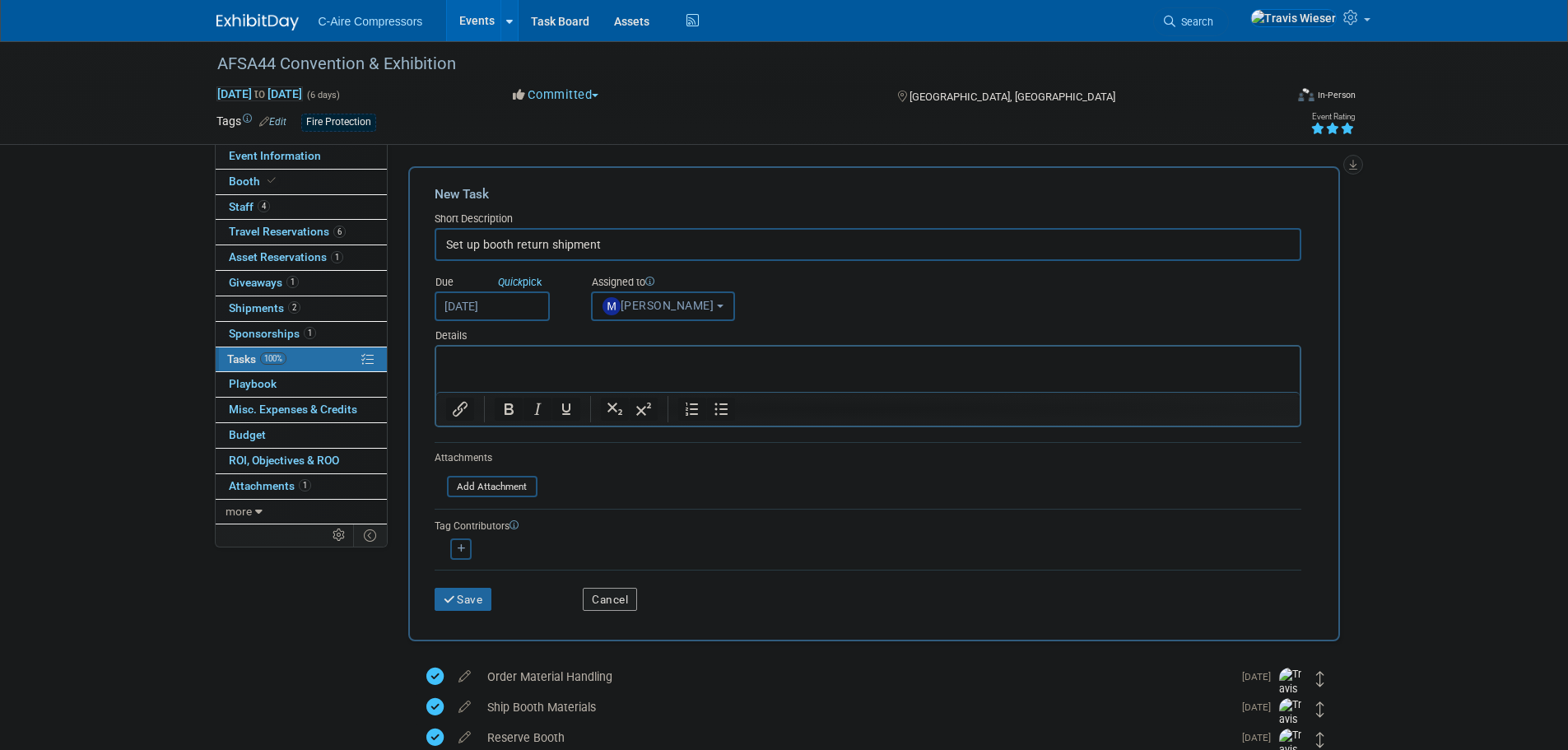
click at [530, 304] on input "Oct 13, 2025" at bounding box center [492, 305] width 115 height 29
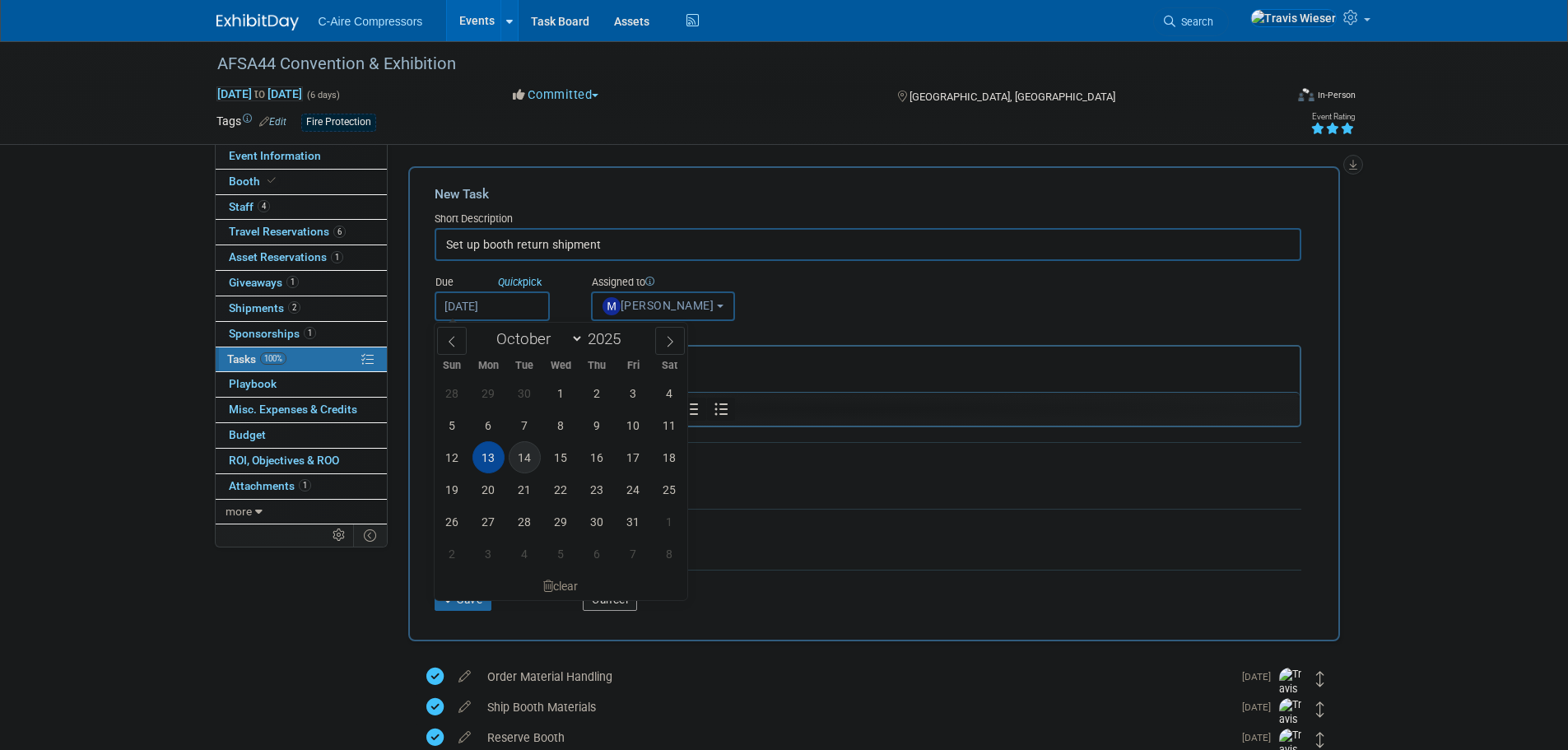
click at [524, 454] on span "14" at bounding box center [525, 457] width 32 height 32
type input "Oct 14, 2025"
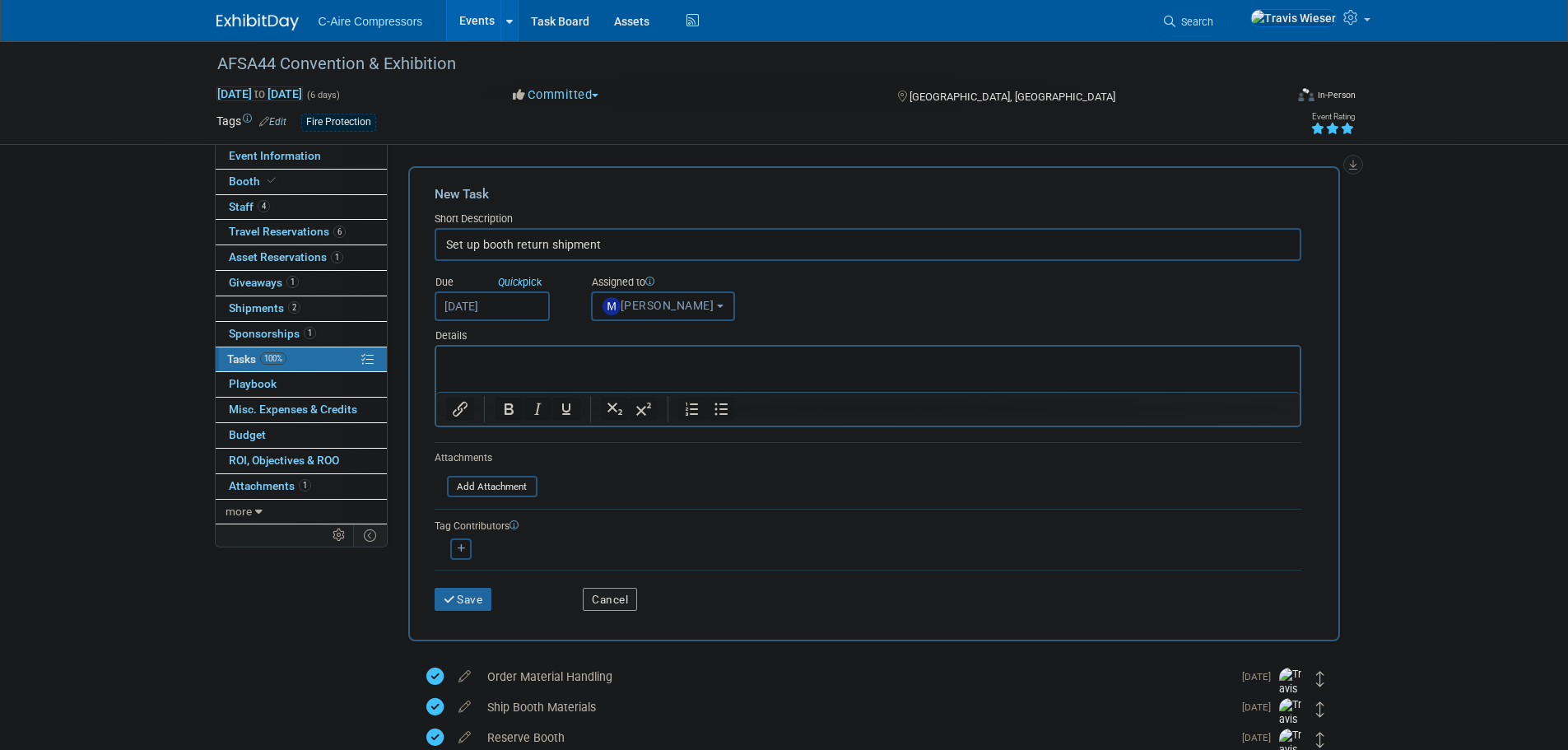
click at [563, 302] on div "Due Quick pick Oct 14, 2025" at bounding box center [500, 294] width 156 height 53
click at [570, 303] on div "Due Quick pick Oct 14, 2025" at bounding box center [500, 294] width 156 height 53
click at [574, 320] on div "Due Quick pick Oct 14, 2025" at bounding box center [500, 294] width 156 height 53
click at [456, 596] on icon "submit" at bounding box center [451, 600] width 14 height 11
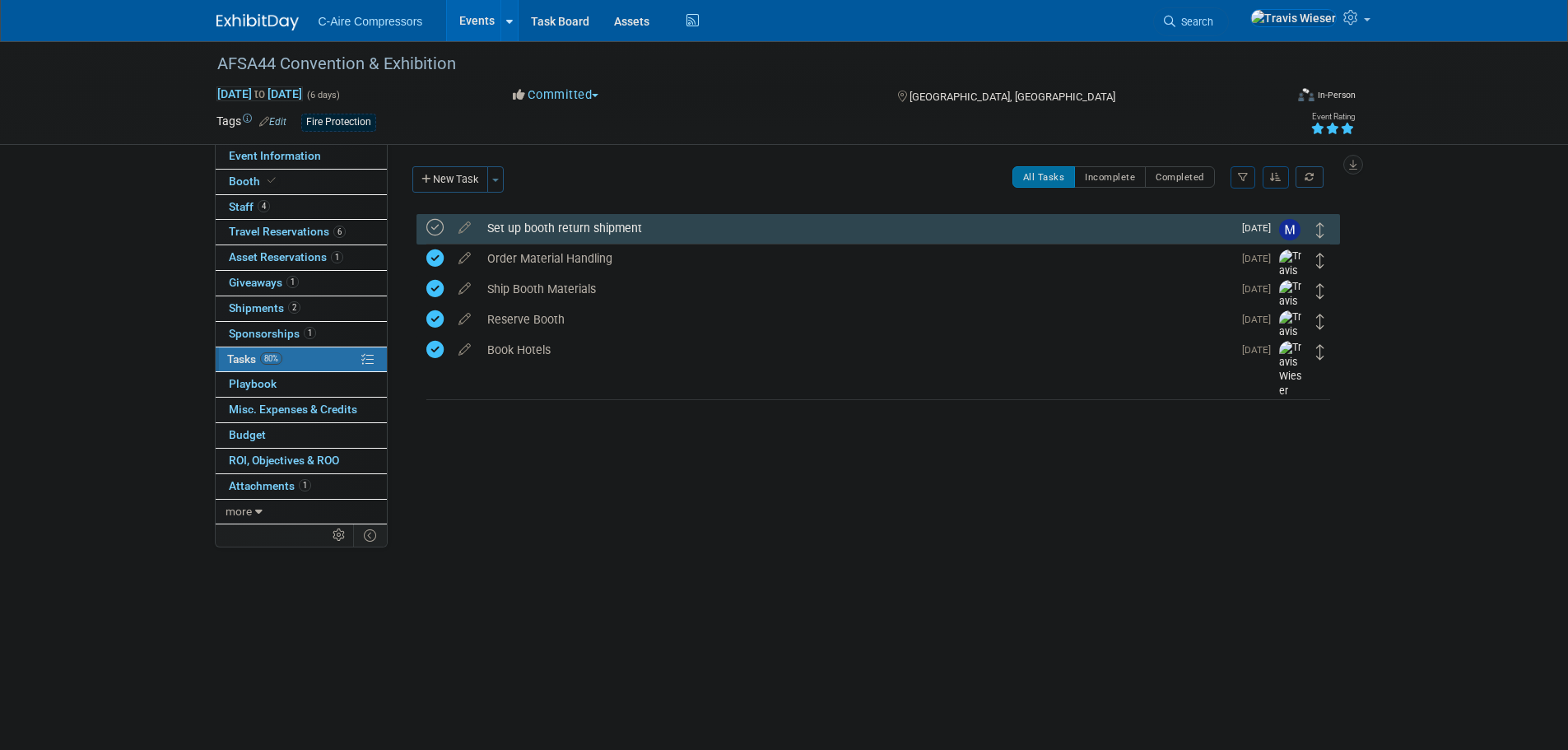
click at [495, 563] on div "AFSA44 Convention & Exhibition Oct 14, 2025 to Oct 19, 2025 (6 days) Oct 14, 20…" at bounding box center [784, 331] width 1568 height 580
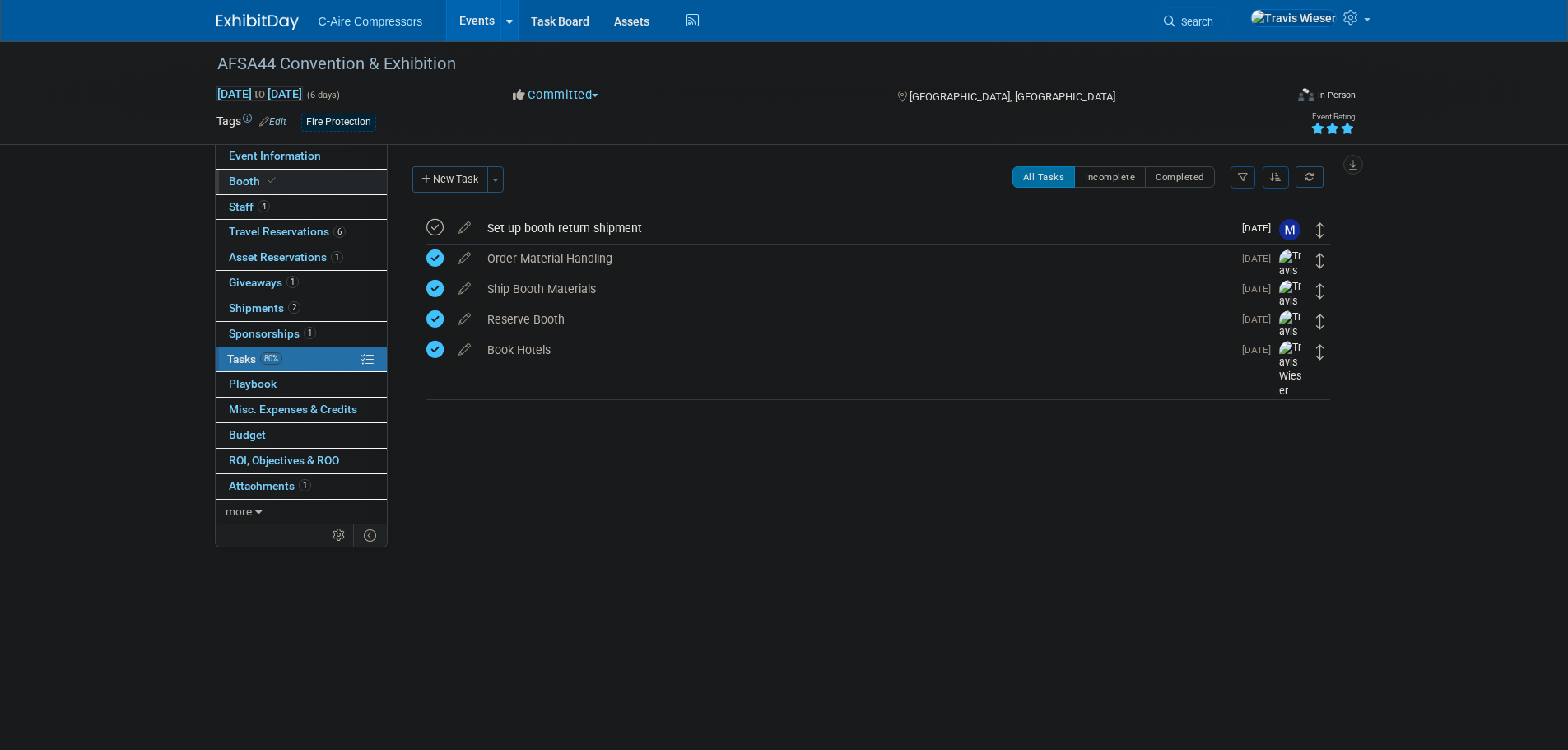
click at [313, 184] on link "Booth" at bounding box center [301, 182] width 171 height 25
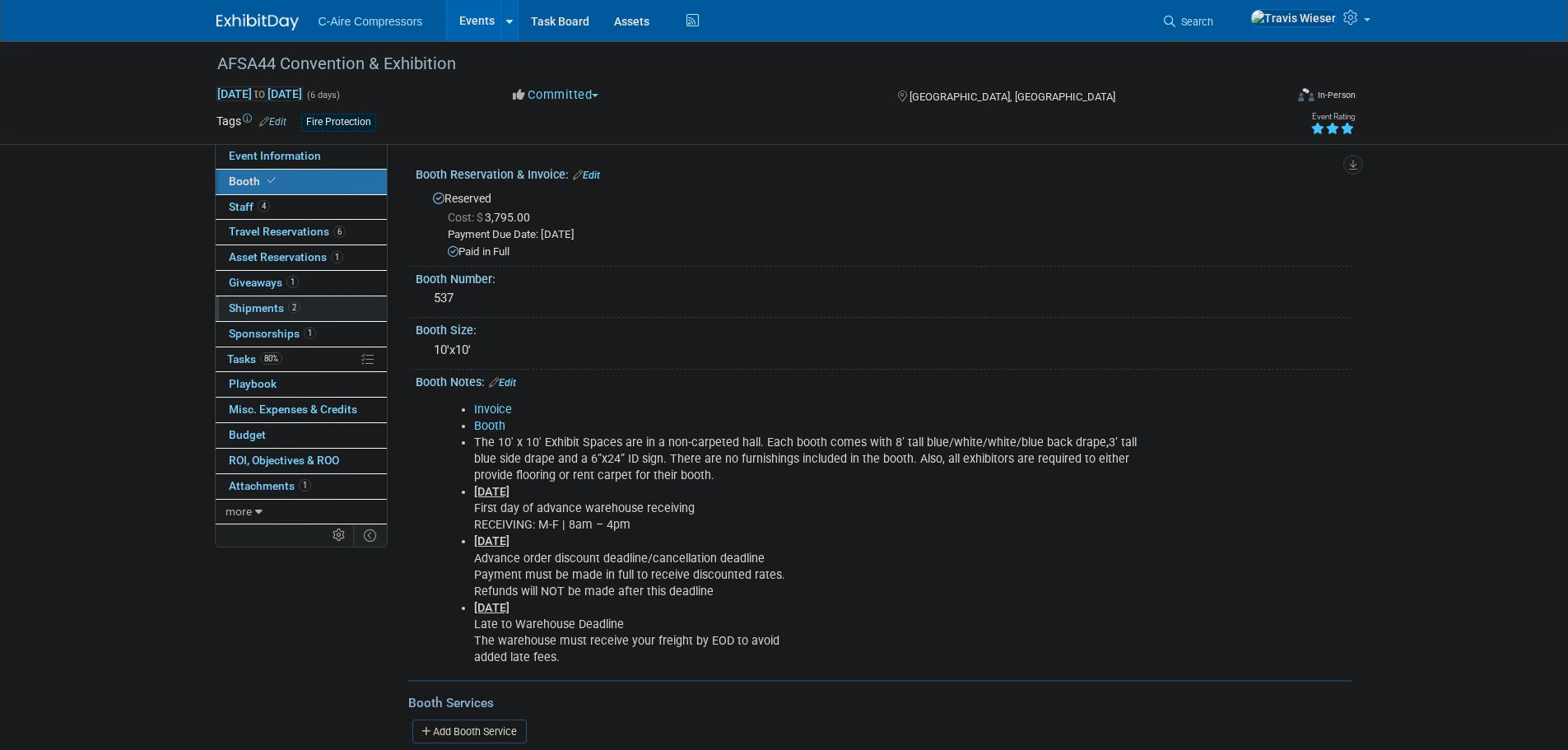
click at [298, 302] on span "Shipments 2" at bounding box center [264, 308] width 71 height 13
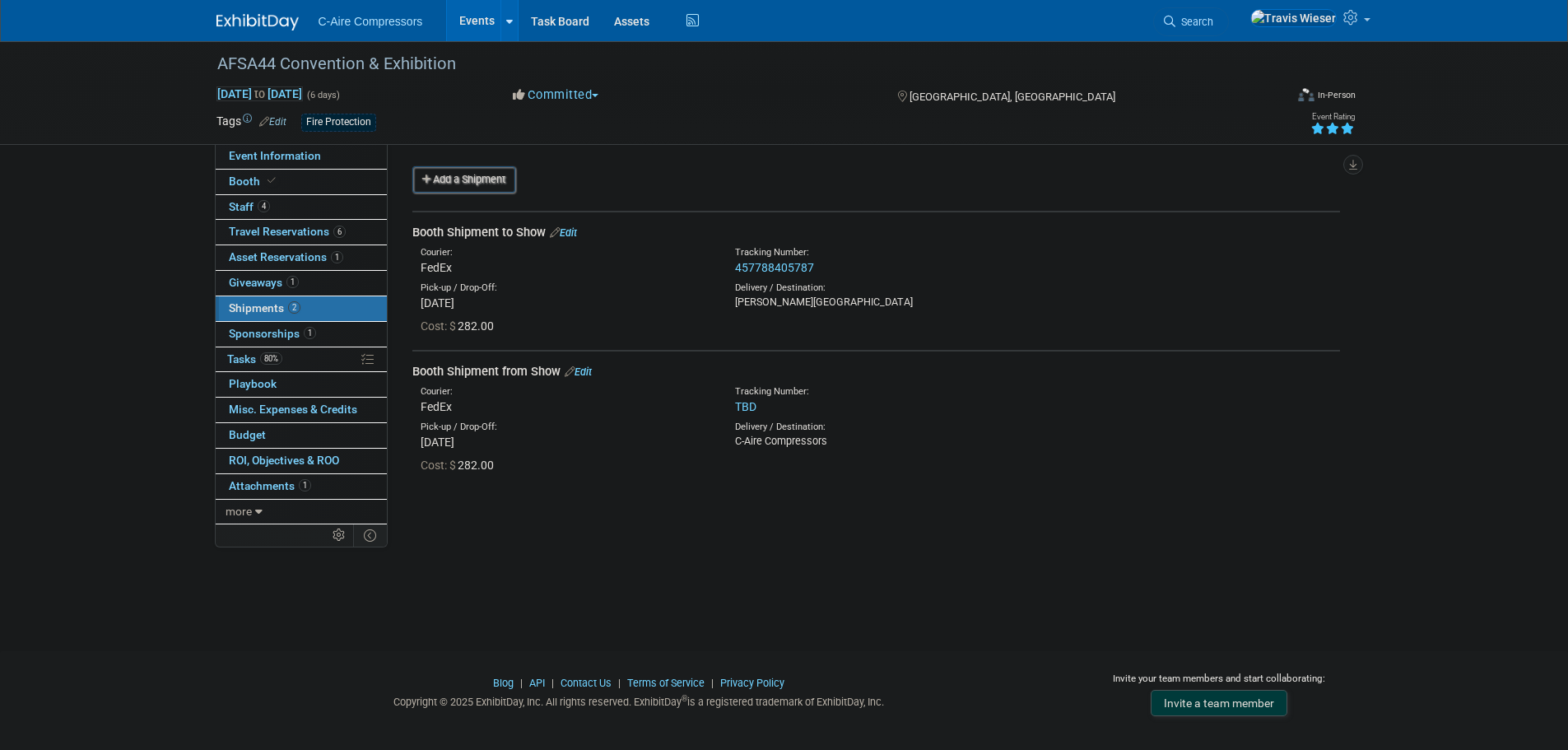
click at [663, 517] on div "Event Website: Edit https://www.firesprinkler.org/afsa44/ Event Venue Name: Edi…" at bounding box center [870, 334] width 965 height 380
drag, startPoint x: 818, startPoint y: 266, endPoint x: 732, endPoint y: 266, distance: 86.0
click at [732, 266] on div "Tracking Number: 457788405787" at bounding box center [920, 260] width 394 height 29
copy link "457788405787"
drag, startPoint x: 579, startPoint y: 227, endPoint x: 677, endPoint y: 277, distance: 110.0
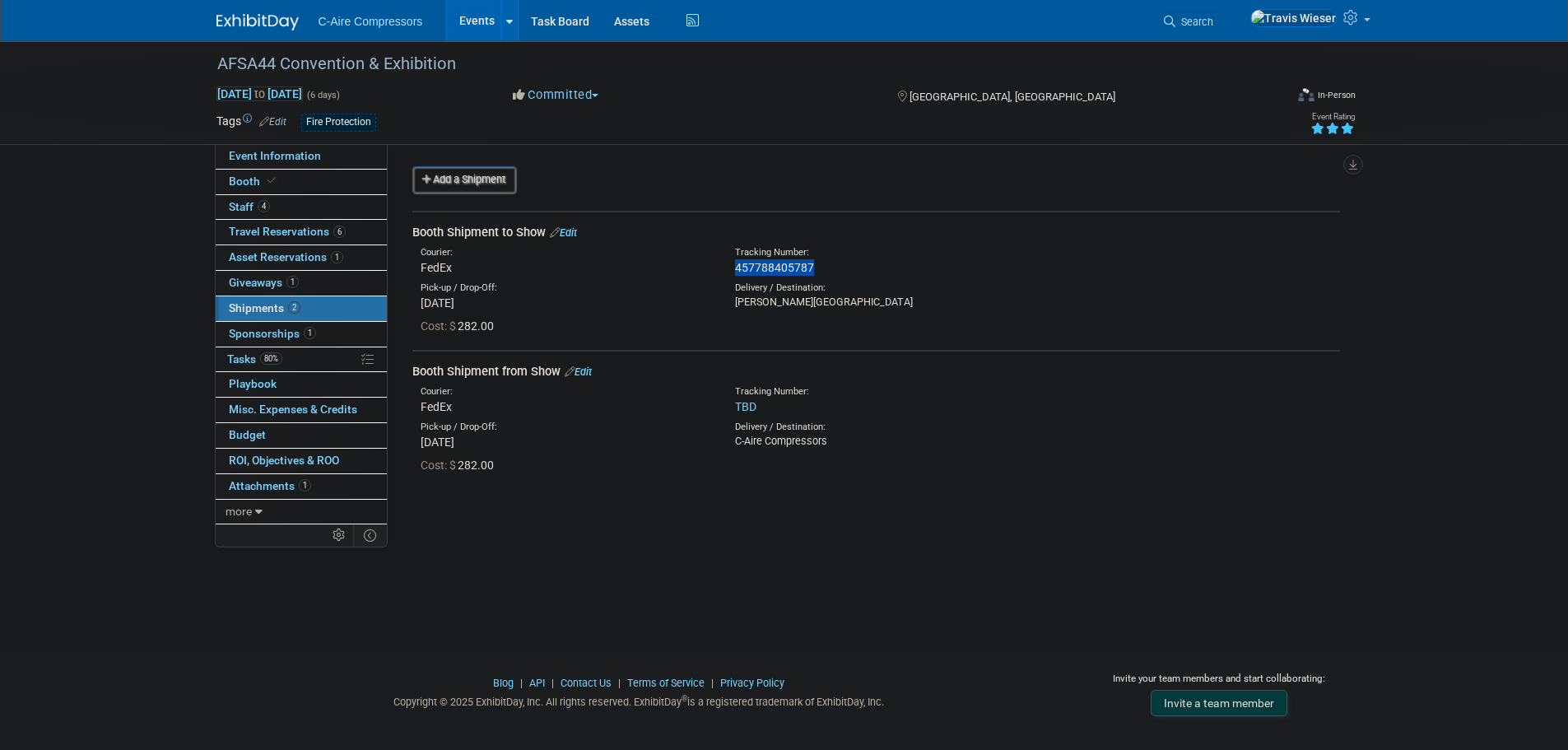
click at [577, 227] on link "Edit" at bounding box center [563, 232] width 28 height 12
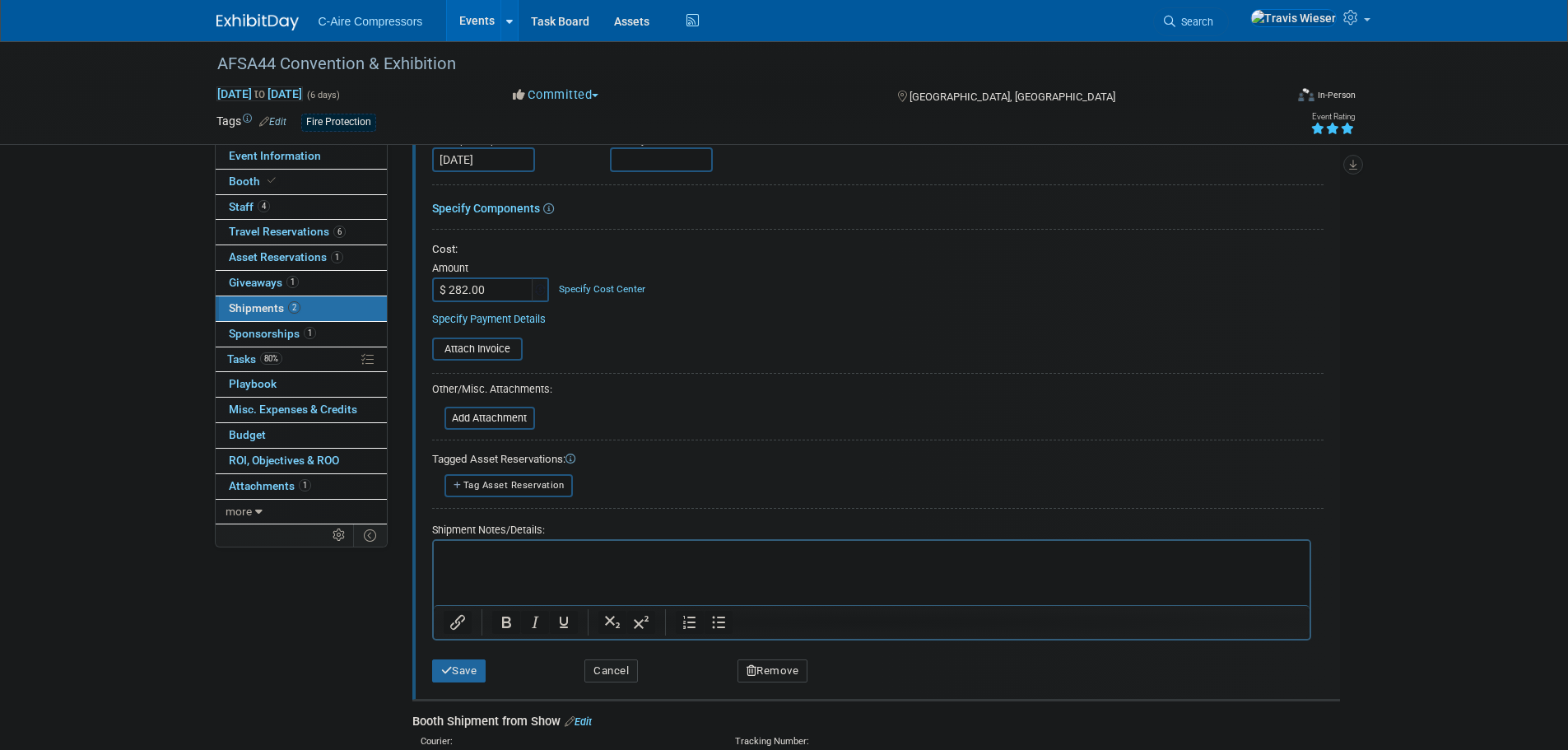
scroll to position [272, 0]
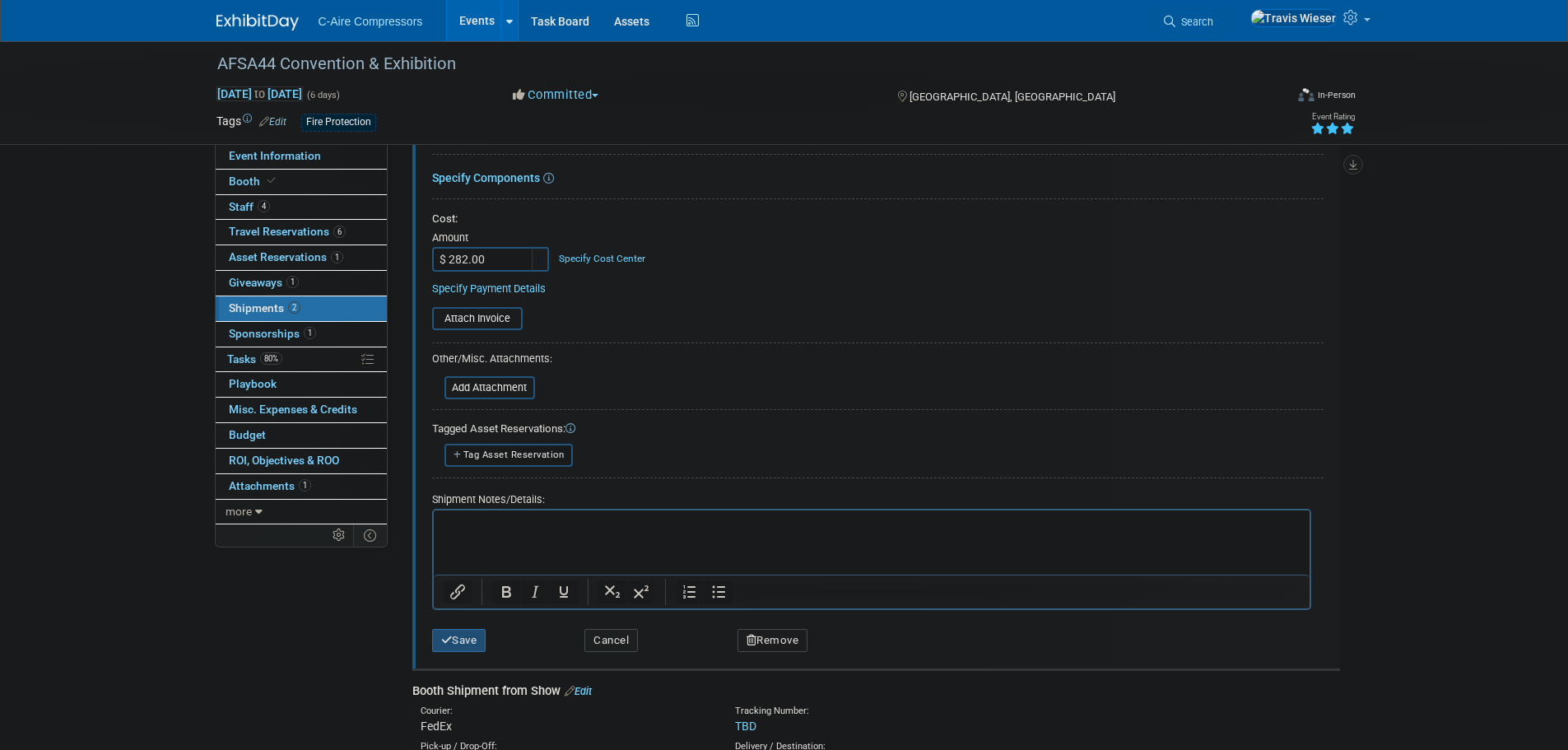
click at [476, 641] on button "Save" at bounding box center [458, 640] width 54 height 23
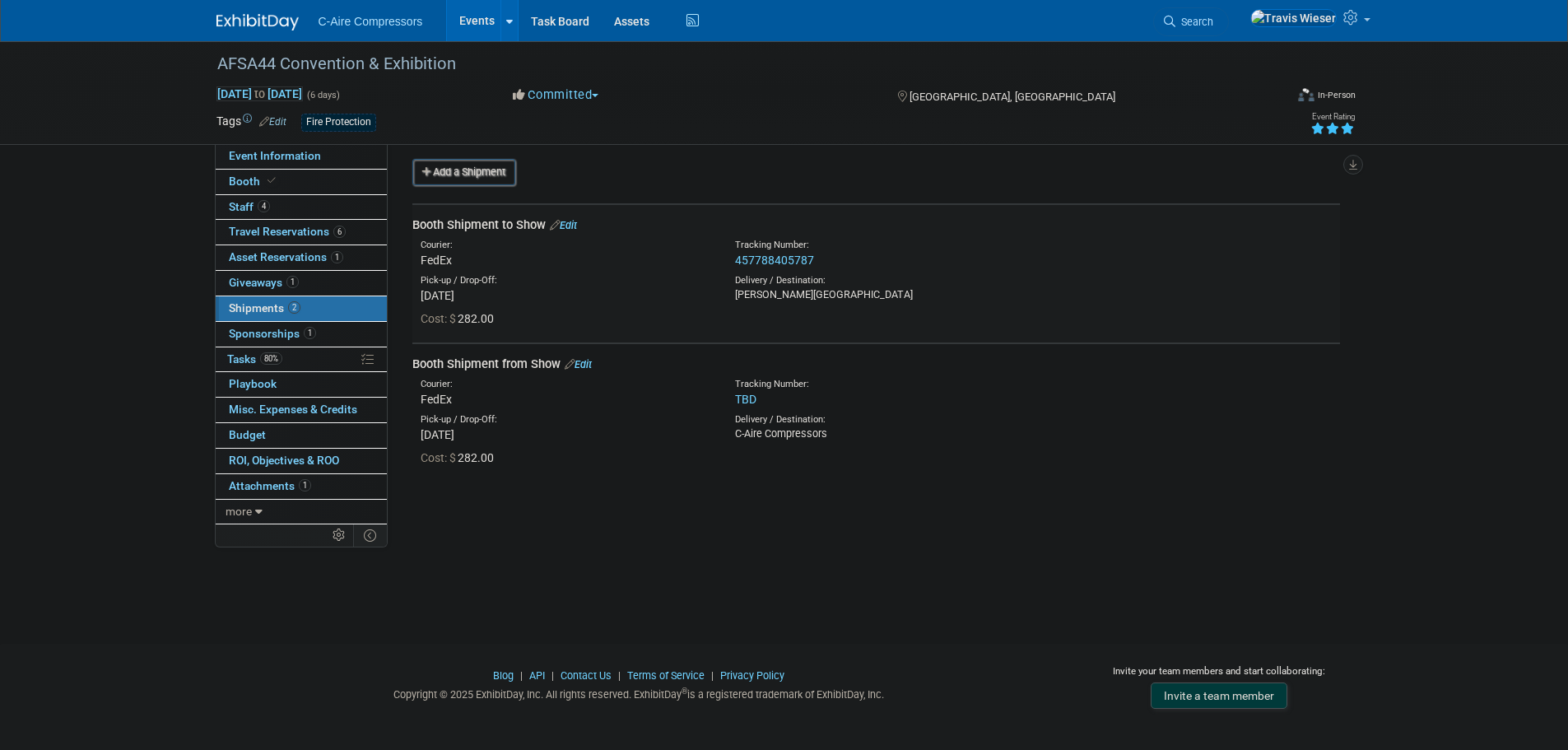
scroll to position [0, 0]
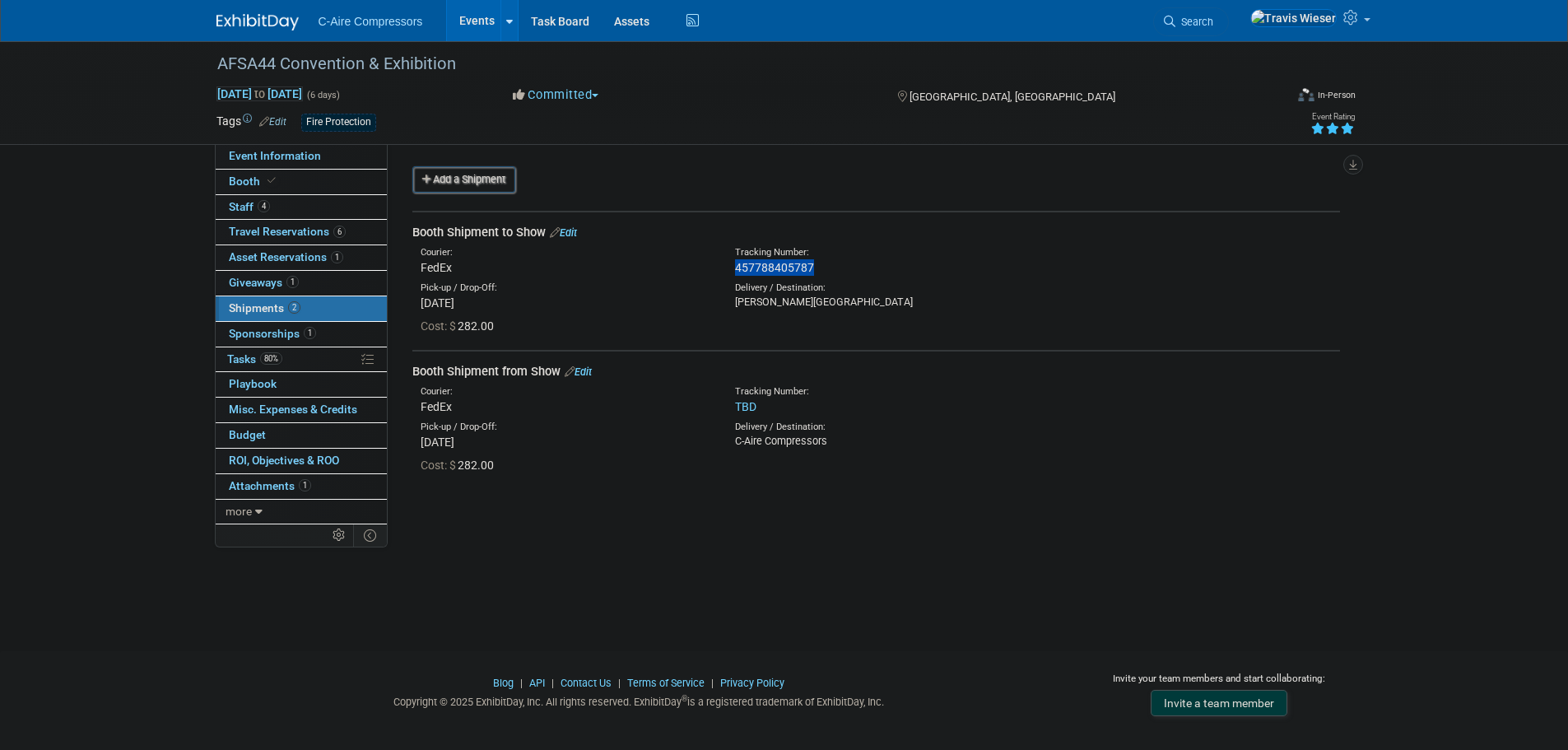
drag, startPoint x: 731, startPoint y: 261, endPoint x: 835, endPoint y: 266, distance: 104.1
click at [835, 266] on div "Tracking Number: 457788405787" at bounding box center [920, 260] width 394 height 29
copy link "457788405787"
click at [1016, 312] on div "Cost: $ 282.00" at bounding box center [877, 324] width 953 height 28
click at [337, 161] on link "Event Information" at bounding box center [301, 156] width 171 height 25
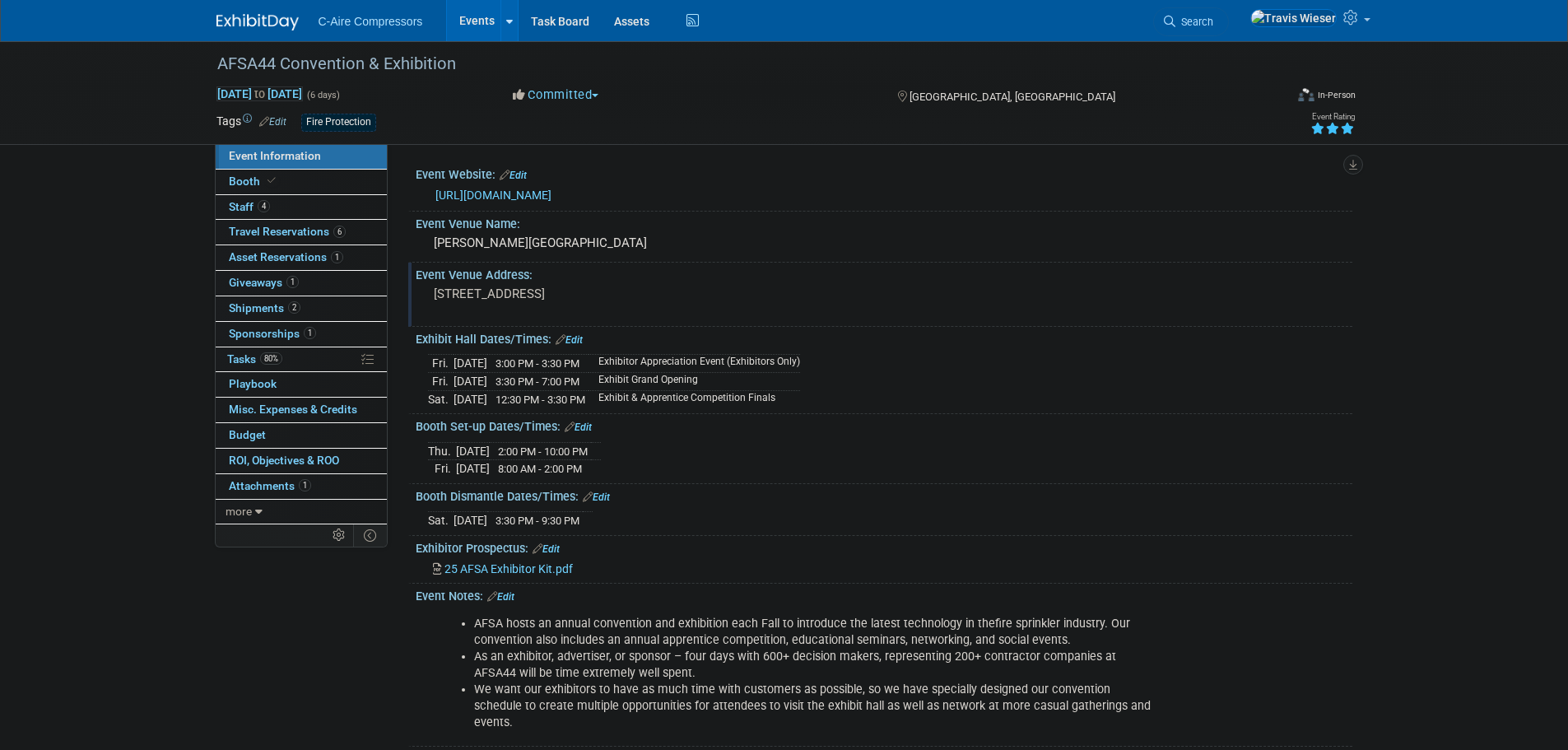
drag, startPoint x: 433, startPoint y: 243, endPoint x: 592, endPoint y: 309, distance: 172.2
click at [592, 309] on div "Event Website: Edit https://www.firesprinkler.org/afsa44/ Event Venue Name: Gay…" at bounding box center [877, 454] width 928 height 585
click at [592, 301] on pre "201 Waterfront St National Harbor, MD 20745" at bounding box center [610, 294] width 354 height 15
click at [765, 303] on button "button" at bounding box center [767, 294] width 29 height 23
click at [552, 191] on link "https://www.firesprinkler.org/afsa44/" at bounding box center [494, 195] width 116 height 13
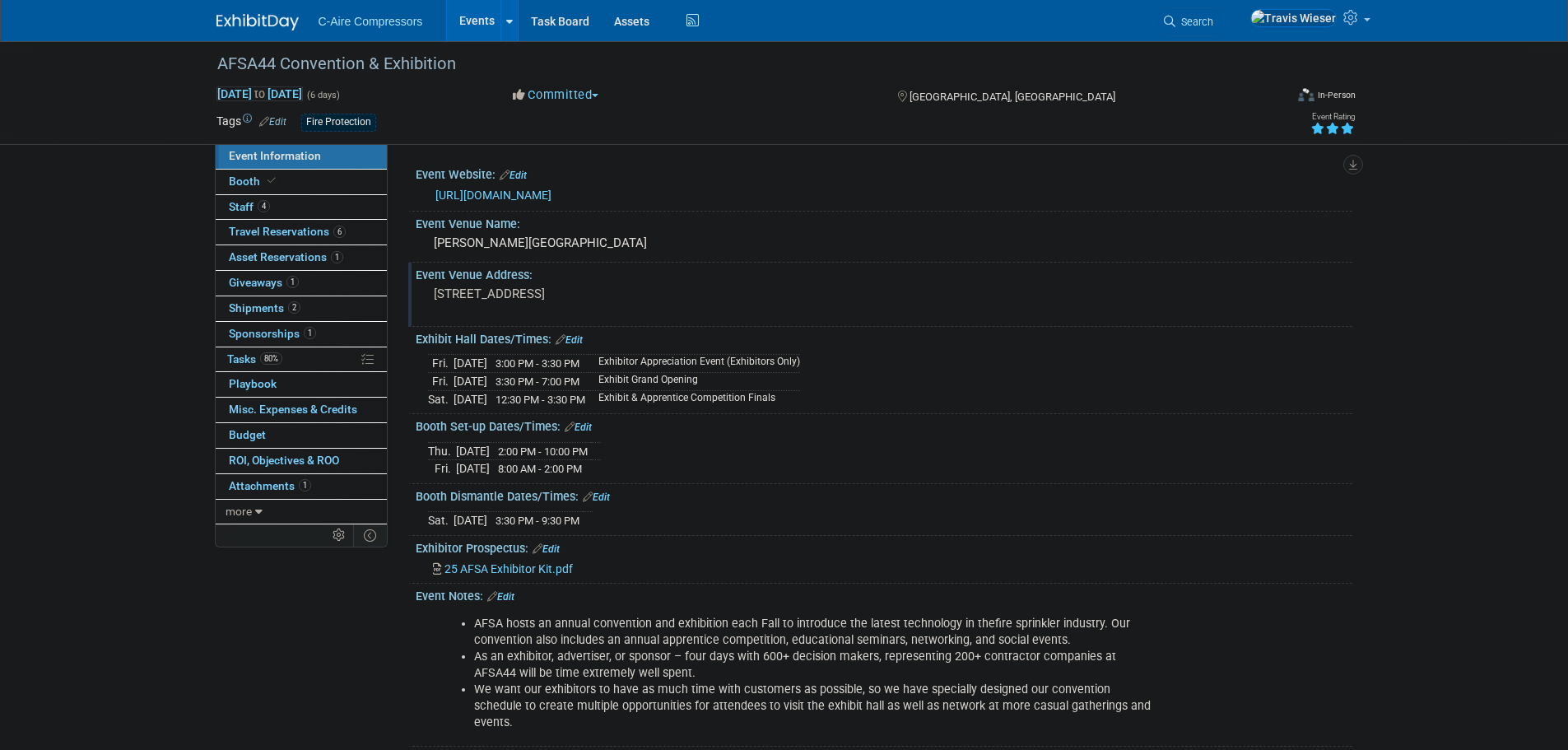
click at [490, 567] on span "25 AFSA Exhibitor Kit.pdf" at bounding box center [508, 568] width 128 height 13
click at [283, 352] on link "80% Tasks 80%" at bounding box center [301, 359] width 171 height 25
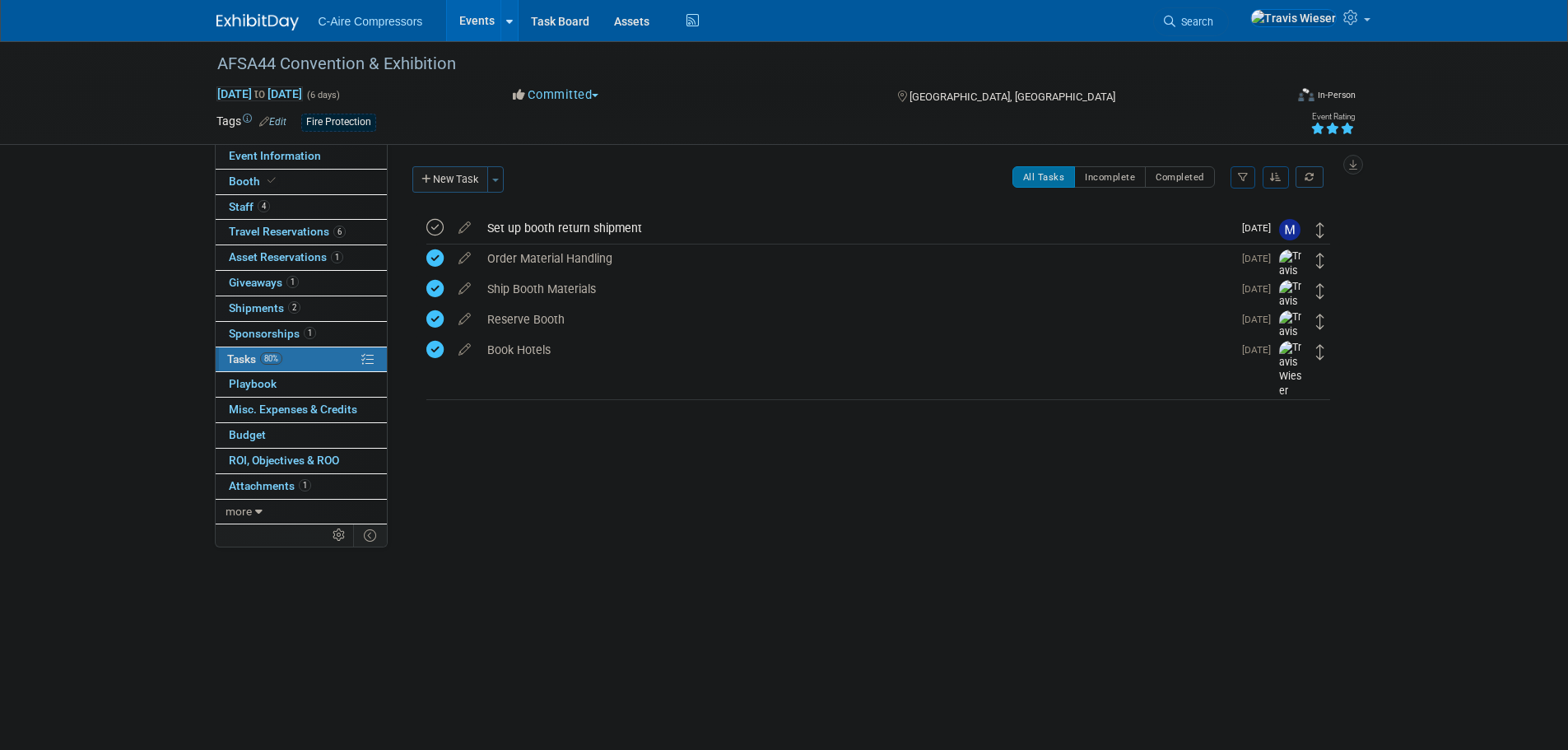
click at [463, 180] on button "New Task" at bounding box center [451, 180] width 76 height 27
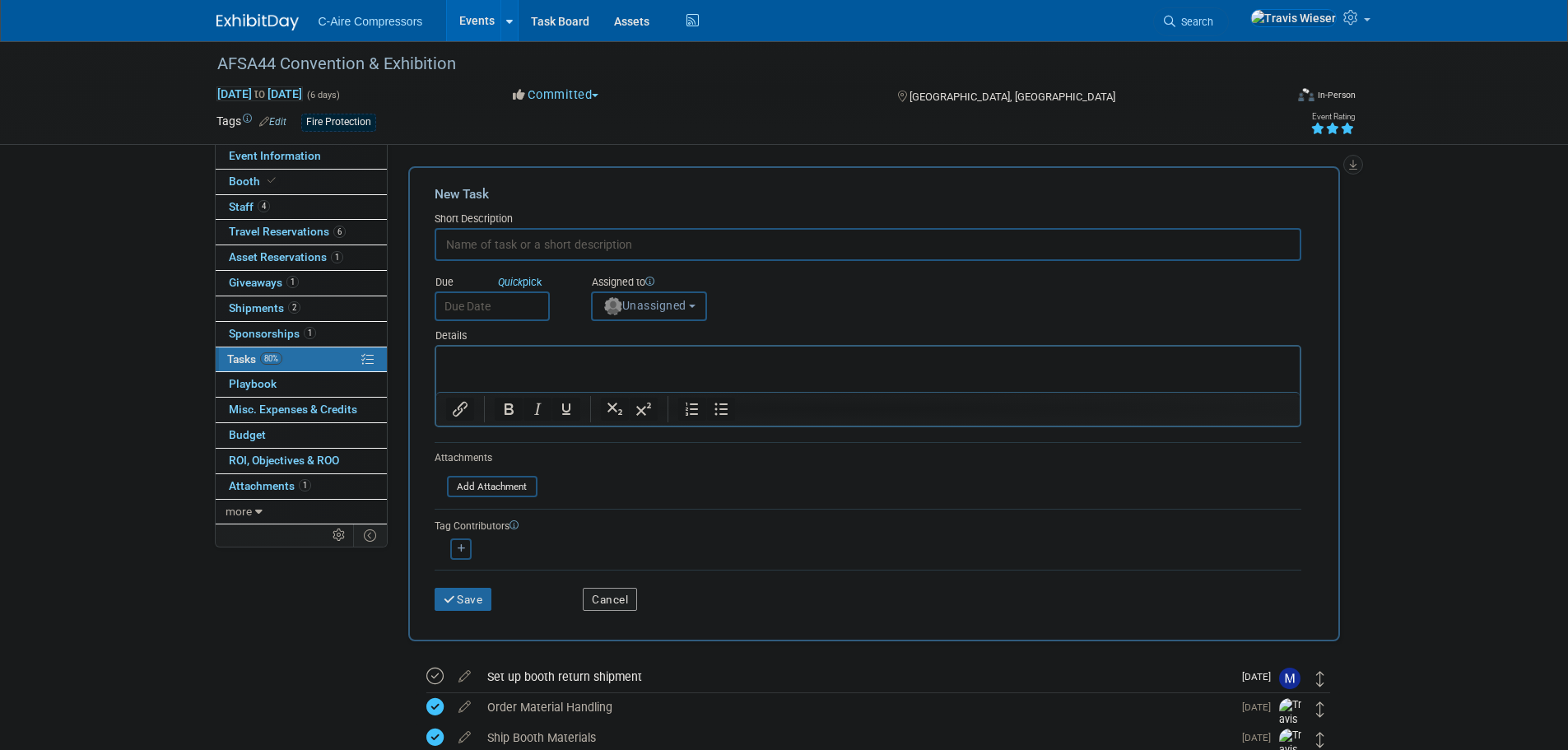
click at [529, 246] on input "text" at bounding box center [868, 244] width 867 height 33
click at [662, 312] on span "Unassigned" at bounding box center [645, 305] width 84 height 13
click at [675, 420] on label "Travis Wieser (me)" at bounding box center [671, 421] width 143 height 27
click at [594, 420] on input "Travis Wieser (me)" at bounding box center [589, 418] width 10 height 10
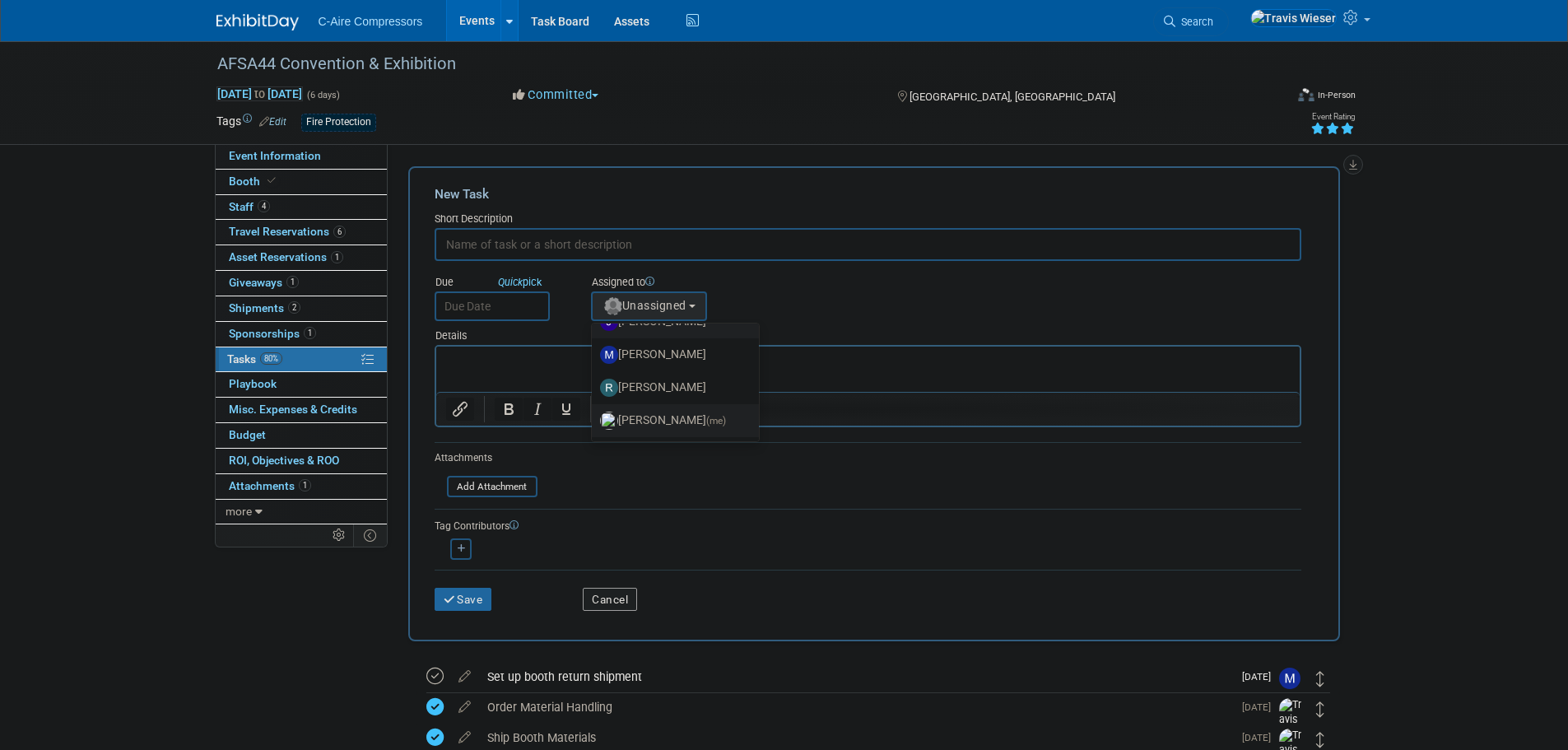
select select "d558814f-7f9b-4031-a81a-03e6ef914744"
click at [468, 244] on input "text" at bounding box center [868, 244] width 867 height 33
click at [530, 248] on input "text" at bounding box center [868, 244] width 867 height 33
type input "Post on Social Media"
click at [481, 304] on input "text" at bounding box center [492, 305] width 115 height 29
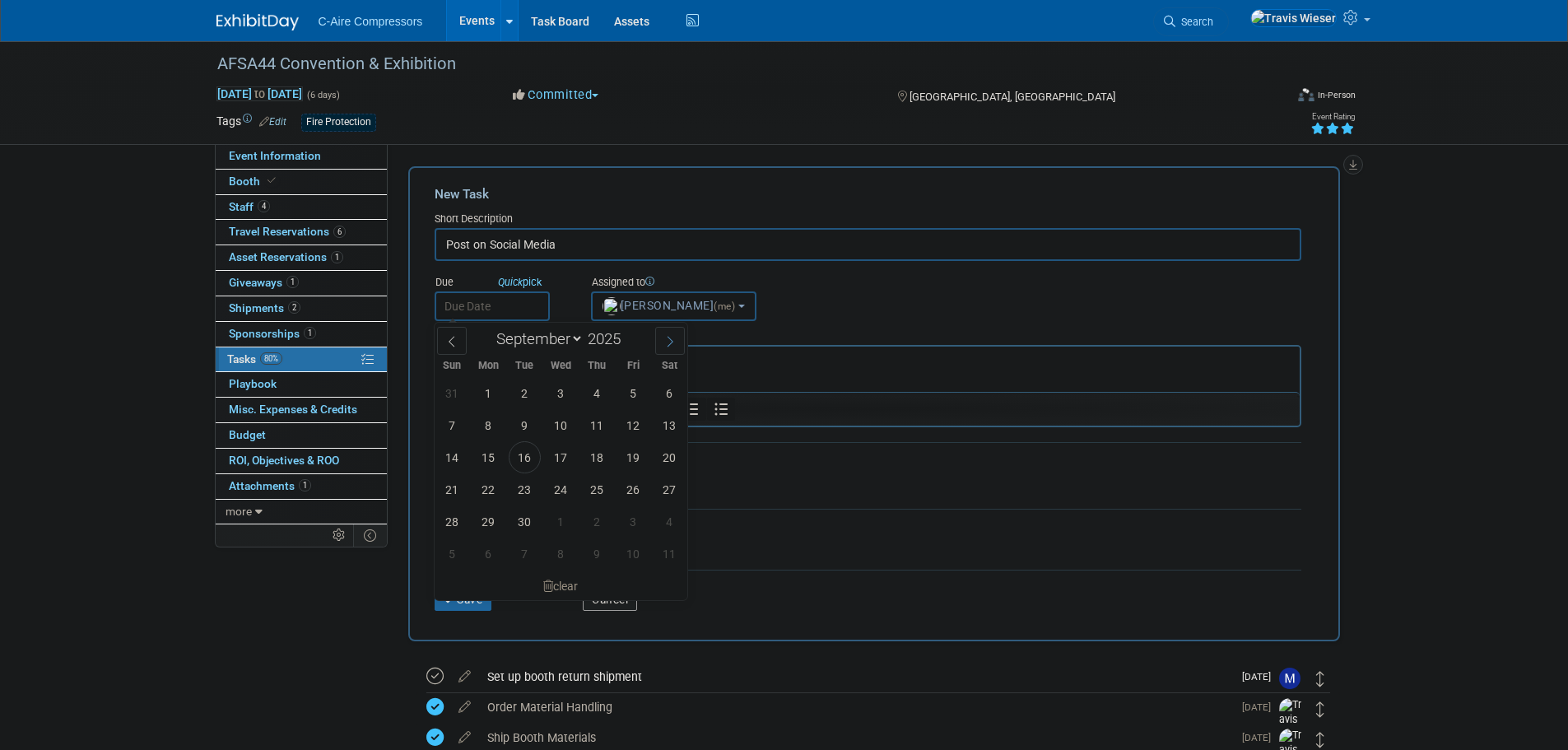
click at [669, 337] on icon at bounding box center [670, 341] width 6 height 10
select select "9"
click at [528, 421] on span "7" at bounding box center [525, 425] width 32 height 32
type input "Oct 7, 2025"
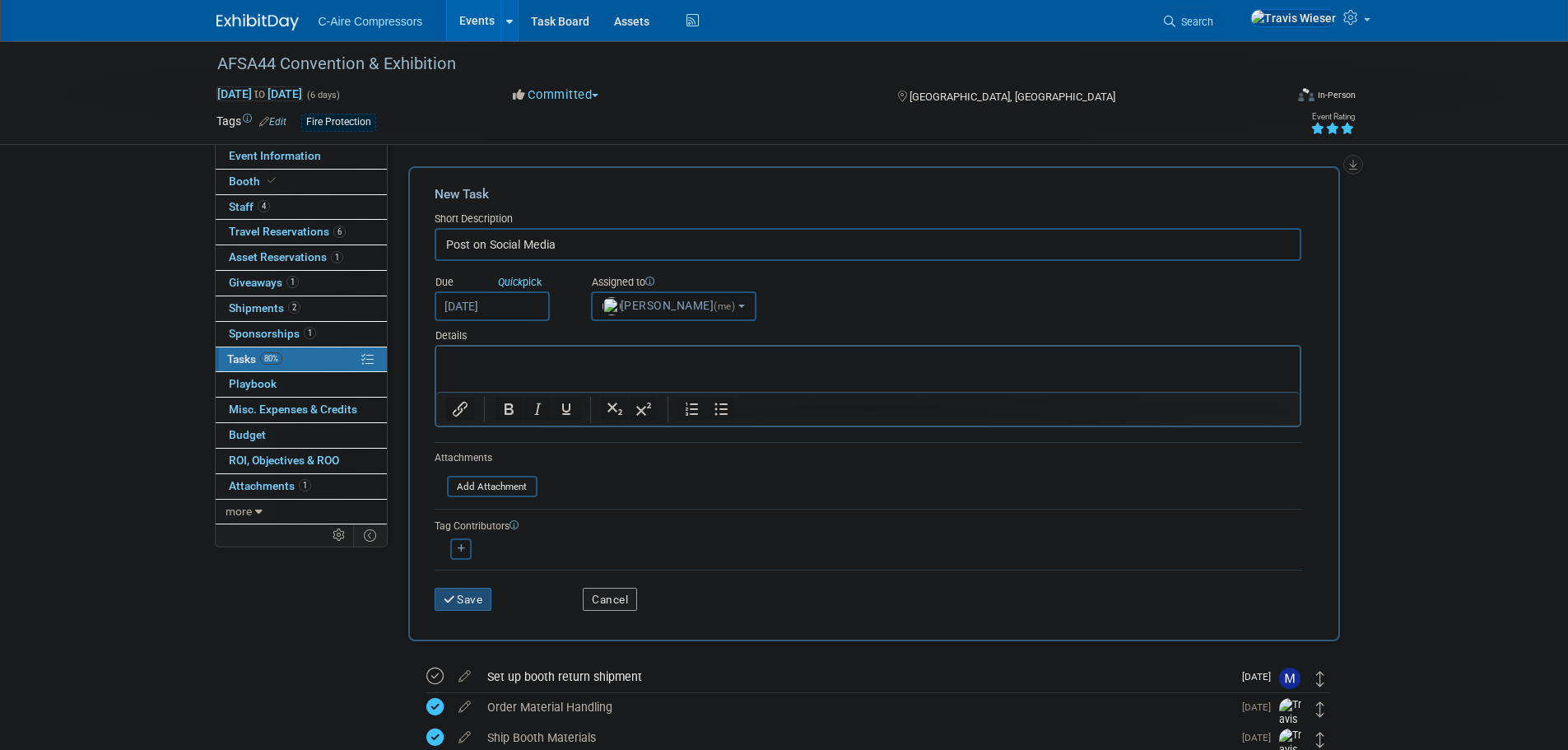
click at [459, 597] on button "Save" at bounding box center [463, 599] width 58 height 23
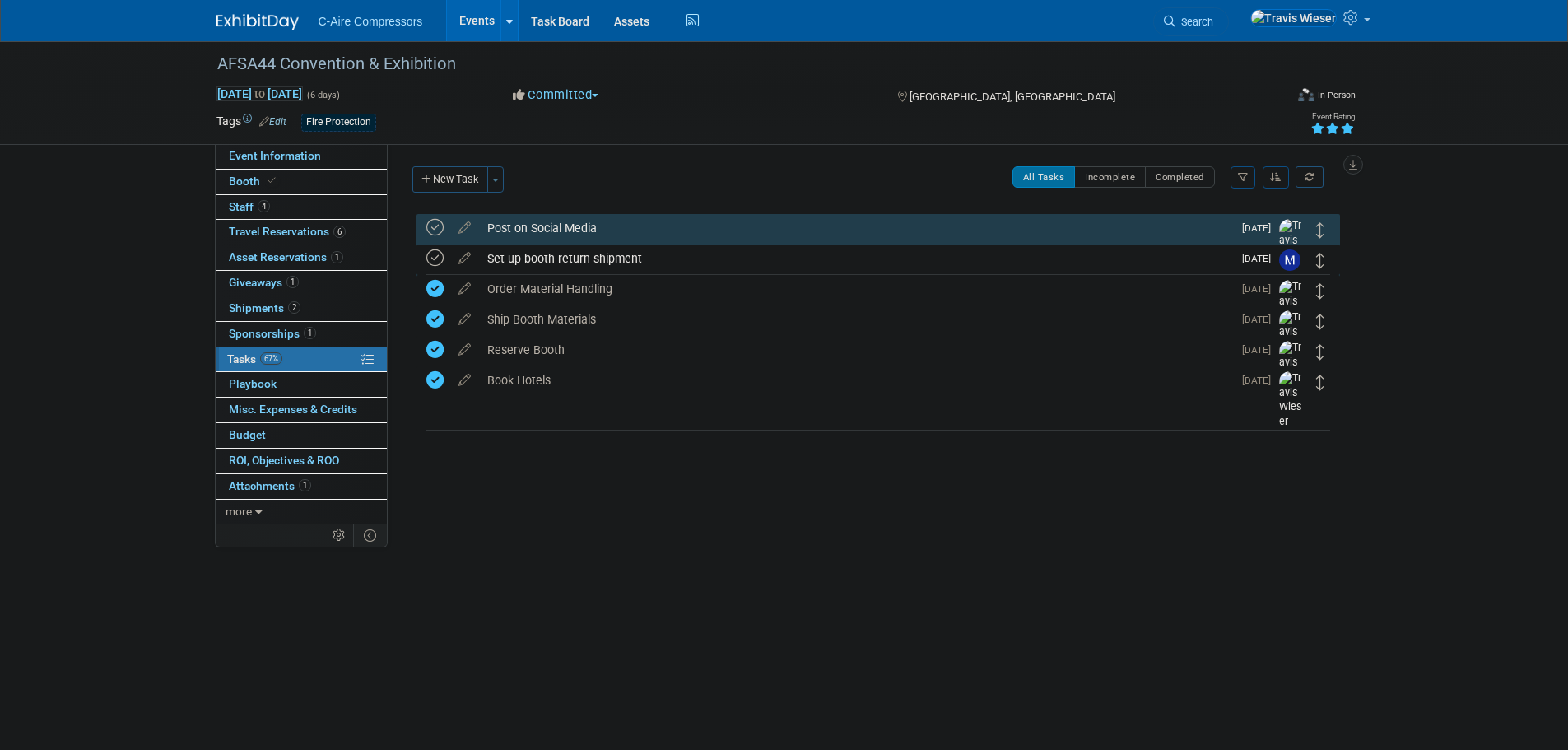
click at [325, 144] on div "AFSA44 Convention & Exhibition Oct 14, 2025 to Oct 19, 2025 (6 days) Oct 14, 20…" at bounding box center [784, 92] width 1161 height 103
click at [324, 153] on link "Event Information" at bounding box center [301, 156] width 171 height 25
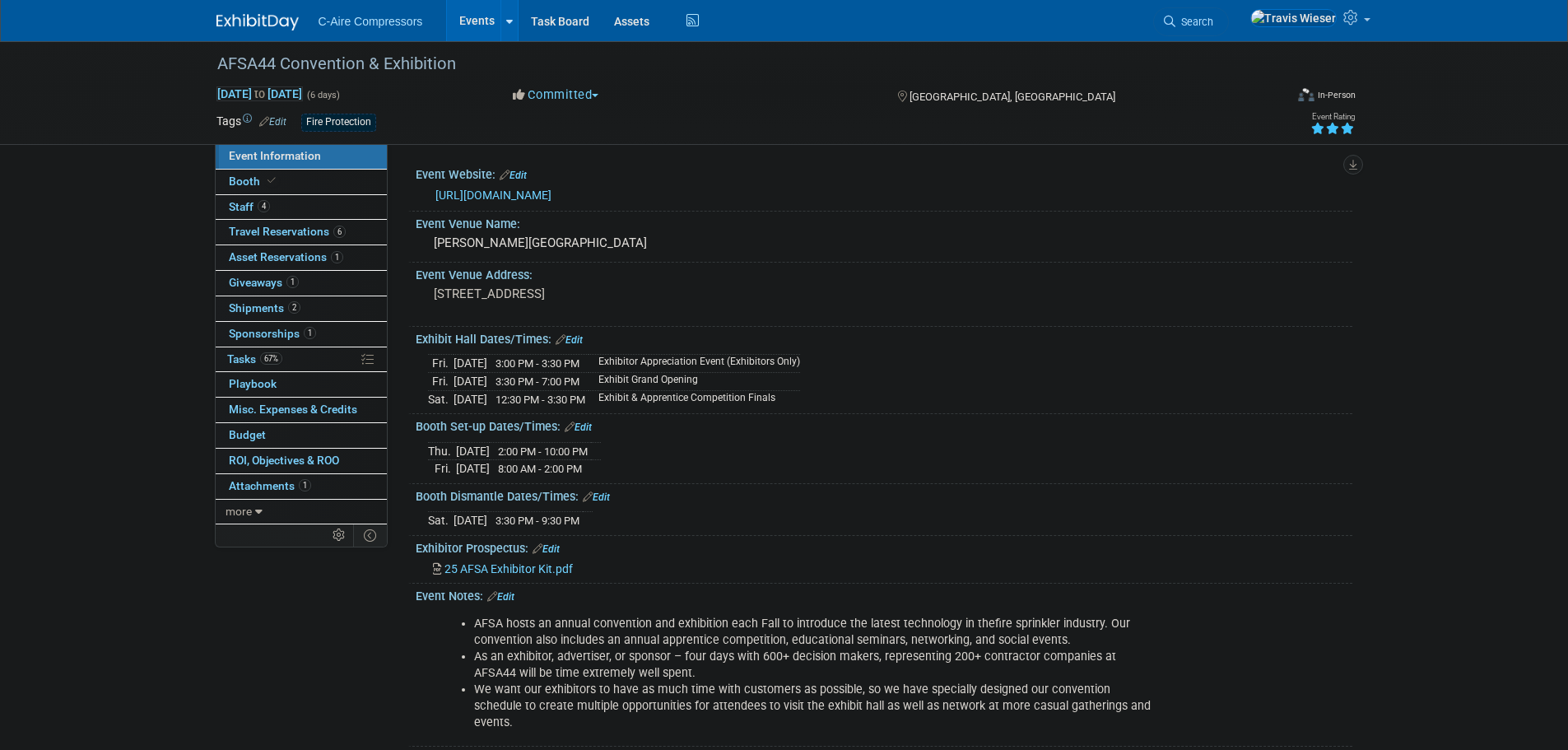
click at [165, 269] on div "AFSA44 Convention & Exhibition Oct 14, 2025 to Oct 19, 2025 (6 days) Oct 14, 20…" at bounding box center [784, 410] width 1568 height 739
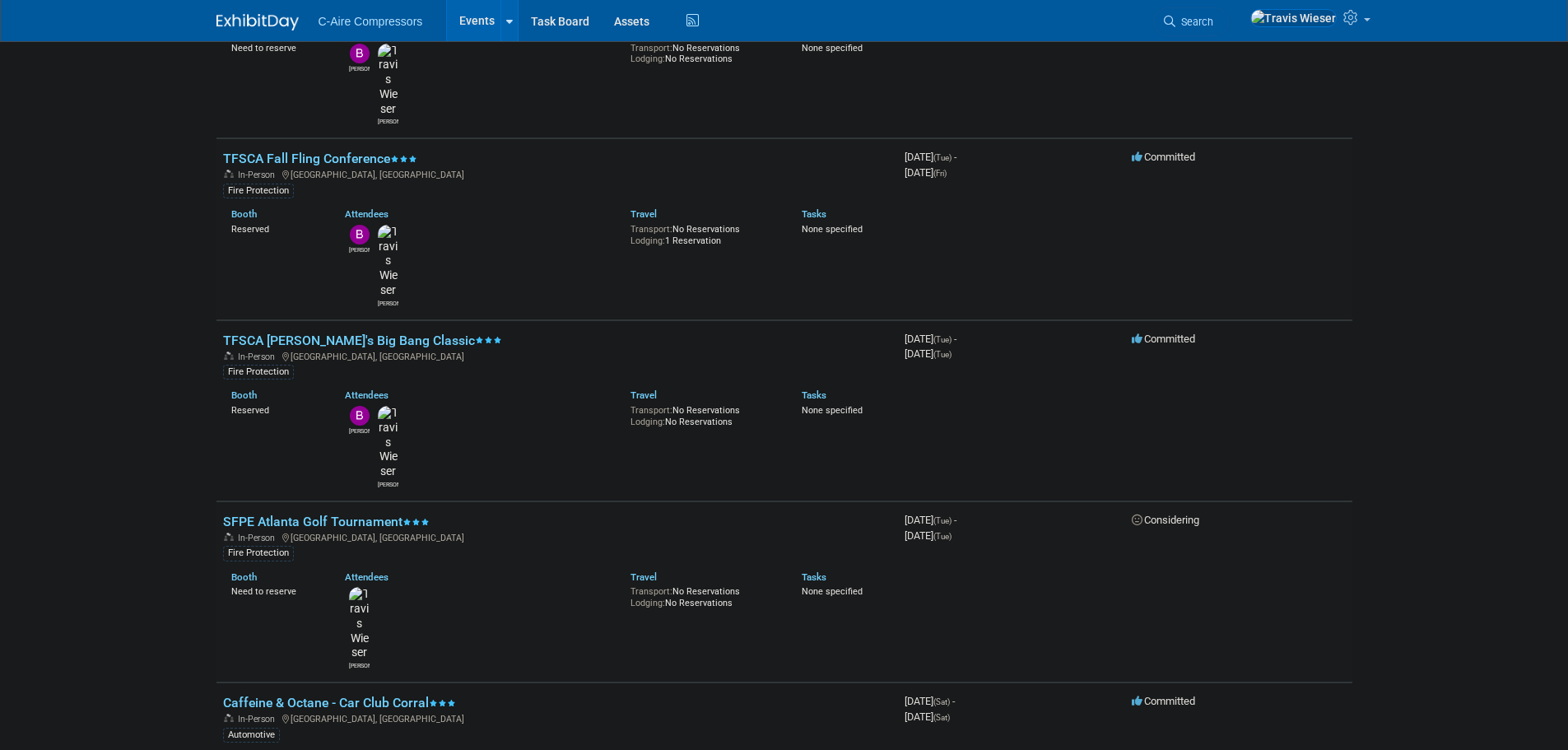
scroll to position [397, 0]
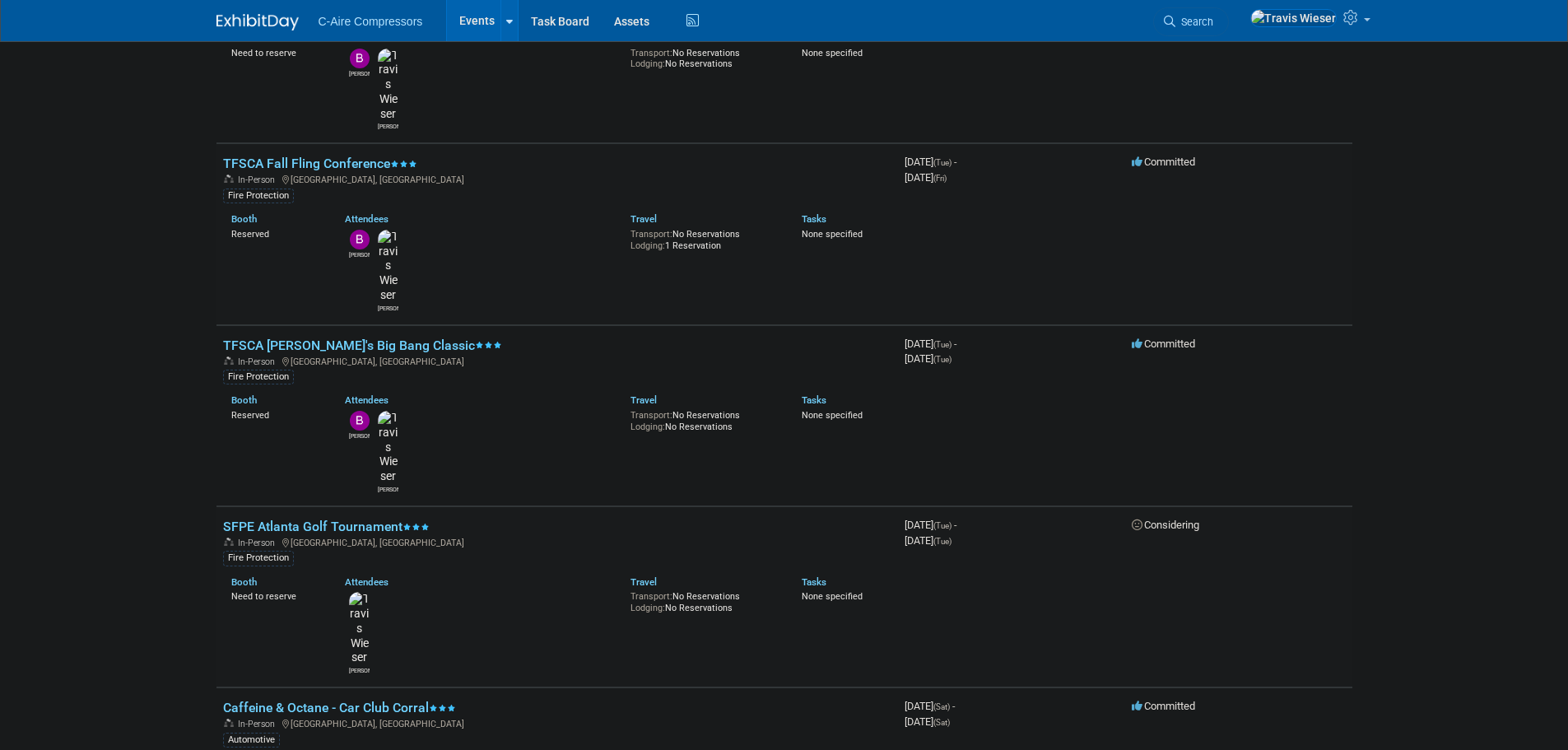
drag, startPoint x: 168, startPoint y: 320, endPoint x: 168, endPoint y: 298, distance: 22.0
